Goal: Task Accomplishment & Management: Use online tool/utility

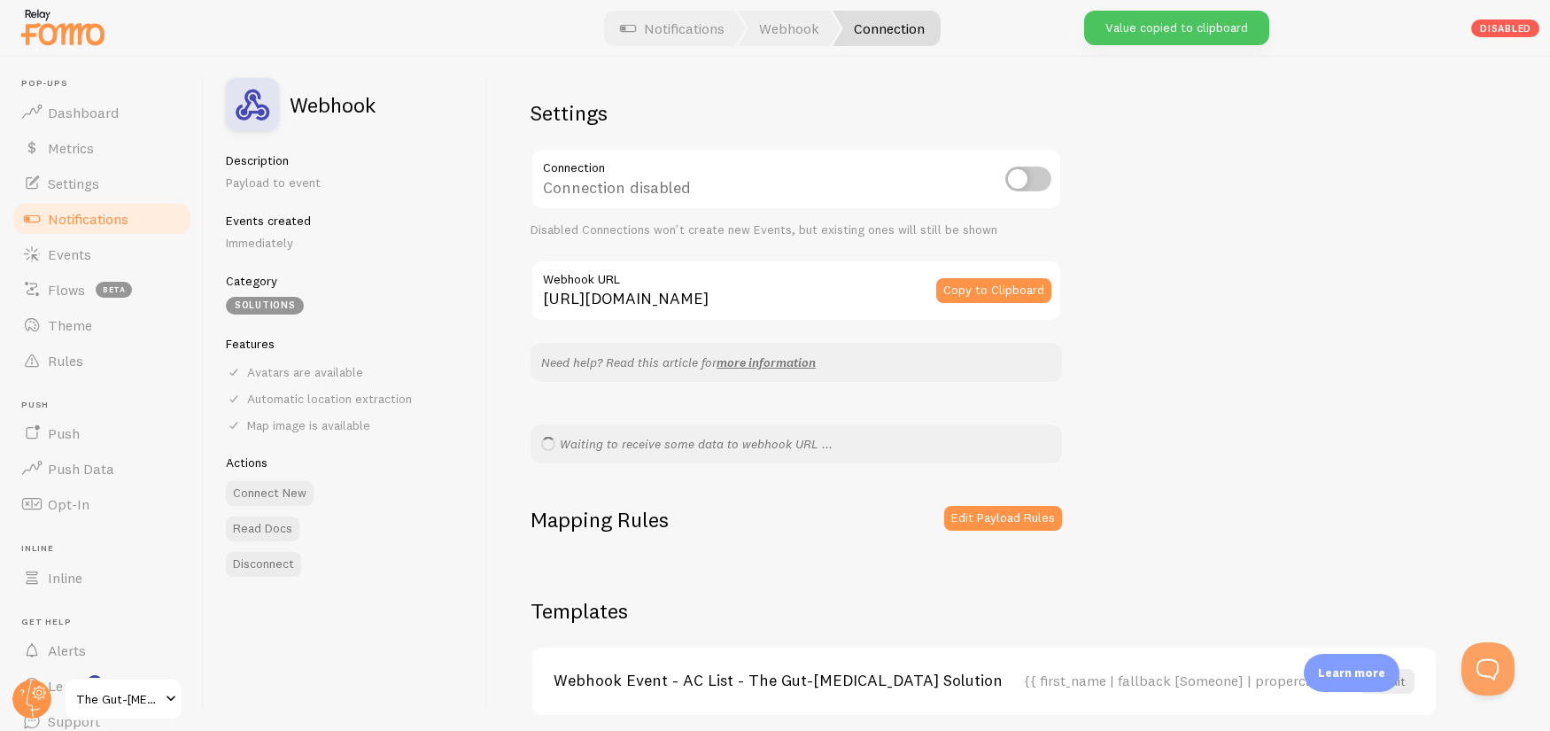
click at [1037, 177] on input "checkbox" at bounding box center [1028, 178] width 46 height 25
checkbox input "true"
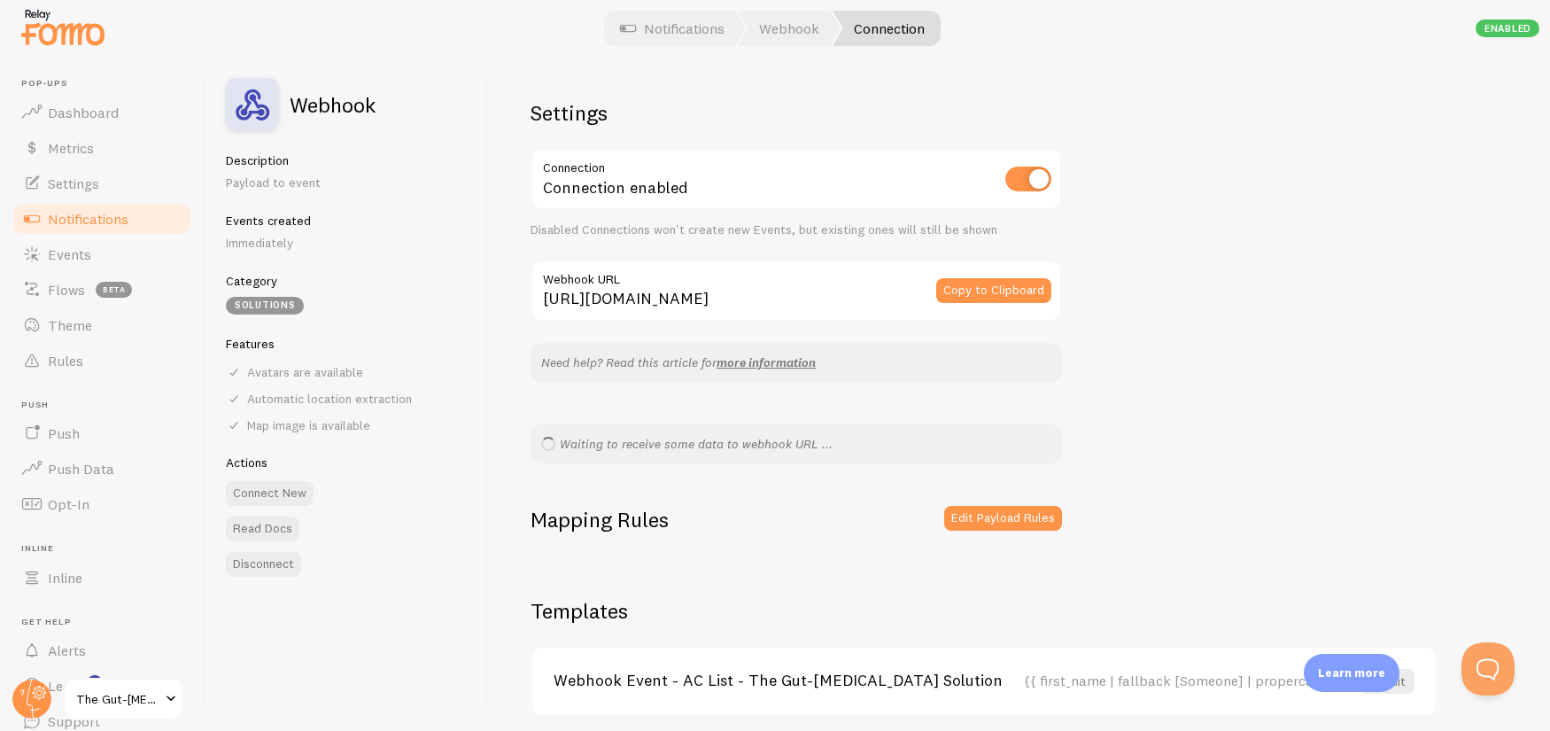
scroll to position [70, 0]
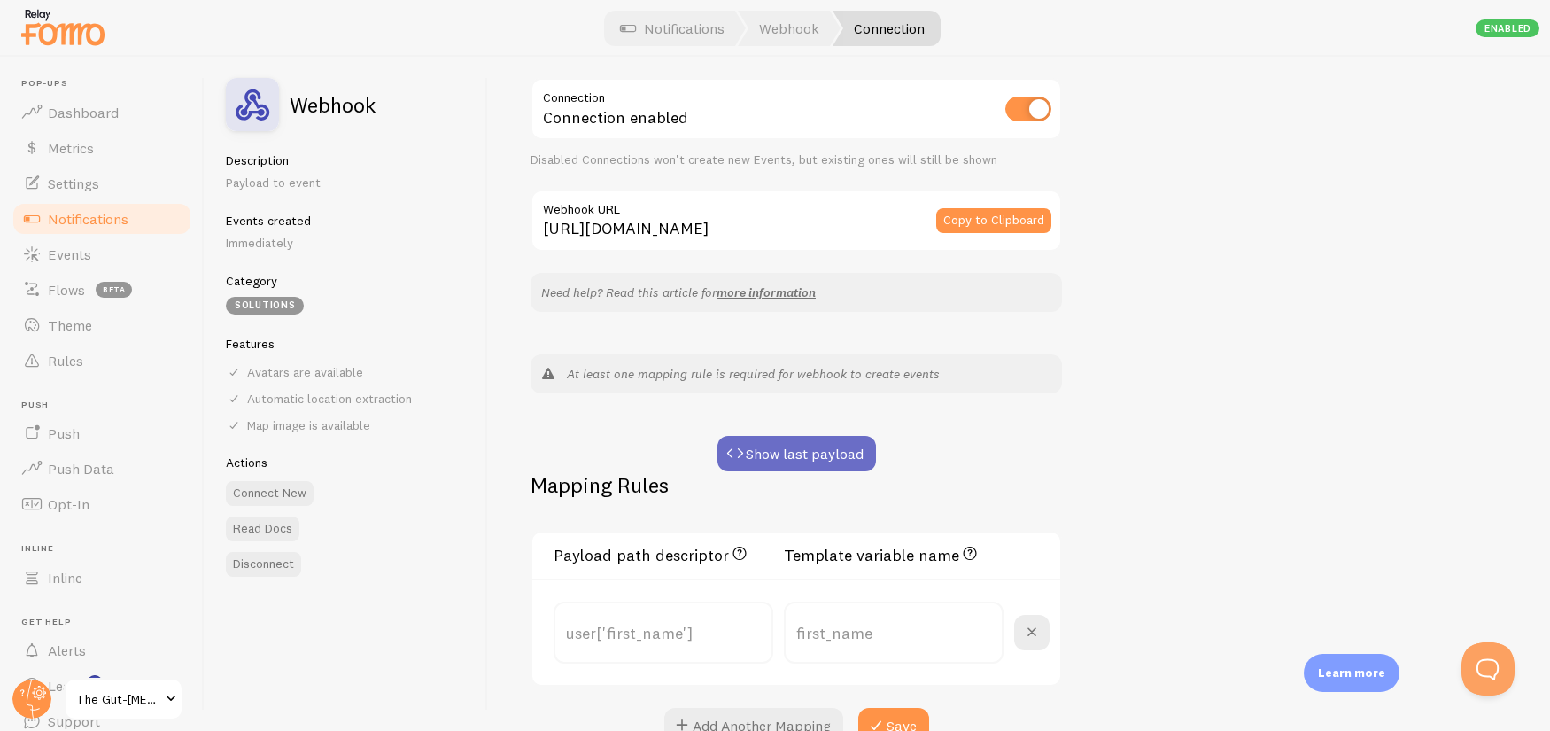
click at [833, 448] on button "Show last payload" at bounding box center [796, 453] width 158 height 35
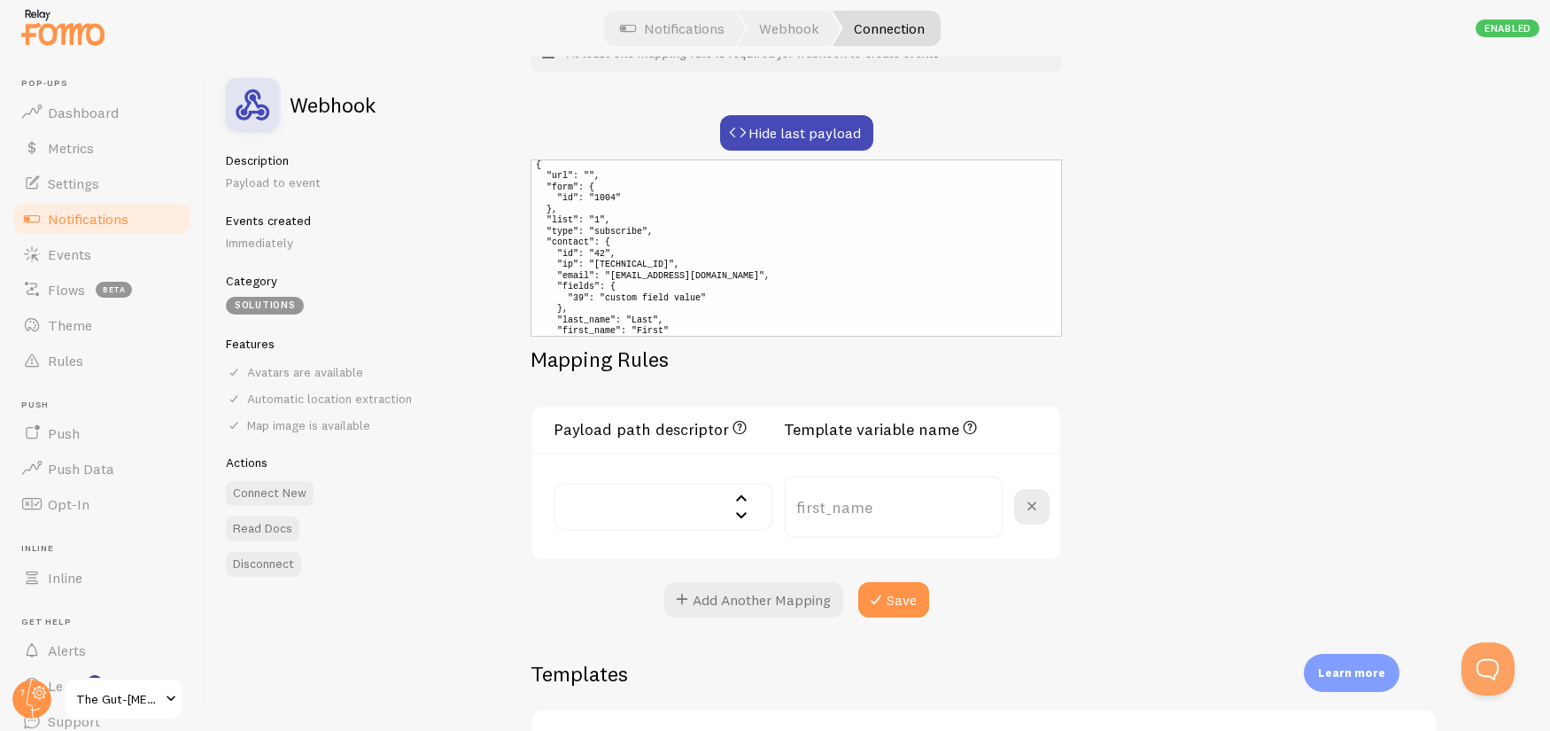
scroll to position [0, 0]
click at [803, 142] on button "Hide last payload" at bounding box center [796, 132] width 153 height 35
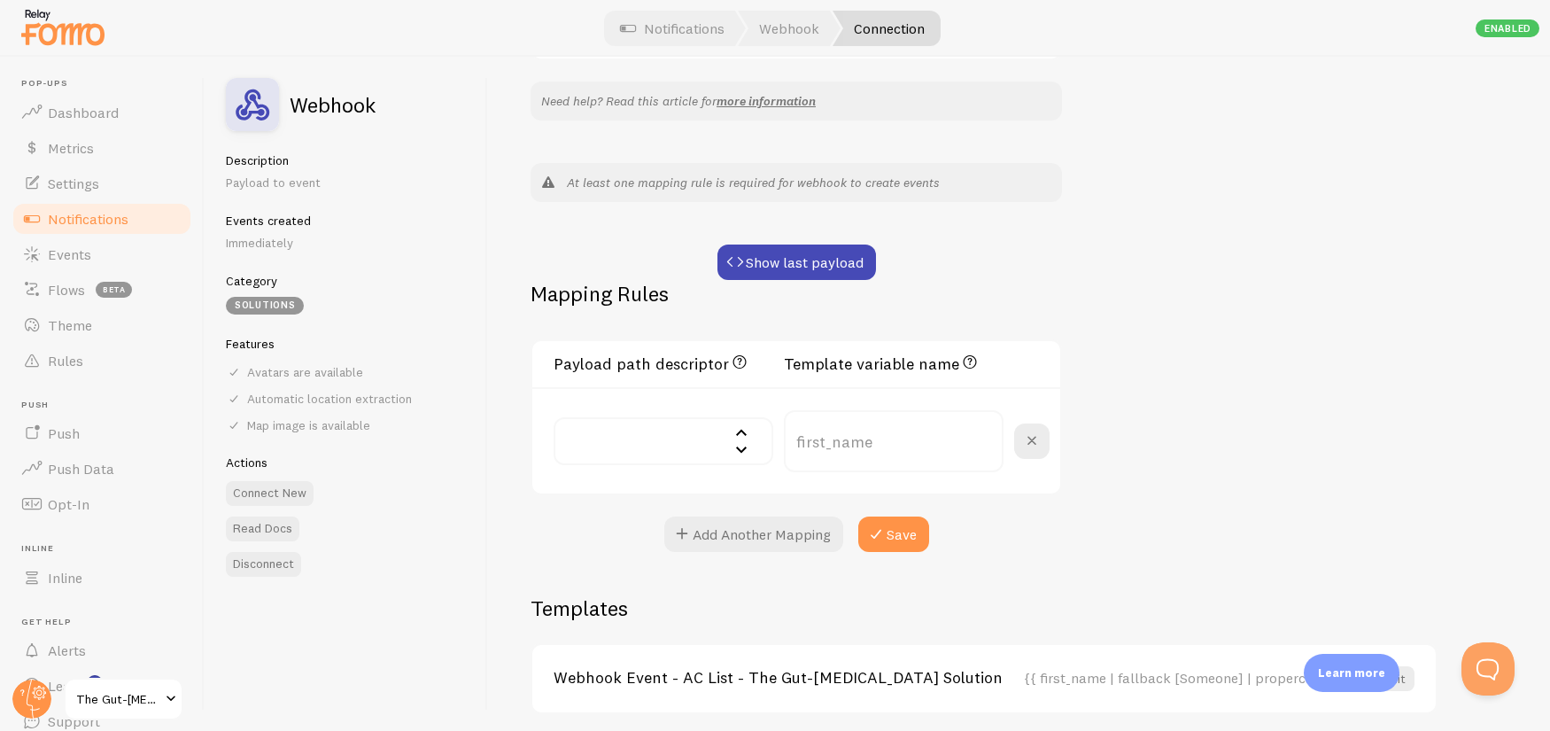
scroll to position [329, 0]
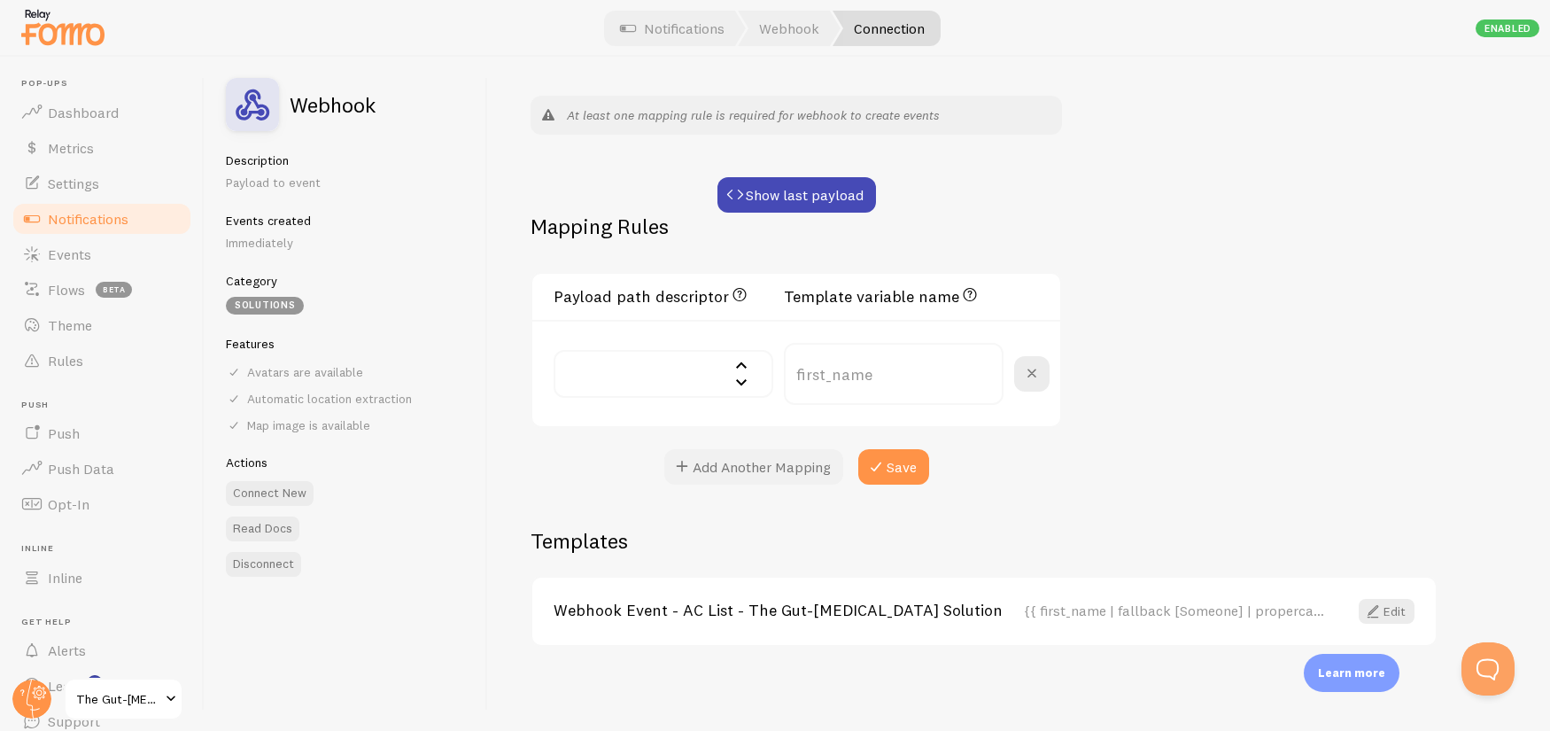
click at [752, 470] on button "Add Another Mapping" at bounding box center [753, 466] width 179 height 35
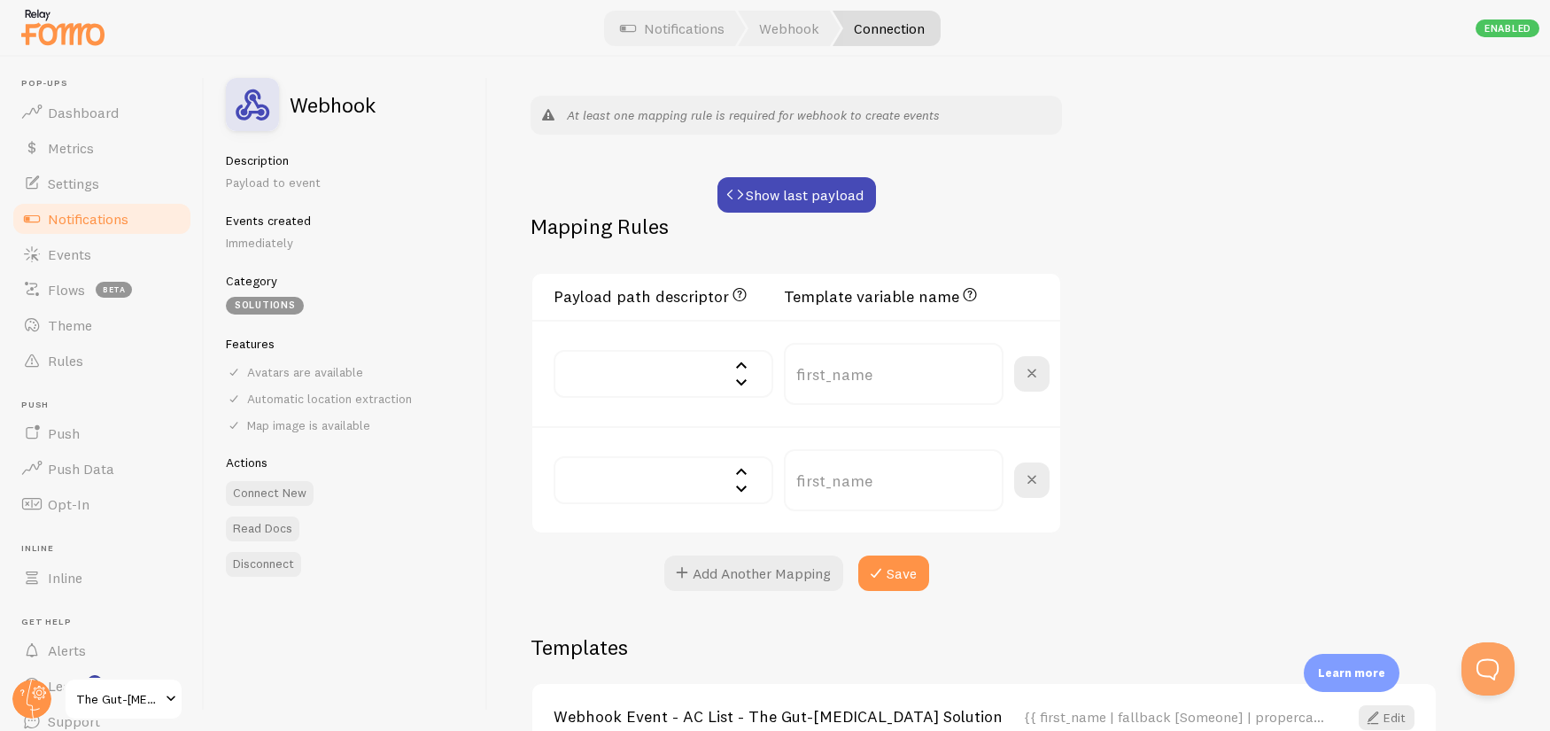
click at [708, 471] on input "text" at bounding box center [663, 480] width 220 height 48
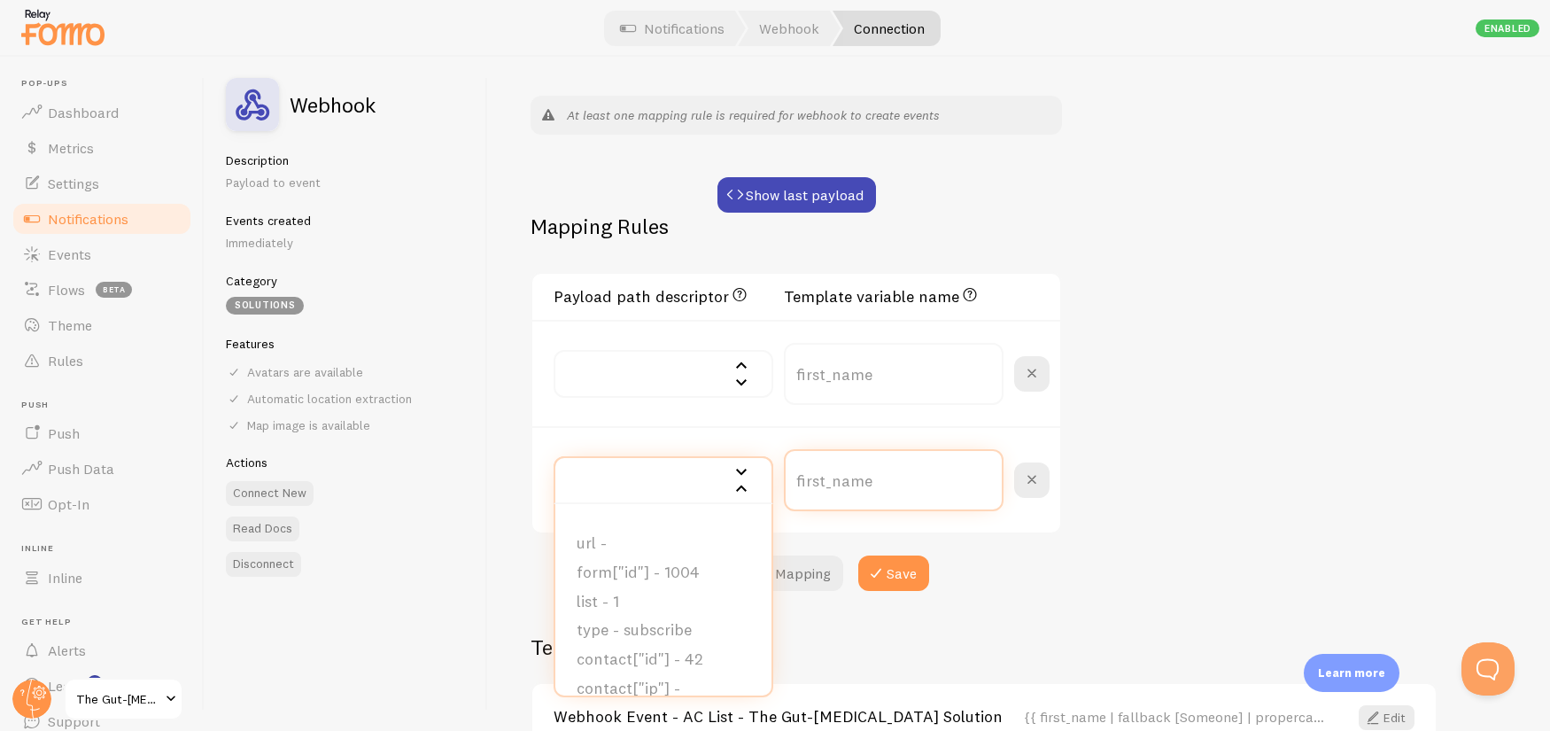
click at [873, 468] on input "text" at bounding box center [894, 480] width 220 height 62
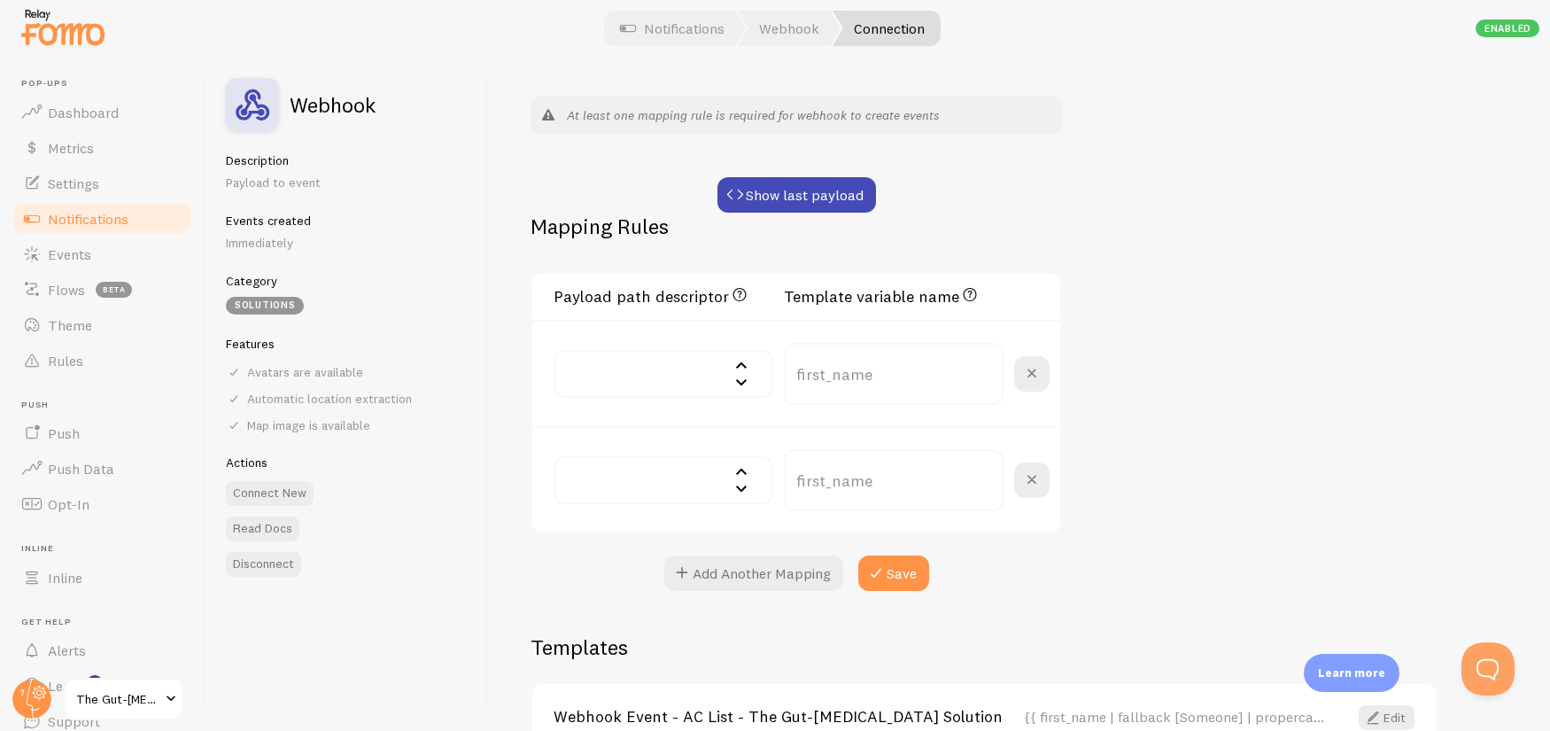
click at [673, 483] on input "text" at bounding box center [663, 480] width 220 height 48
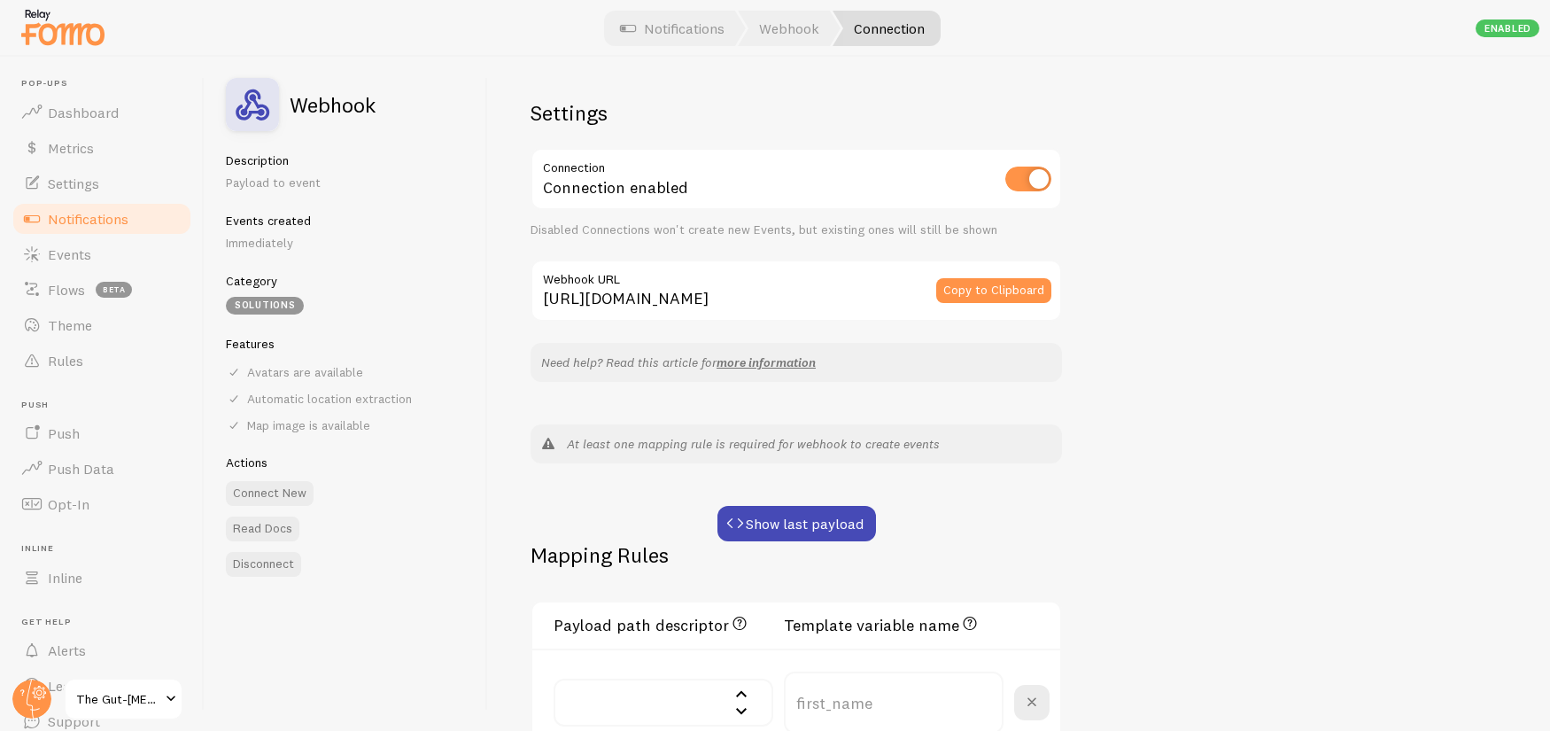
scroll to position [142, 0]
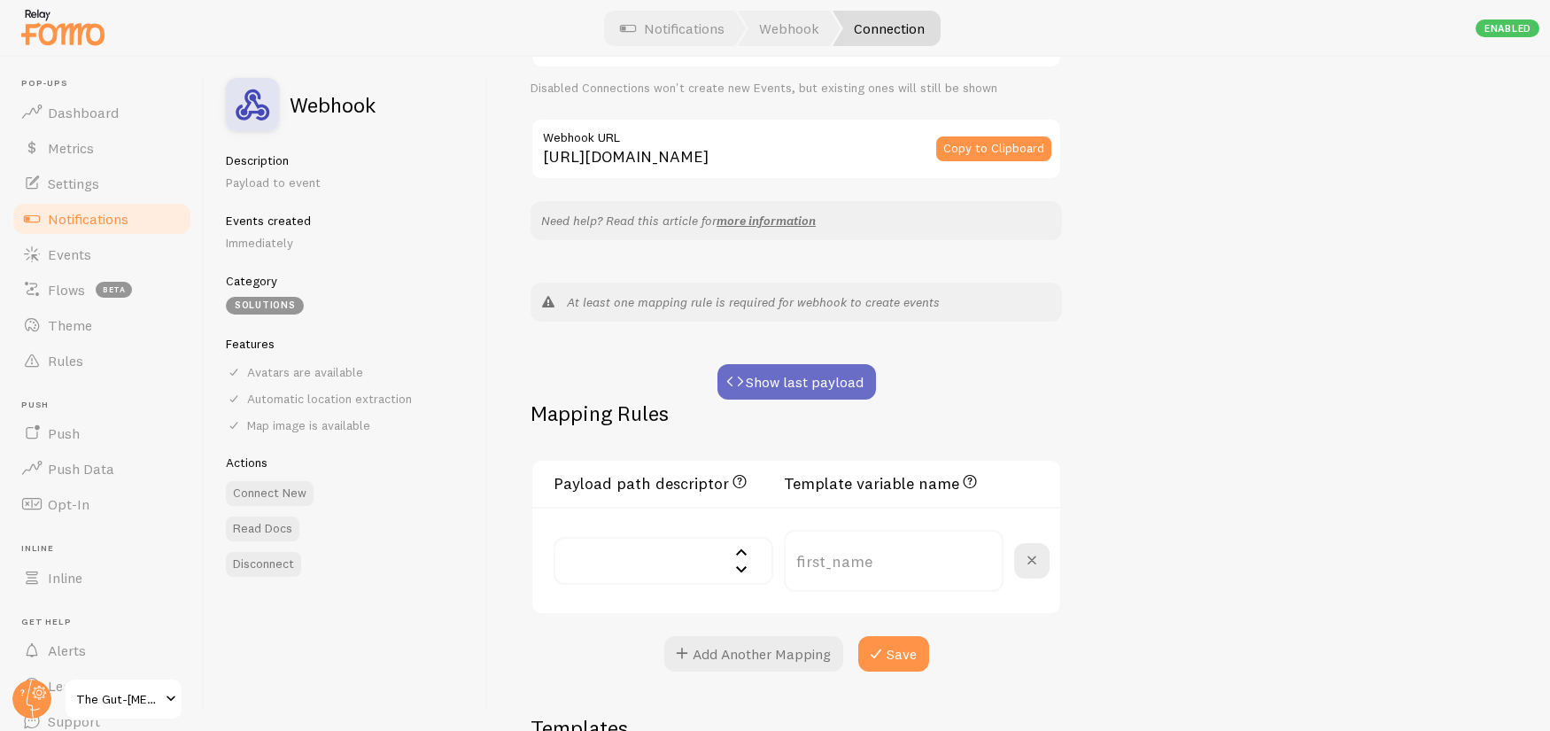
click at [778, 385] on button "Show last payload" at bounding box center [796, 381] width 158 height 35
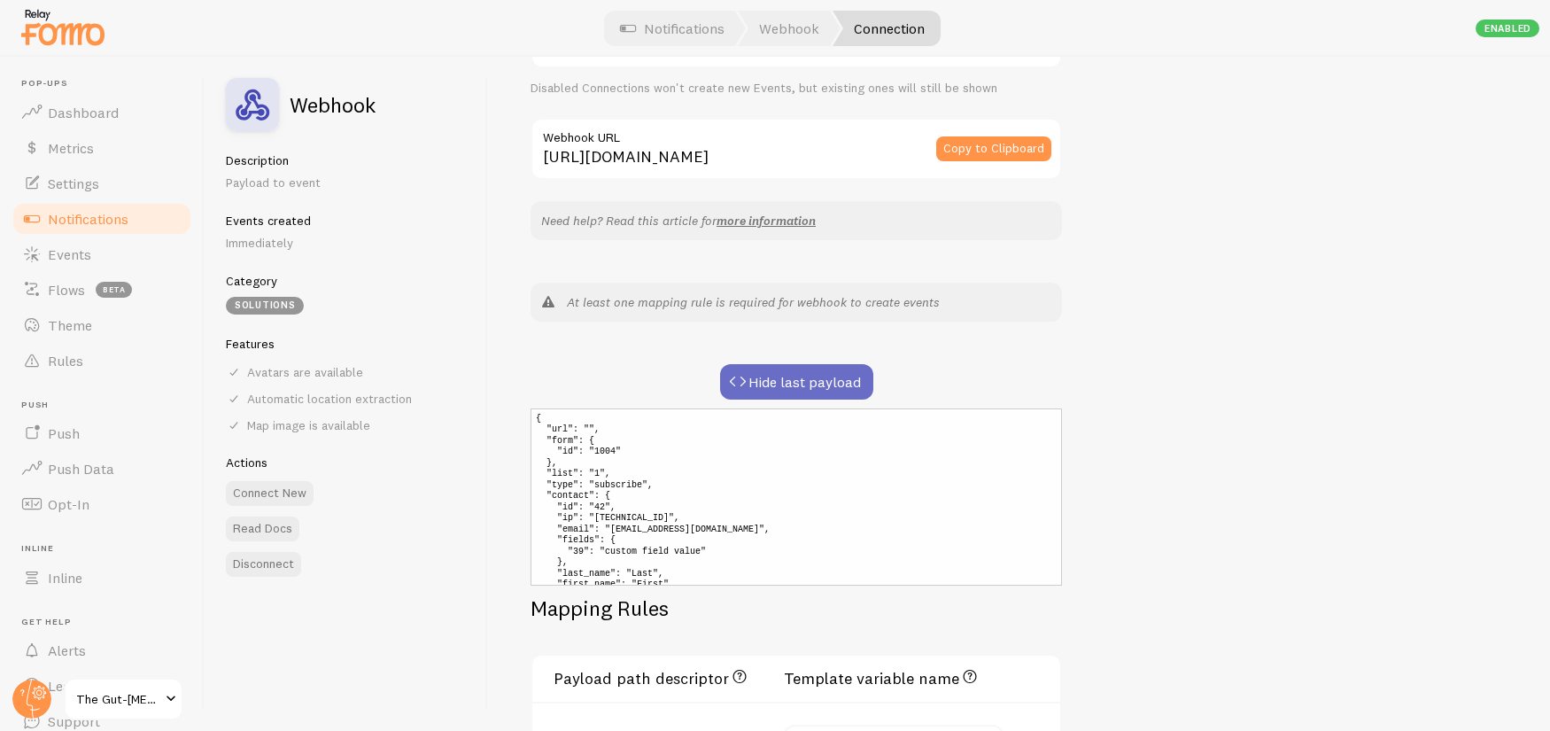
click at [827, 384] on button "Hide last payload" at bounding box center [796, 381] width 153 height 35
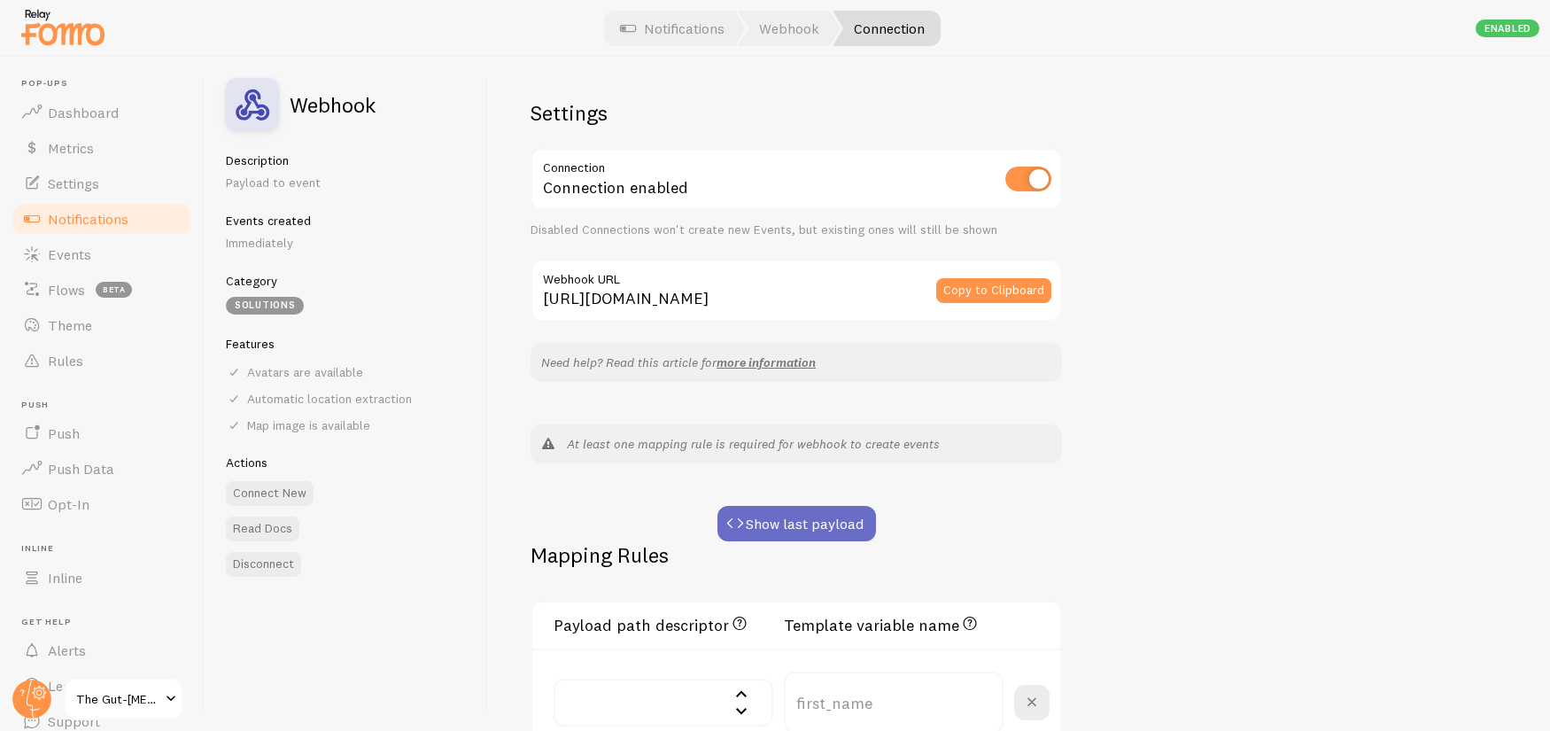
click at [782, 534] on button "Show last payload" at bounding box center [796, 523] width 158 height 35
click at [788, 528] on button "Show last payload" at bounding box center [796, 523] width 158 height 35
click at [817, 524] on button "Show last payload" at bounding box center [796, 523] width 158 height 35
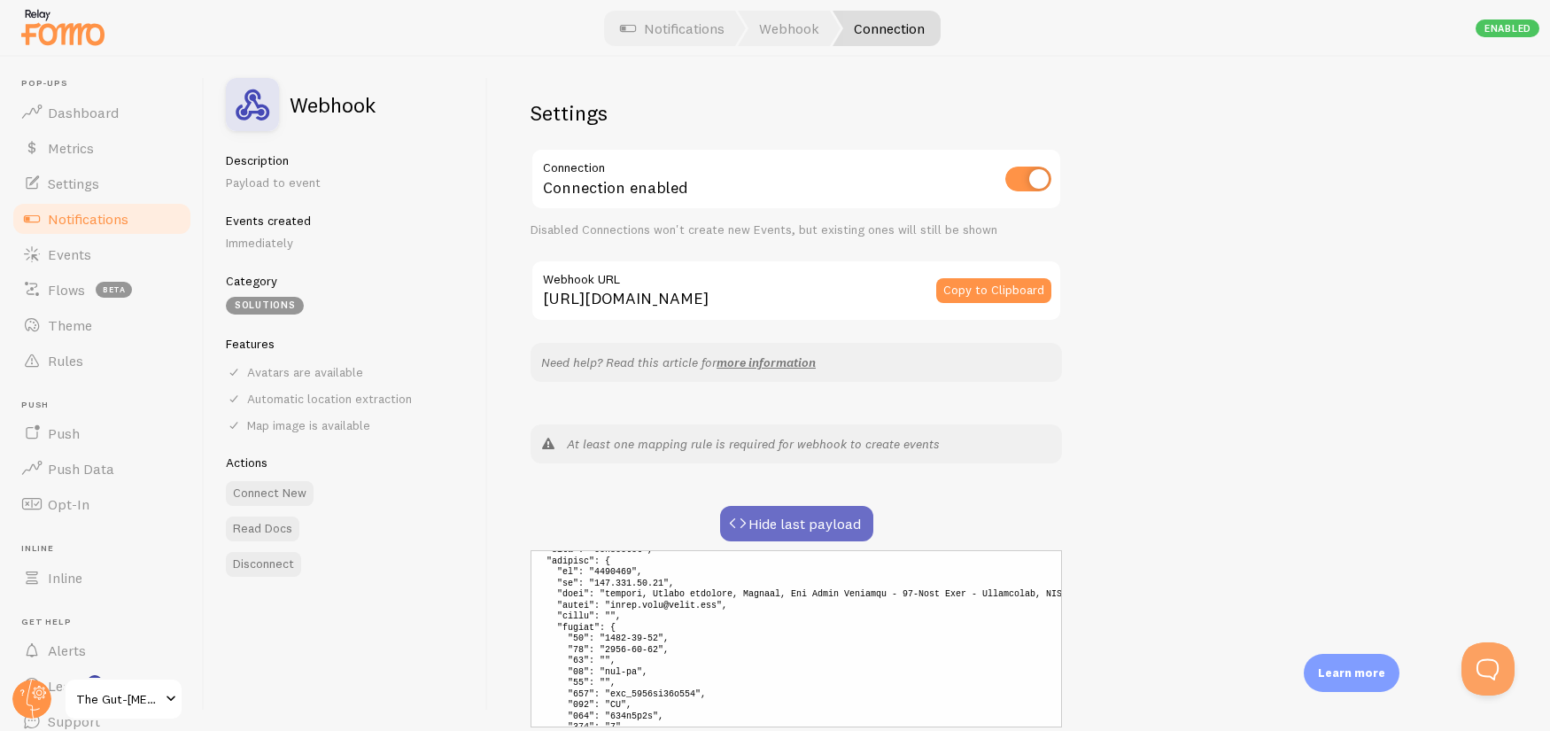
click at [804, 531] on button "Hide last payload" at bounding box center [796, 523] width 153 height 35
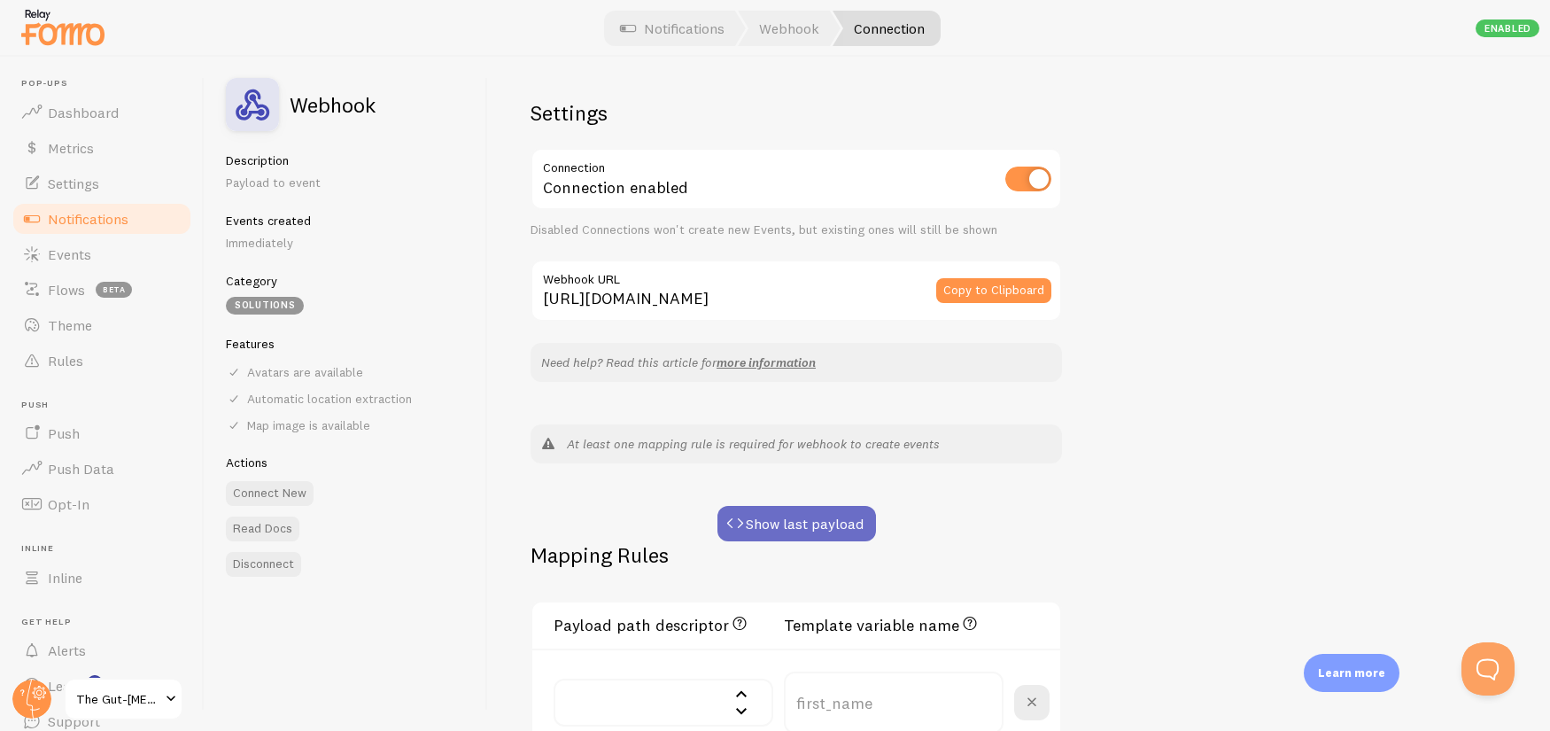
click at [804, 531] on button "Show last payload" at bounding box center [796, 523] width 158 height 35
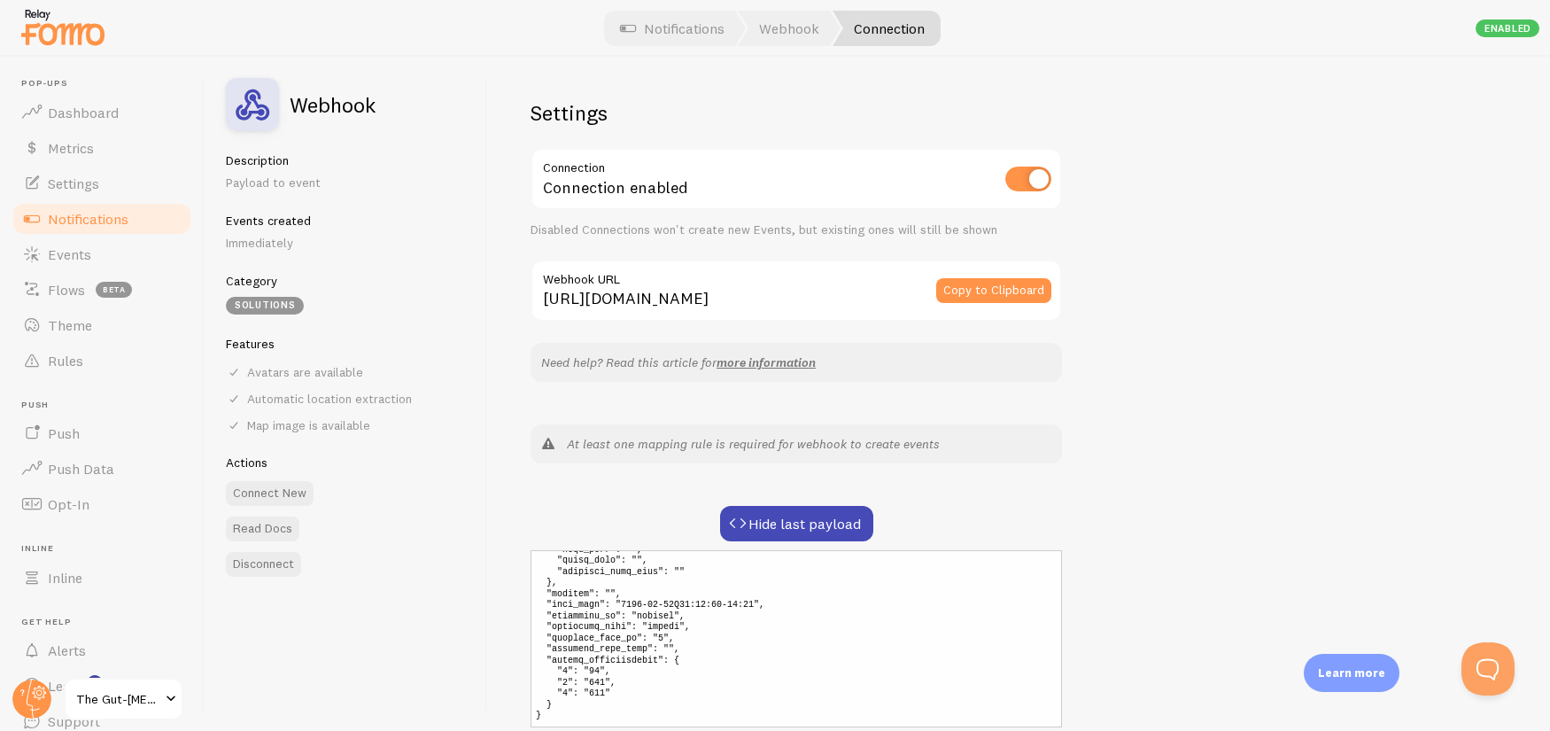
scroll to position [356, 0]
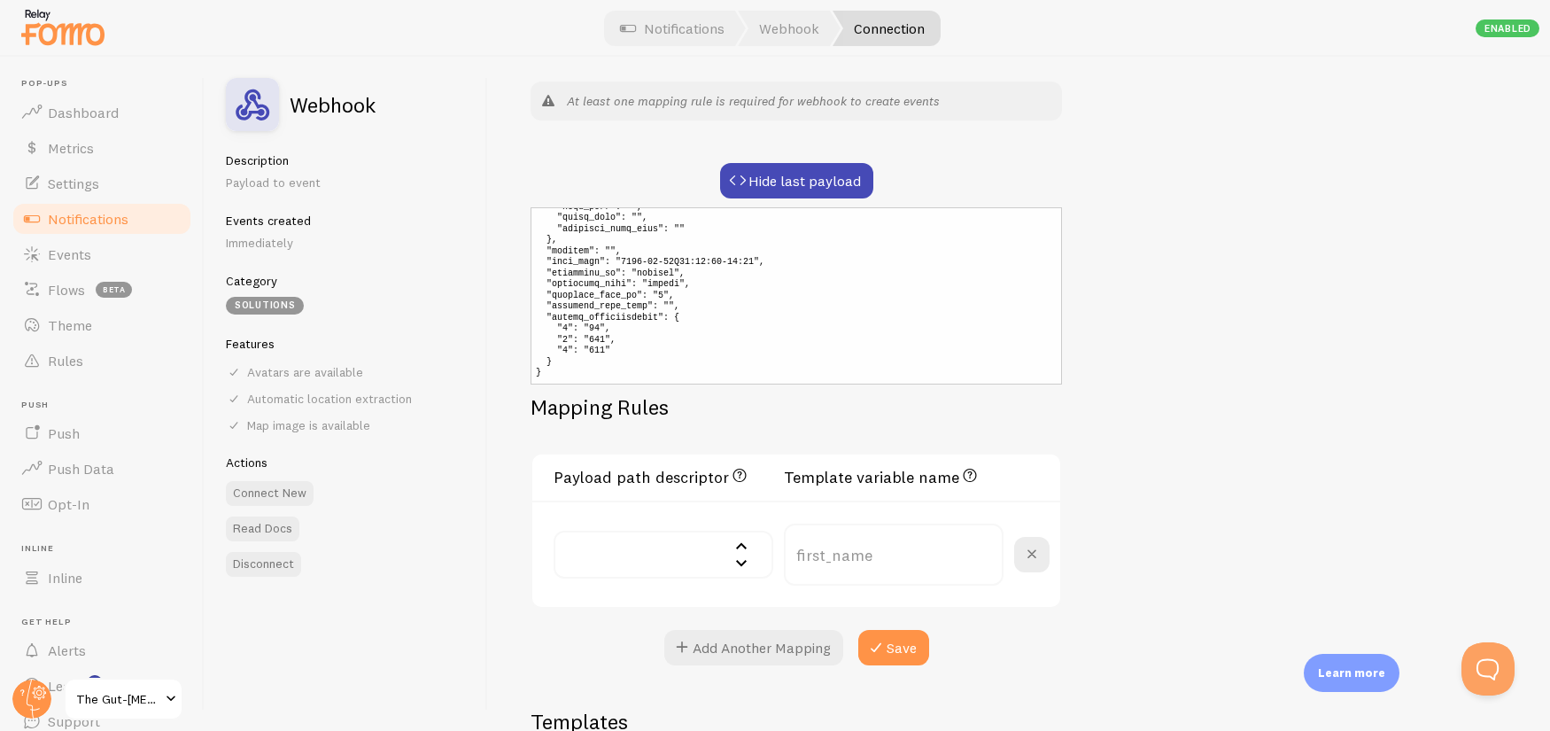
click at [698, 558] on input "text" at bounding box center [663, 554] width 220 height 48
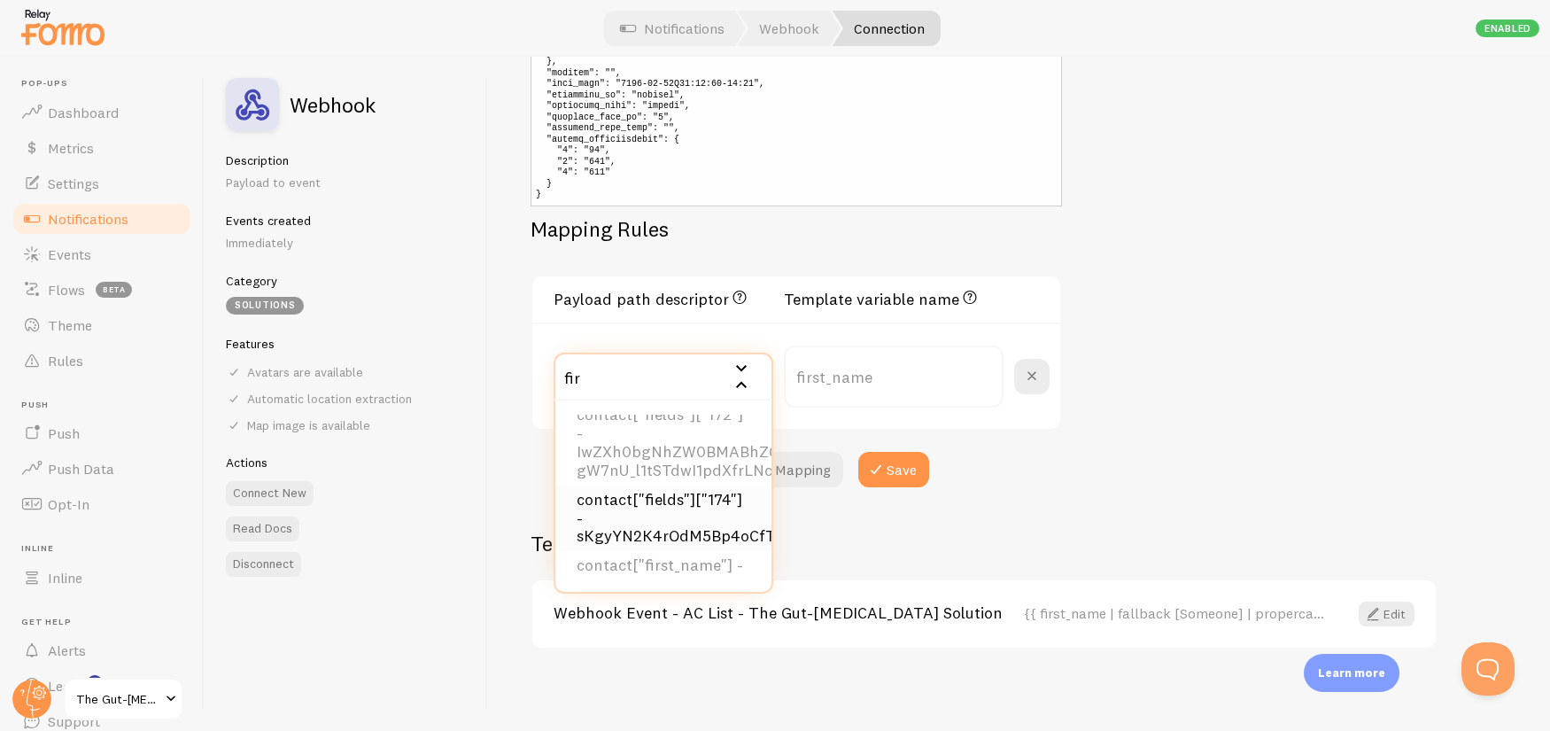
scroll to position [0, 0]
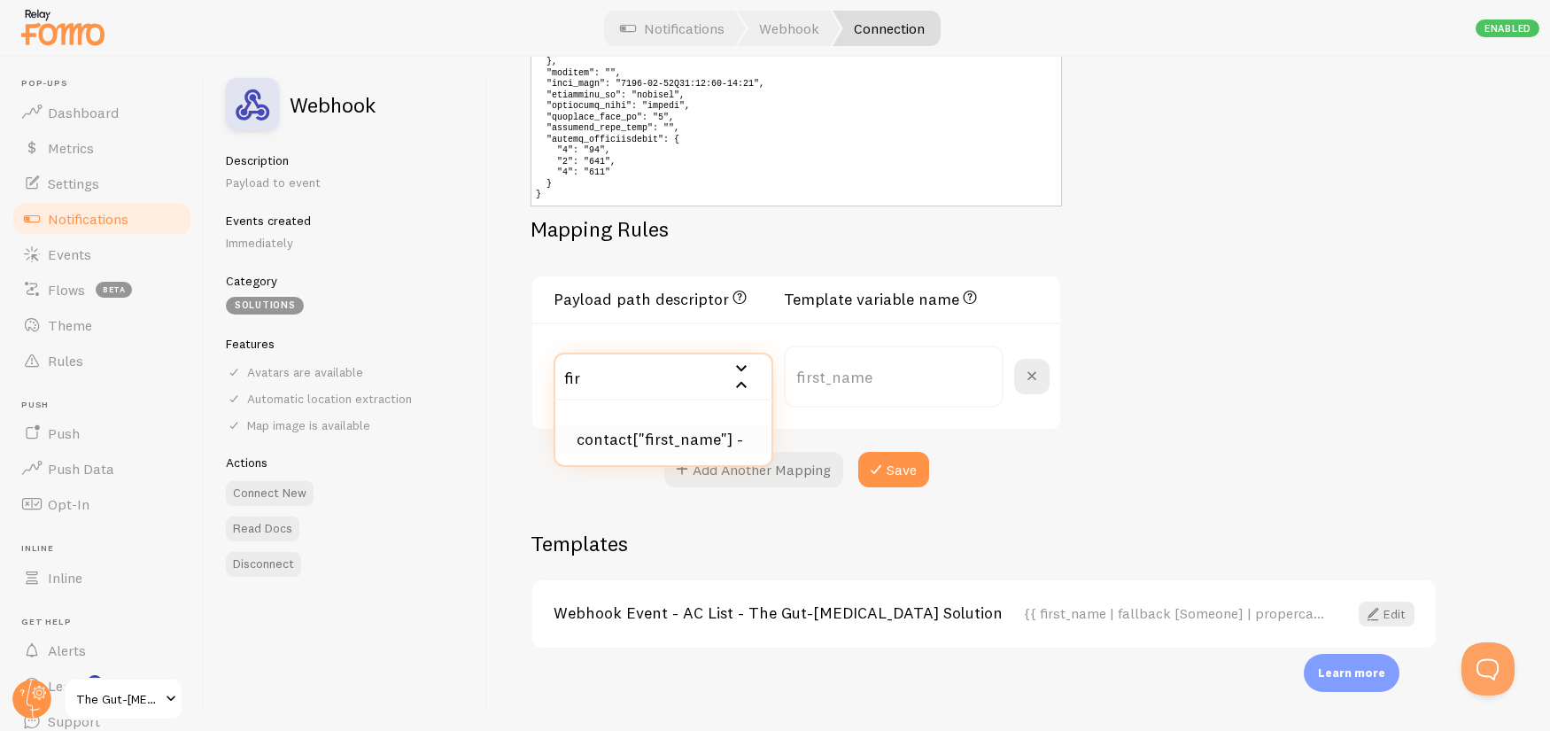
type input "fir"
click at [672, 447] on li "contact["first_name"] -" at bounding box center [663, 439] width 216 height 29
type input "contact_first_name"
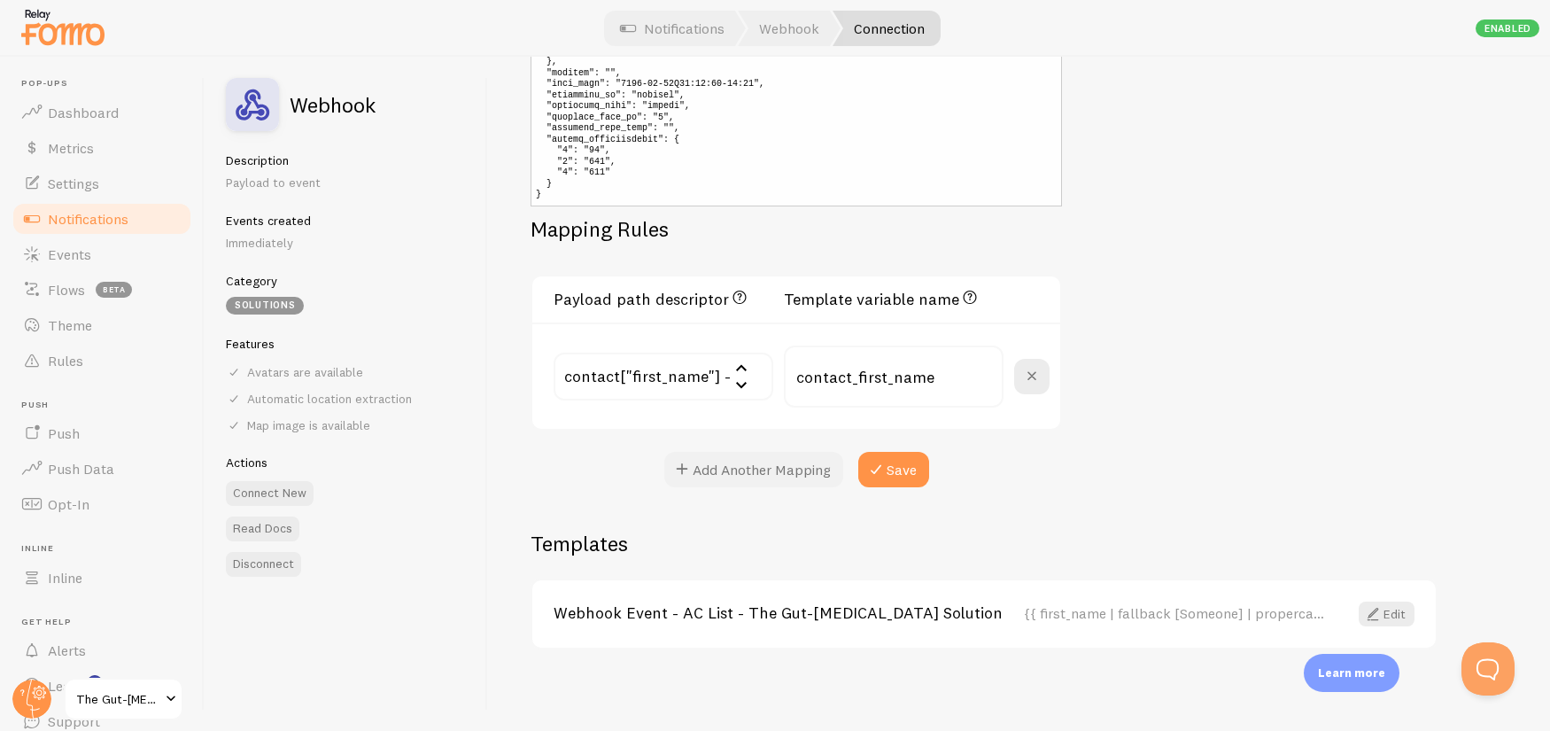
click at [744, 463] on button "Add Another Mapping" at bounding box center [753, 469] width 179 height 35
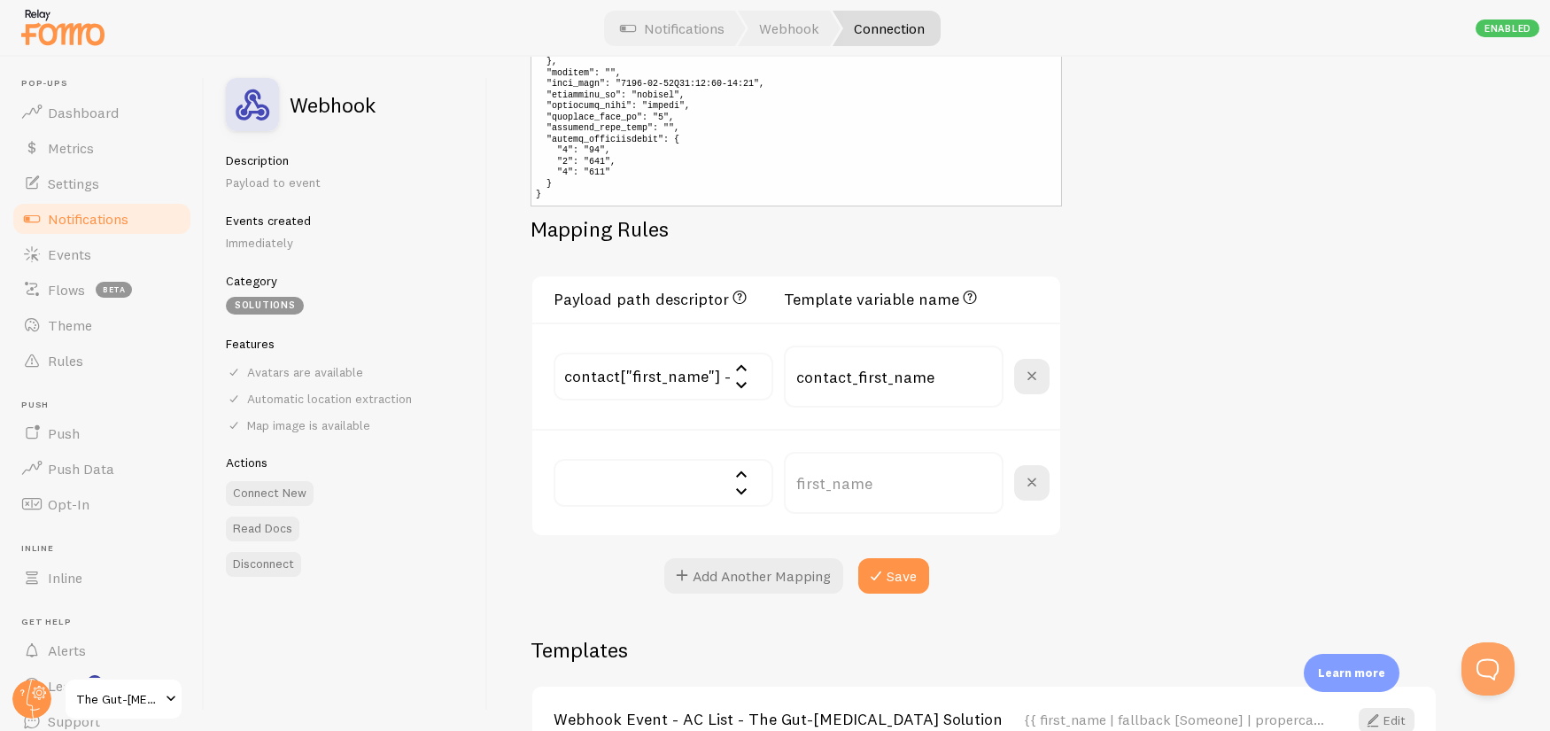
click at [661, 483] on input "text" at bounding box center [663, 483] width 220 height 48
type input "id"
click at [659, 570] on li "contact["id"] - 1521505" at bounding box center [663, 584] width 216 height 48
type input "contact_id"
drag, startPoint x: 855, startPoint y: 379, endPoint x: 774, endPoint y: 381, distance: 81.5
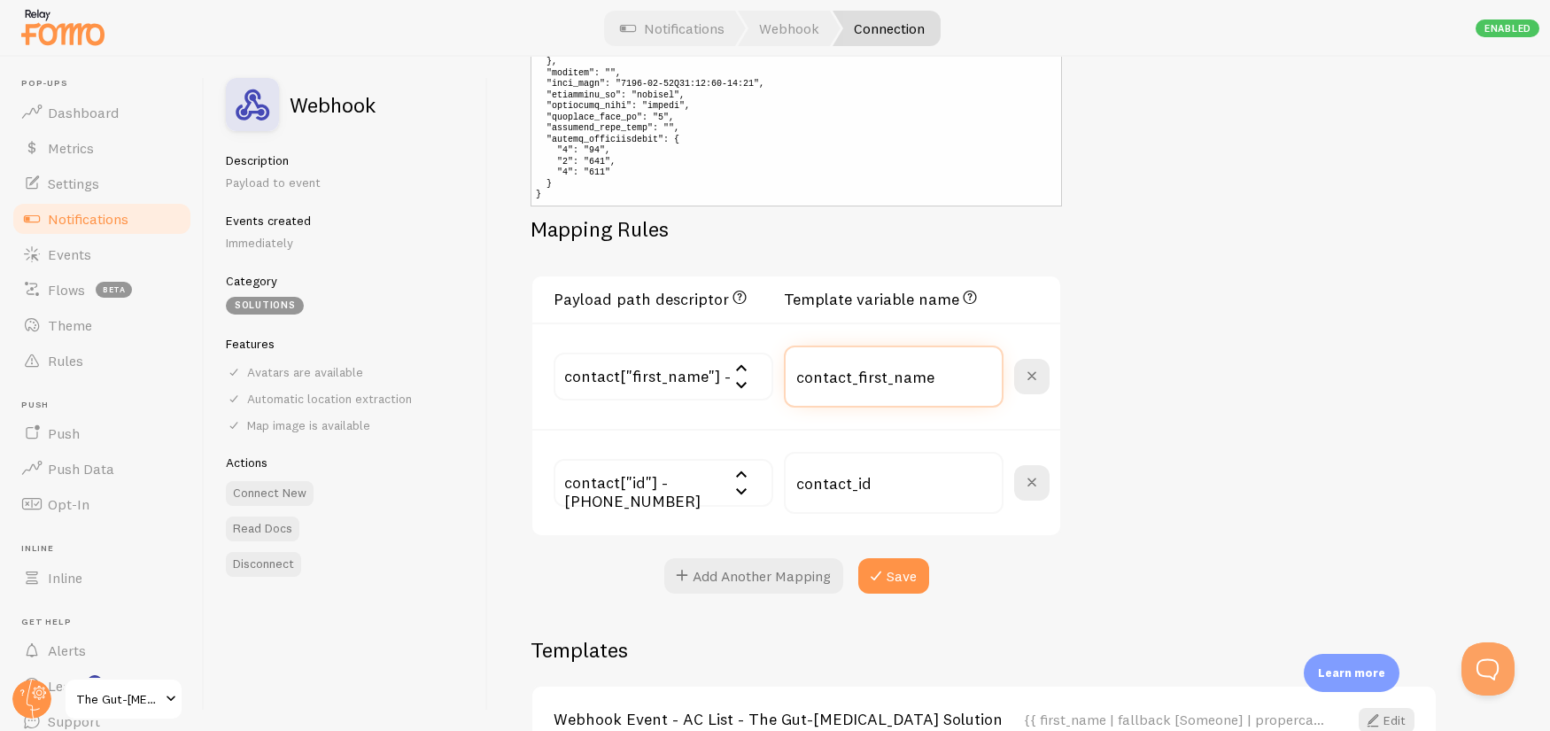
click at [774, 381] on div "contact["first_name"] - form["id"] - 121 list - 140 type - subscribe contact["i…" at bounding box center [801, 376] width 496 height 62
type input "first_name"
click at [833, 490] on input "contact_id" at bounding box center [894, 483] width 220 height 62
paste input "external"
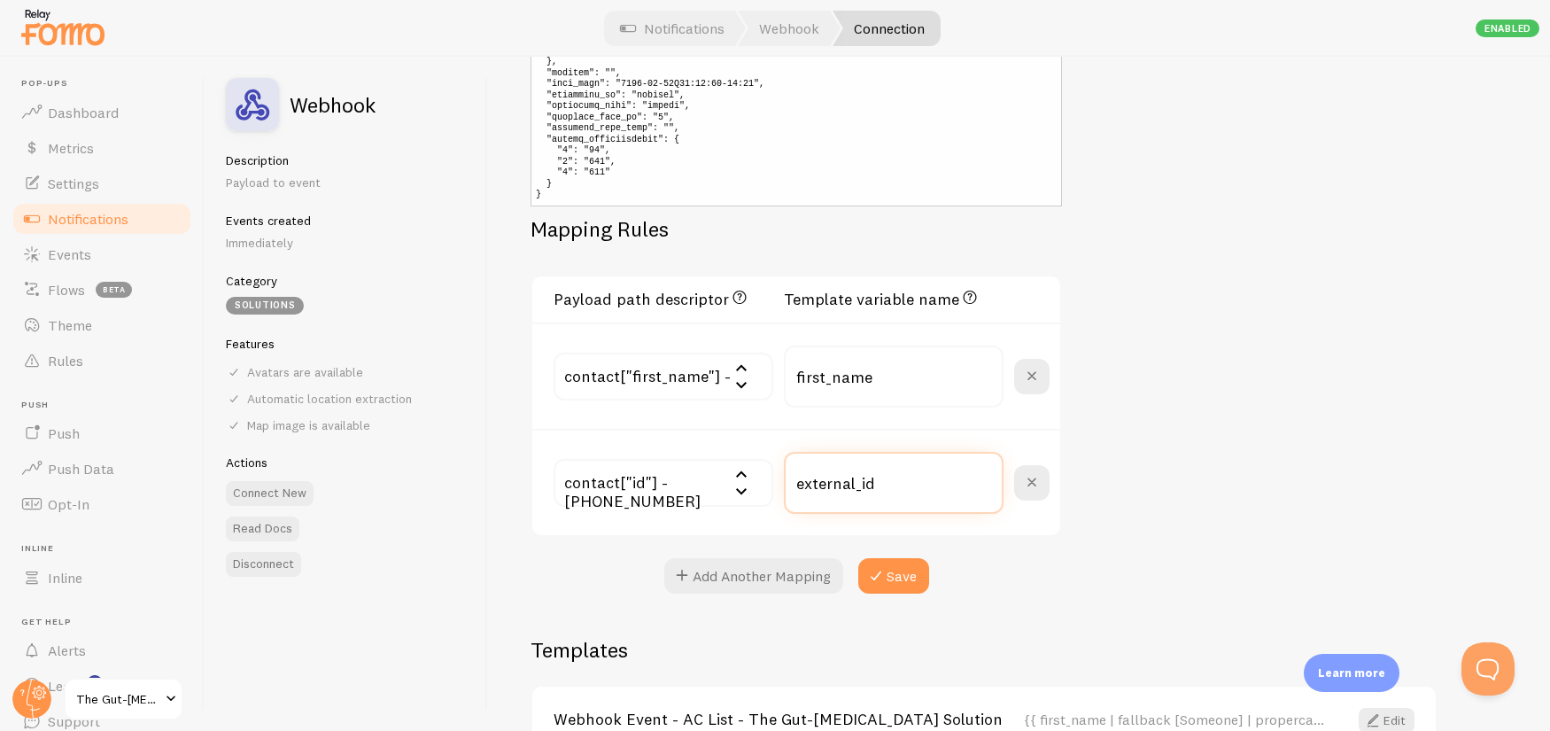
type input "external_id"
click at [1129, 566] on div "Settings Connection Connection enabled Disabled Connections won't create new Ev…" at bounding box center [1019, 394] width 1062 height 674
click at [772, 584] on button "Add Another Mapping" at bounding box center [753, 575] width 179 height 35
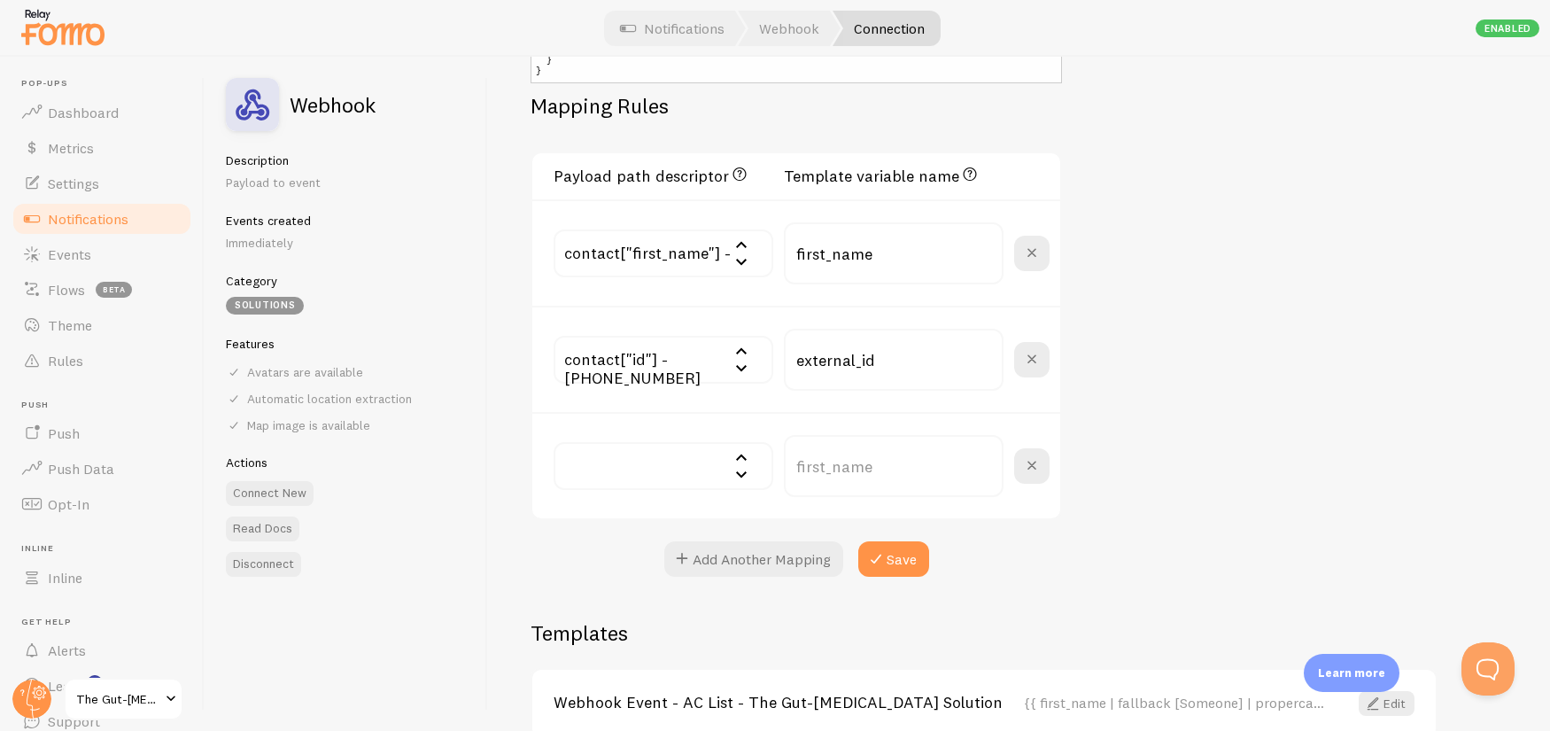
scroll to position [736, 0]
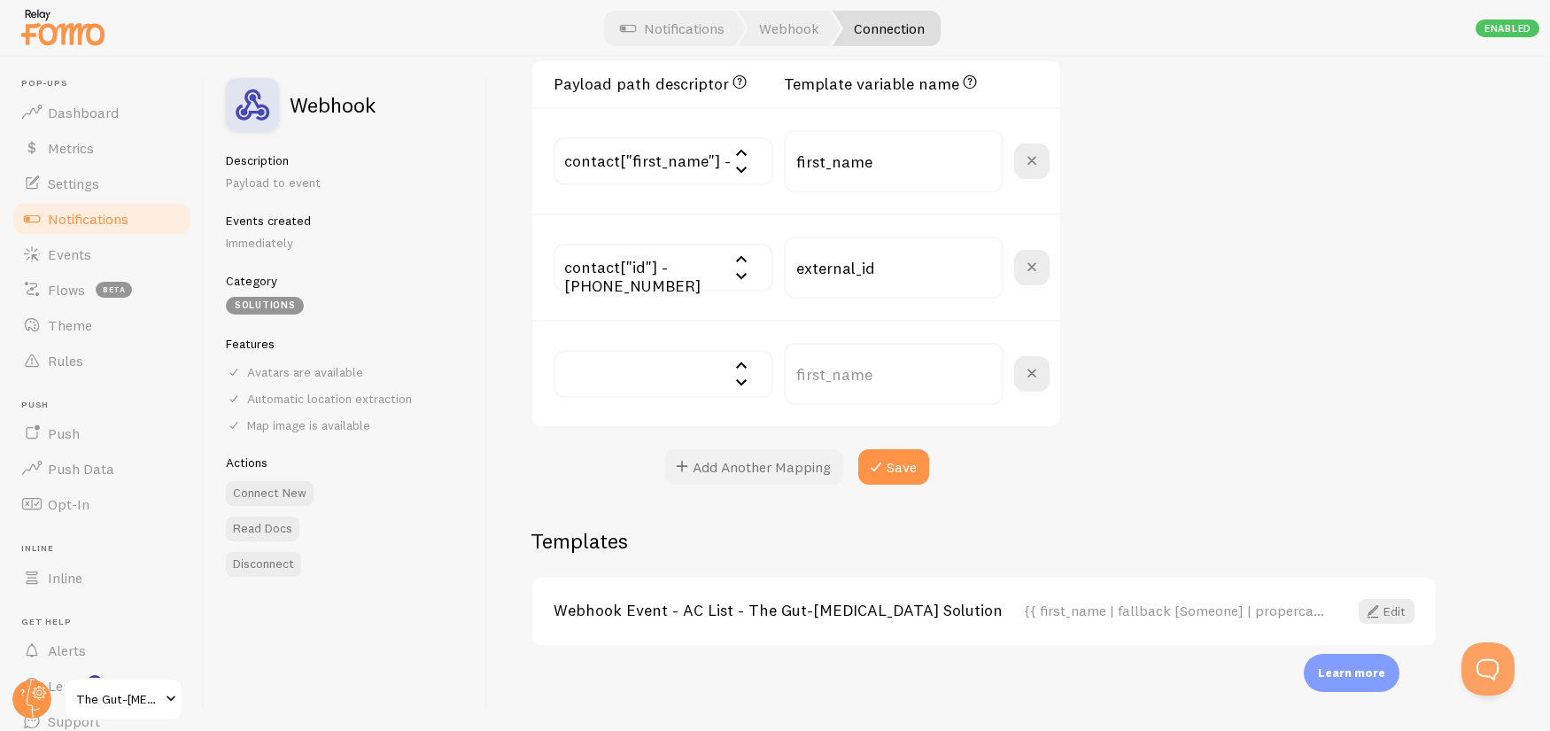
click at [754, 475] on button "Add Another Mapping" at bounding box center [753, 466] width 179 height 35
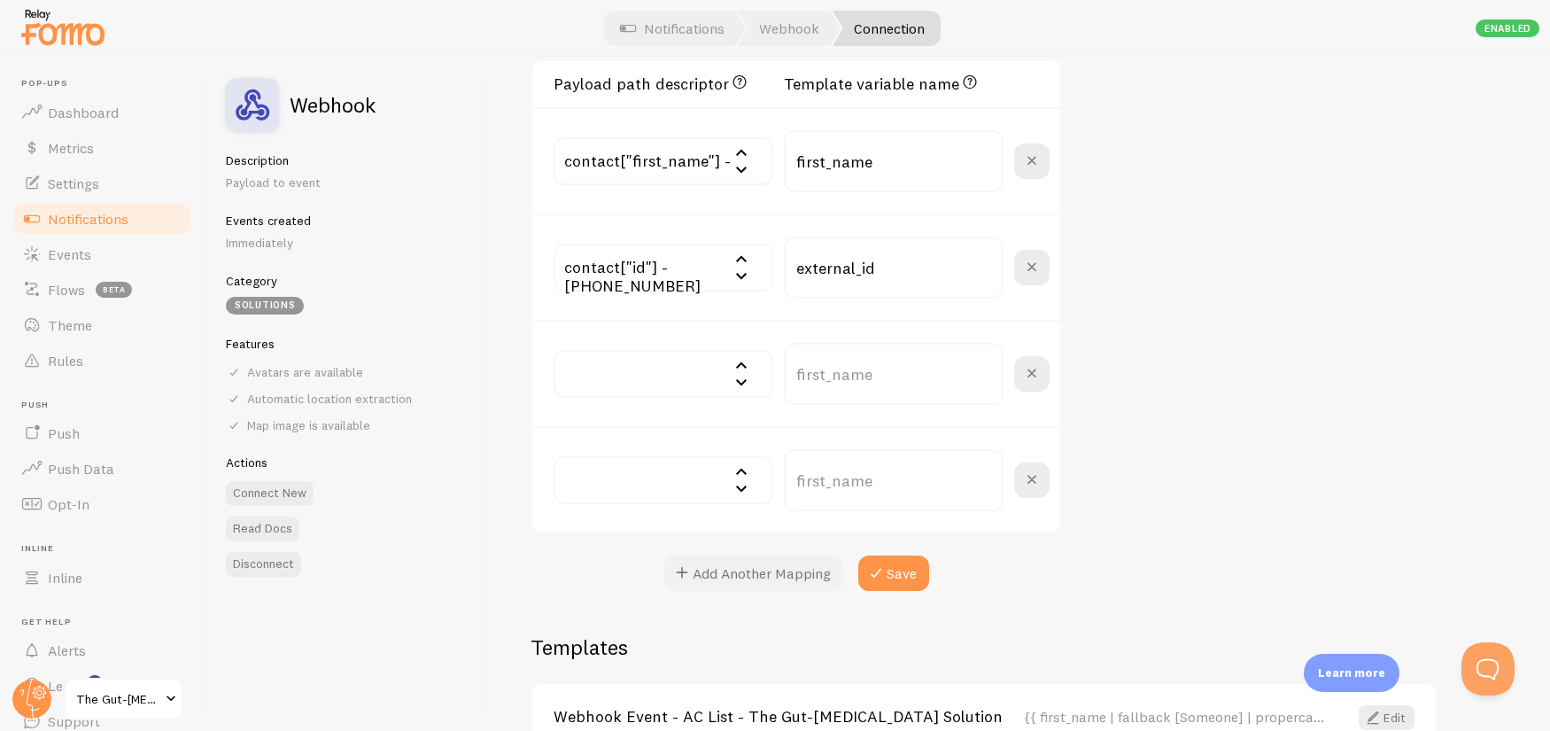
click at [754, 563] on button "Add Another Mapping" at bounding box center [753, 572] width 179 height 35
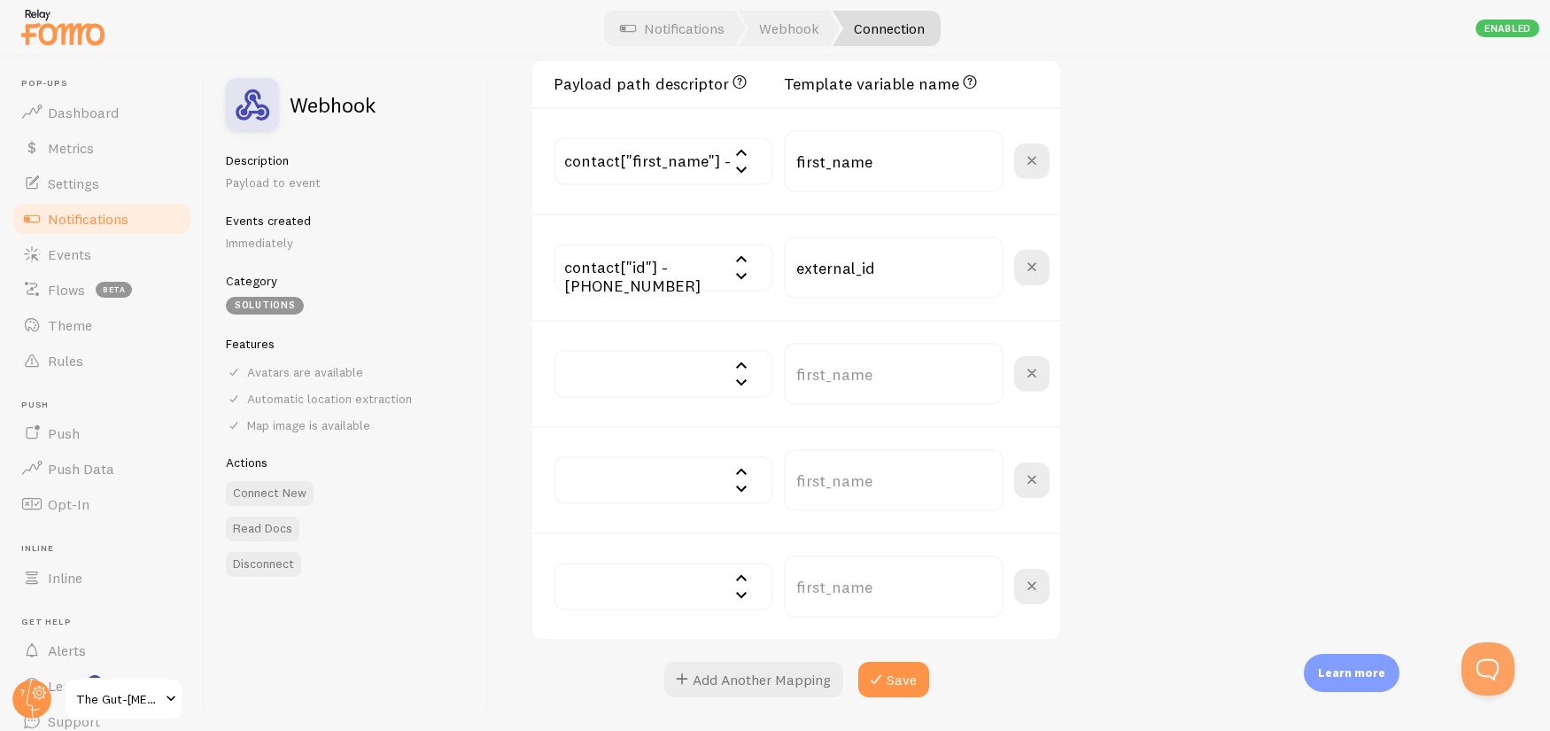
click at [684, 377] on input "text" at bounding box center [663, 374] width 220 height 48
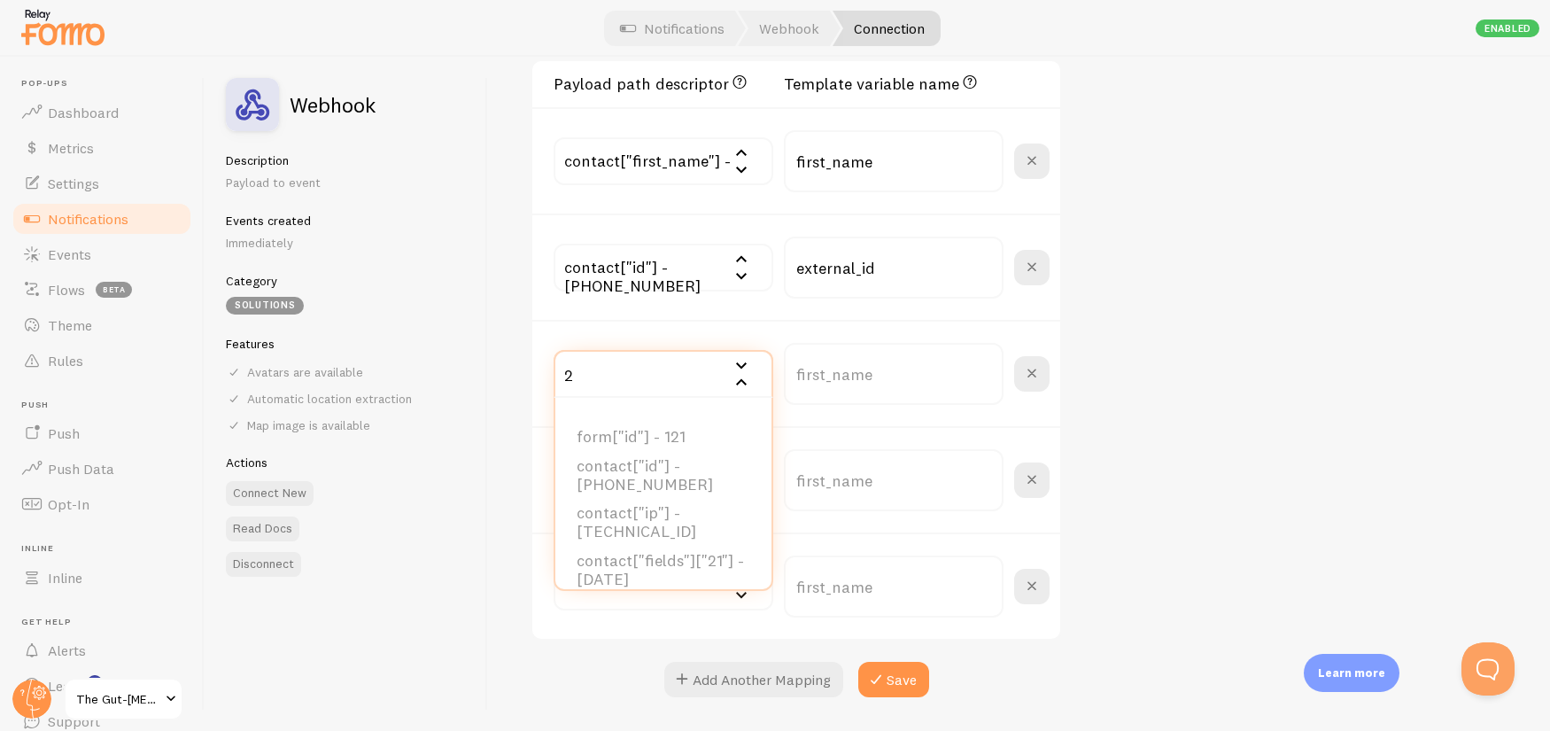
type input "2"
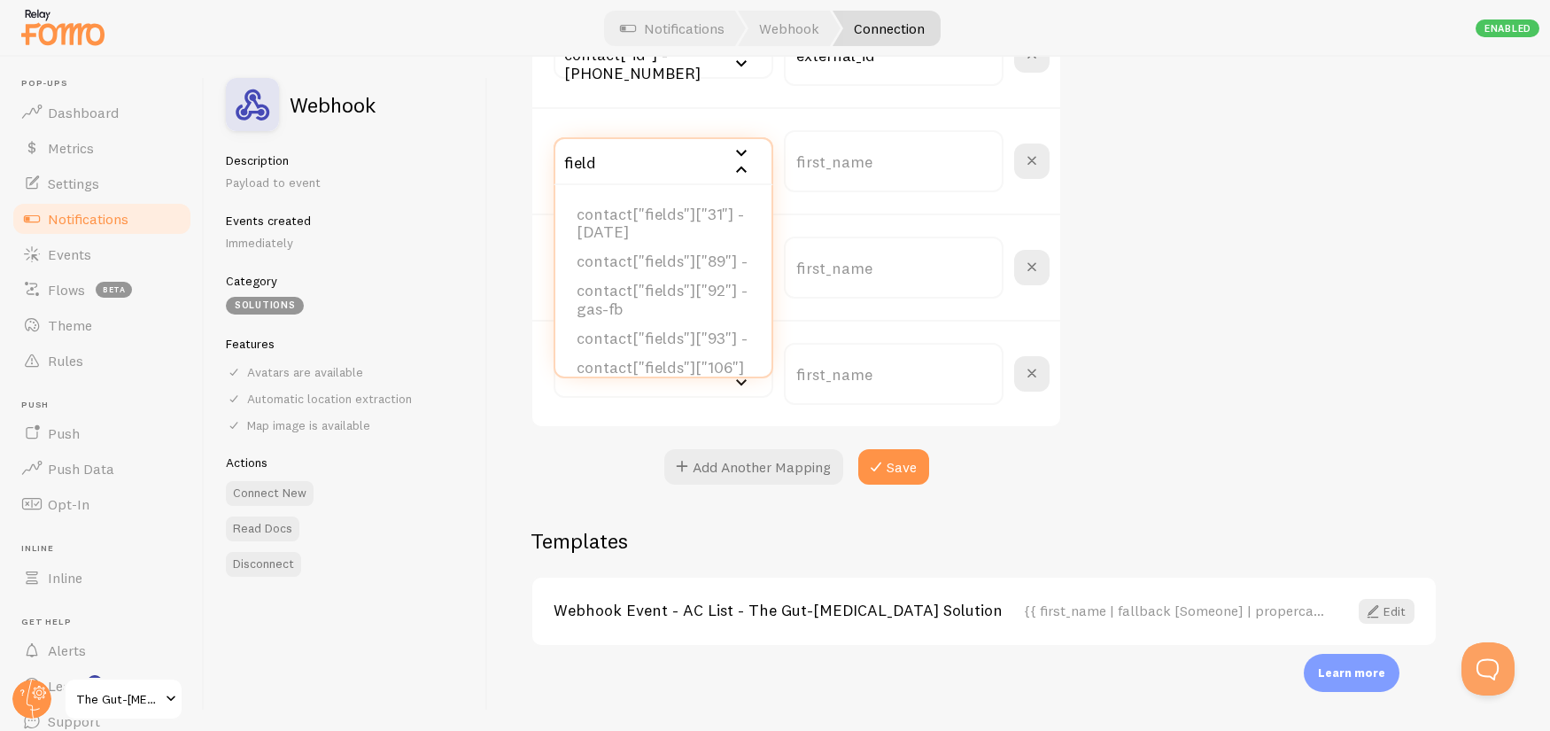
scroll to position [0, 0]
type input "field"
click at [1146, 321] on div "Settings Connection Connection enabled Disabled Connections won't create new Ev…" at bounding box center [1019, 394] width 1062 height 674
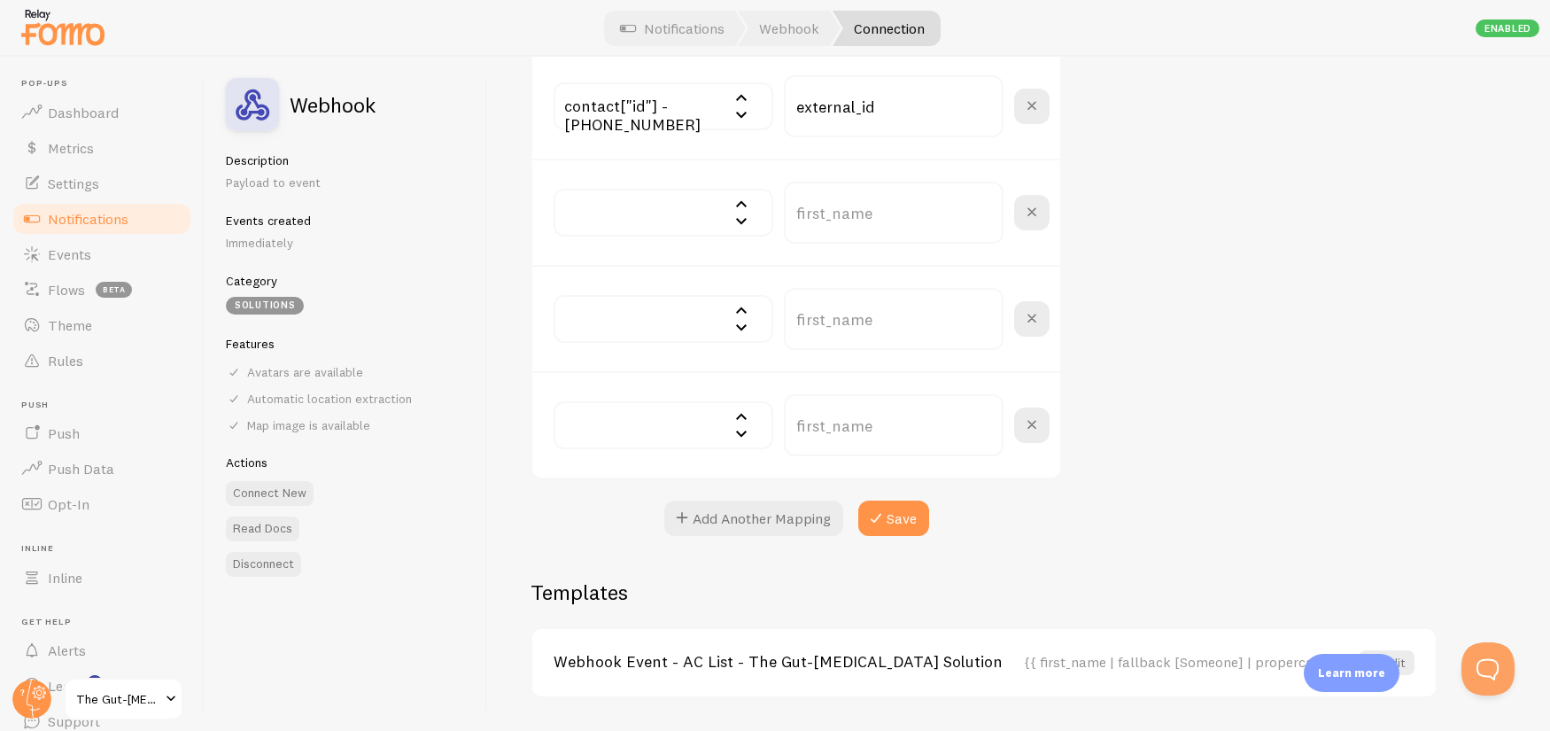
scroll to position [792, 0]
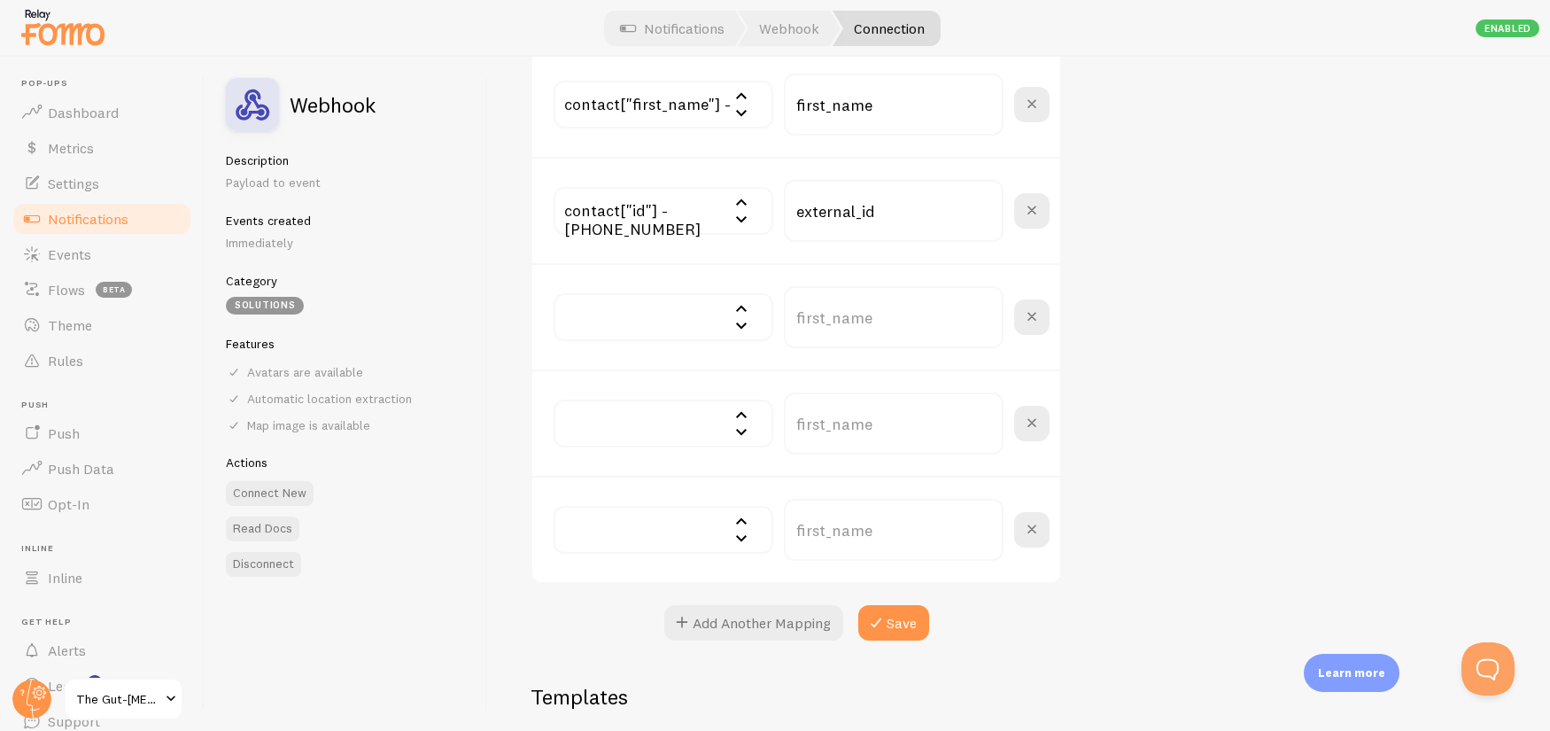
click at [1025, 534] on span at bounding box center [1031, 529] width 21 height 21
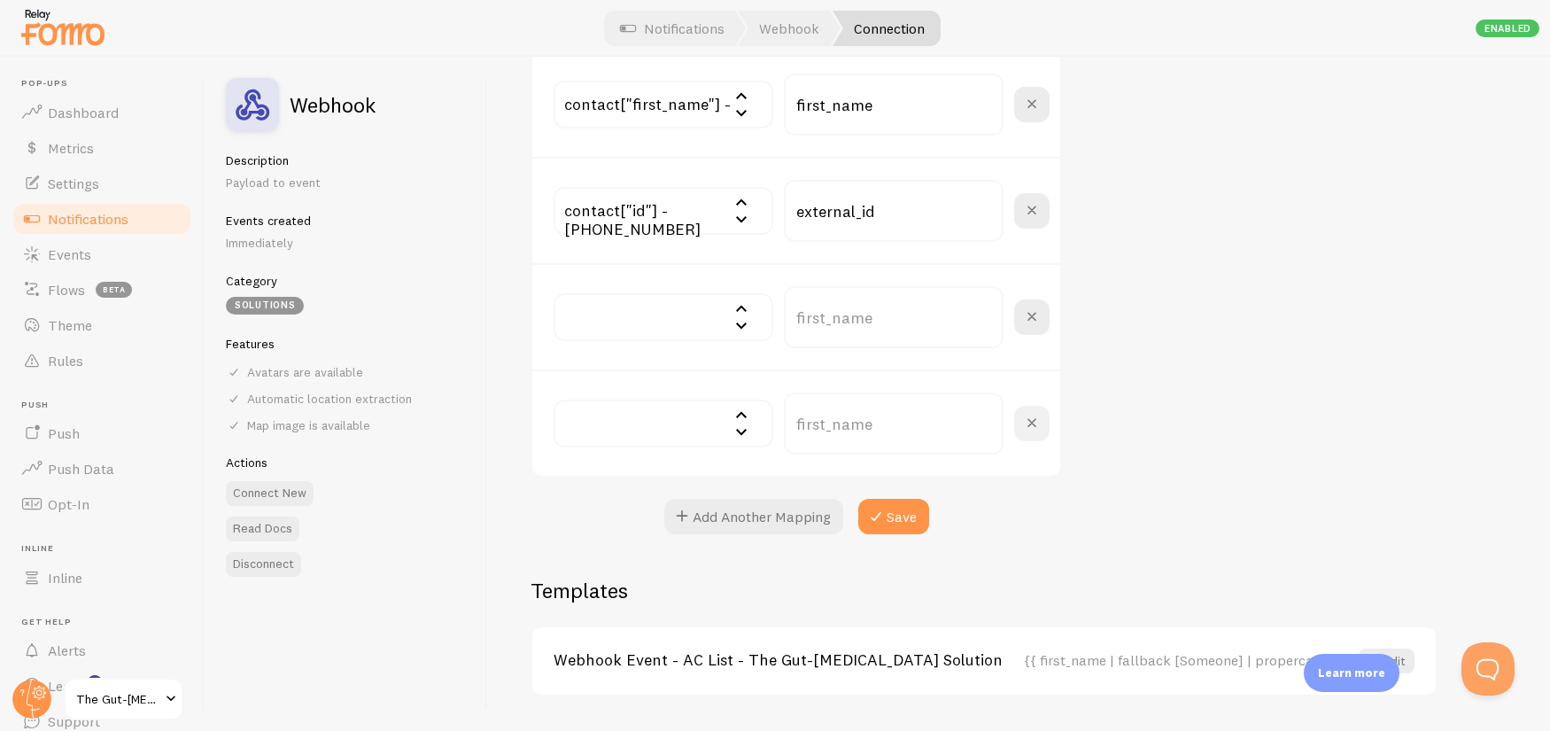
click at [1024, 424] on span at bounding box center [1031, 423] width 21 height 21
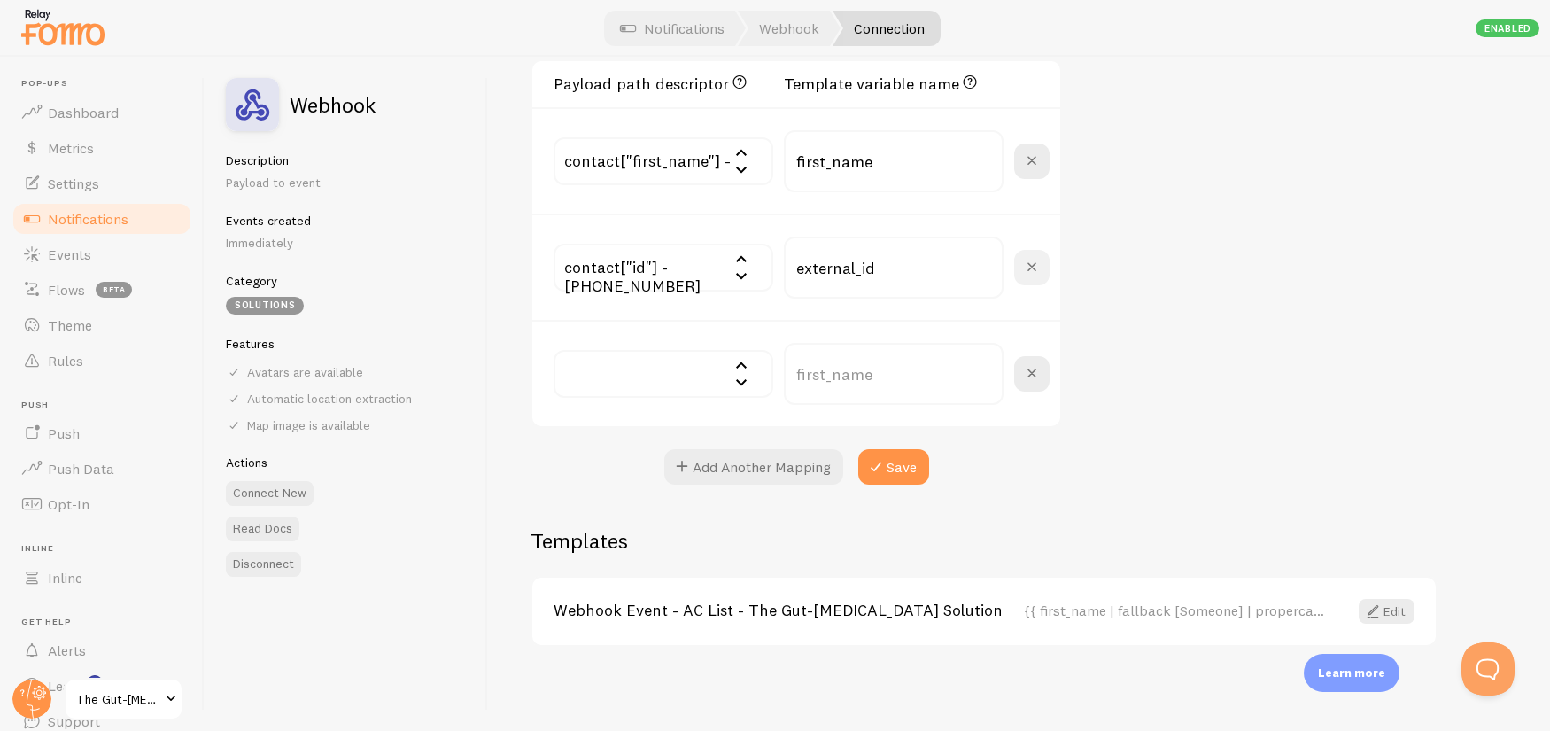
click at [1033, 357] on button at bounding box center [1031, 373] width 35 height 35
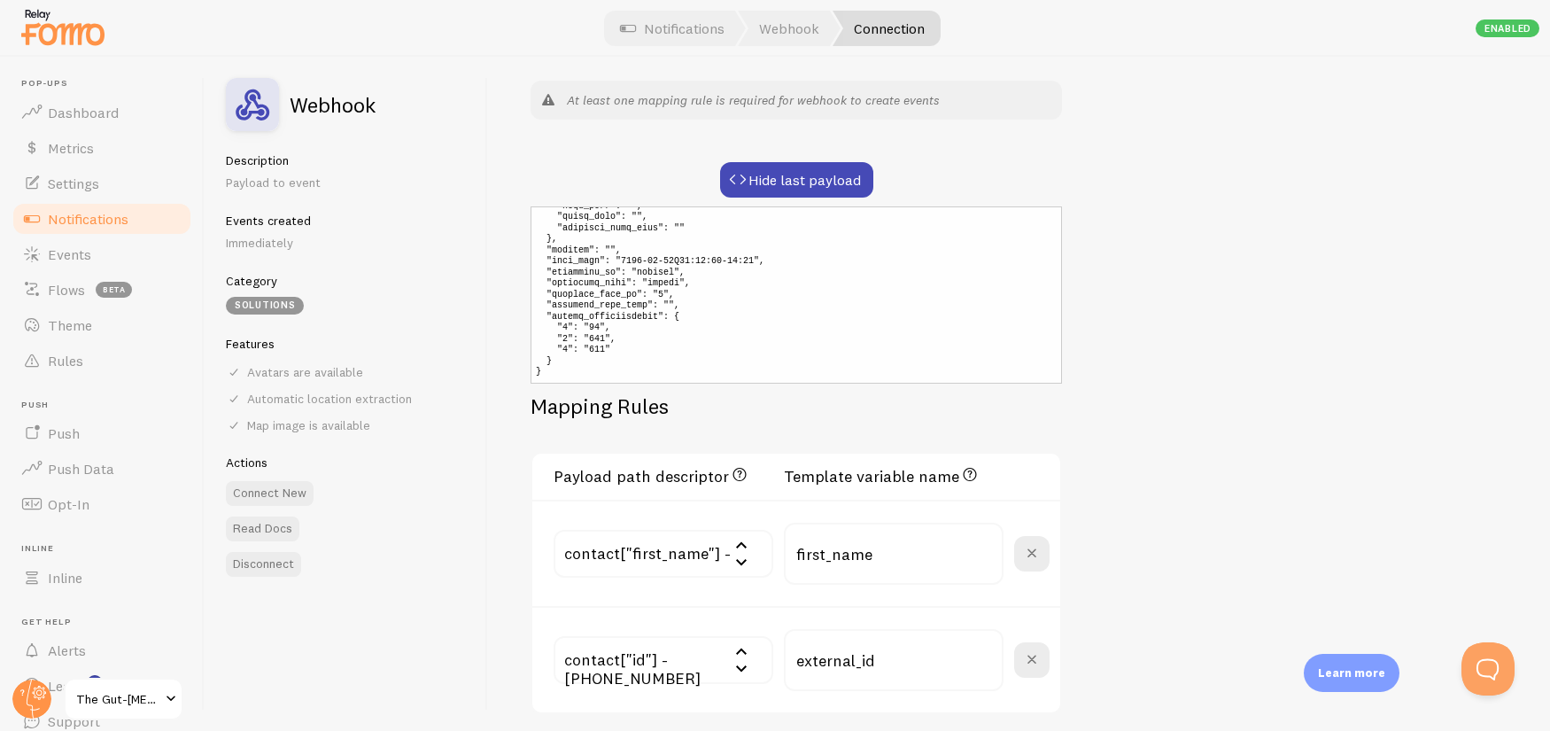
scroll to position [307, 0]
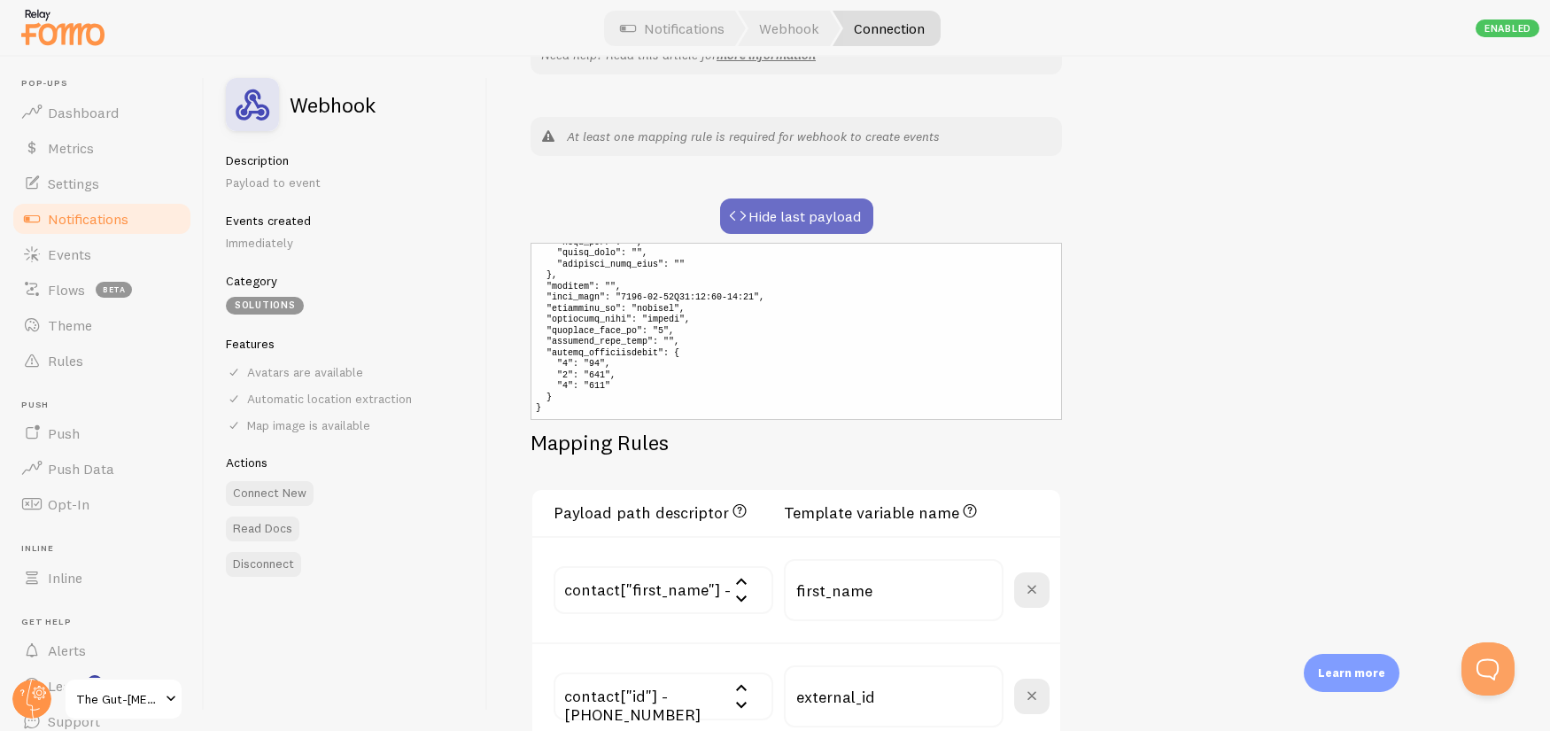
click at [784, 225] on button "Hide last payload" at bounding box center [796, 215] width 153 height 35
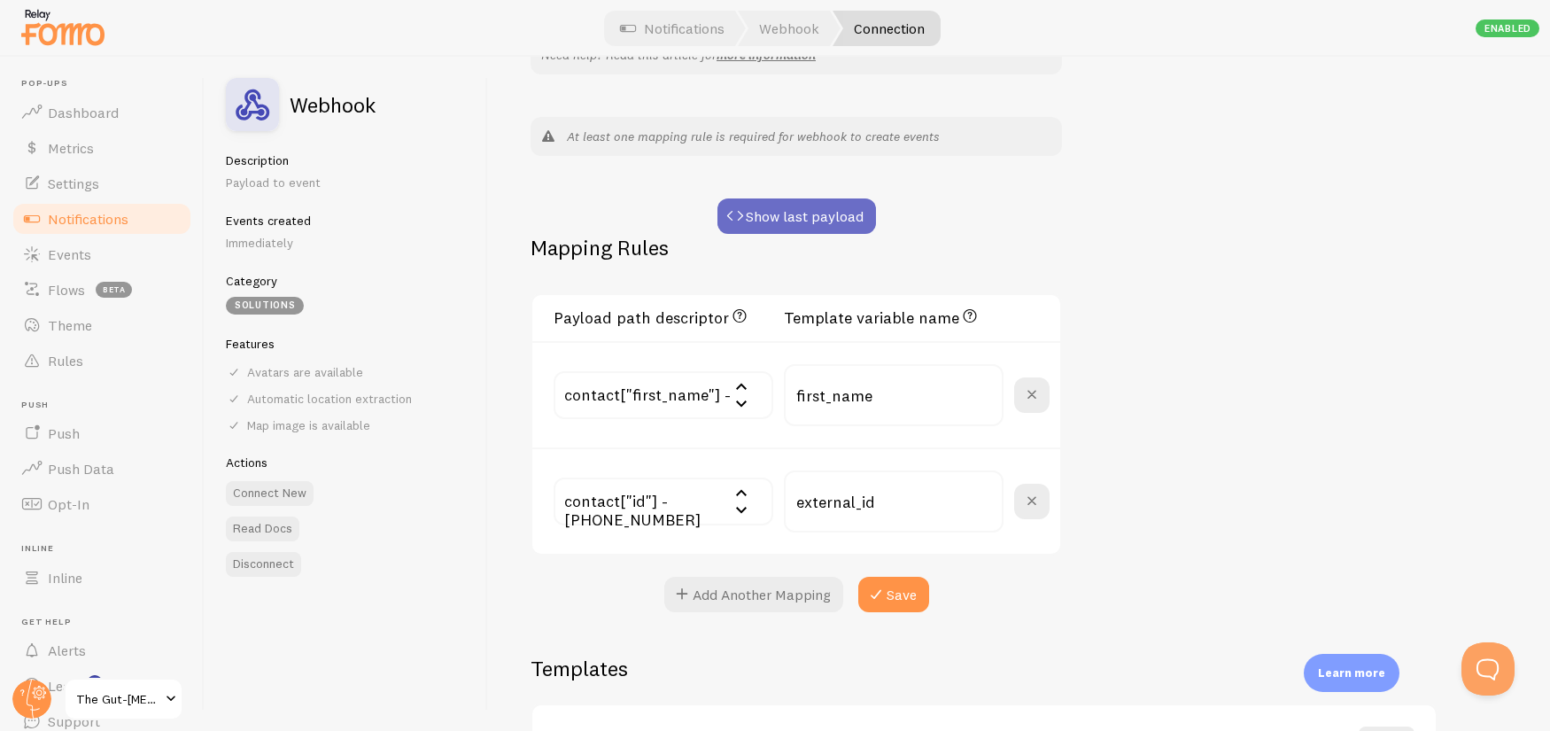
click at [784, 225] on button "Show last payload" at bounding box center [796, 215] width 158 height 35
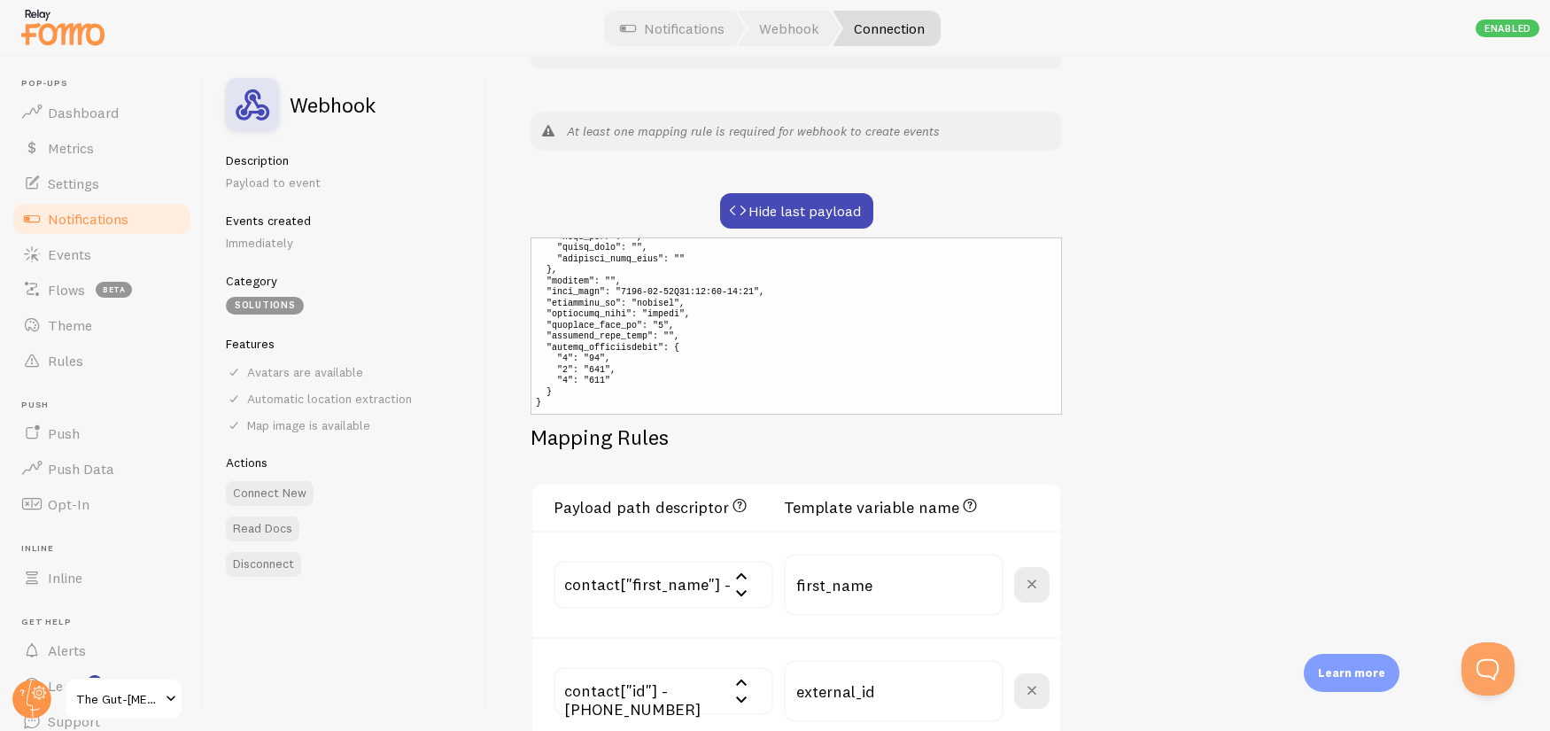
scroll to position [336, 0]
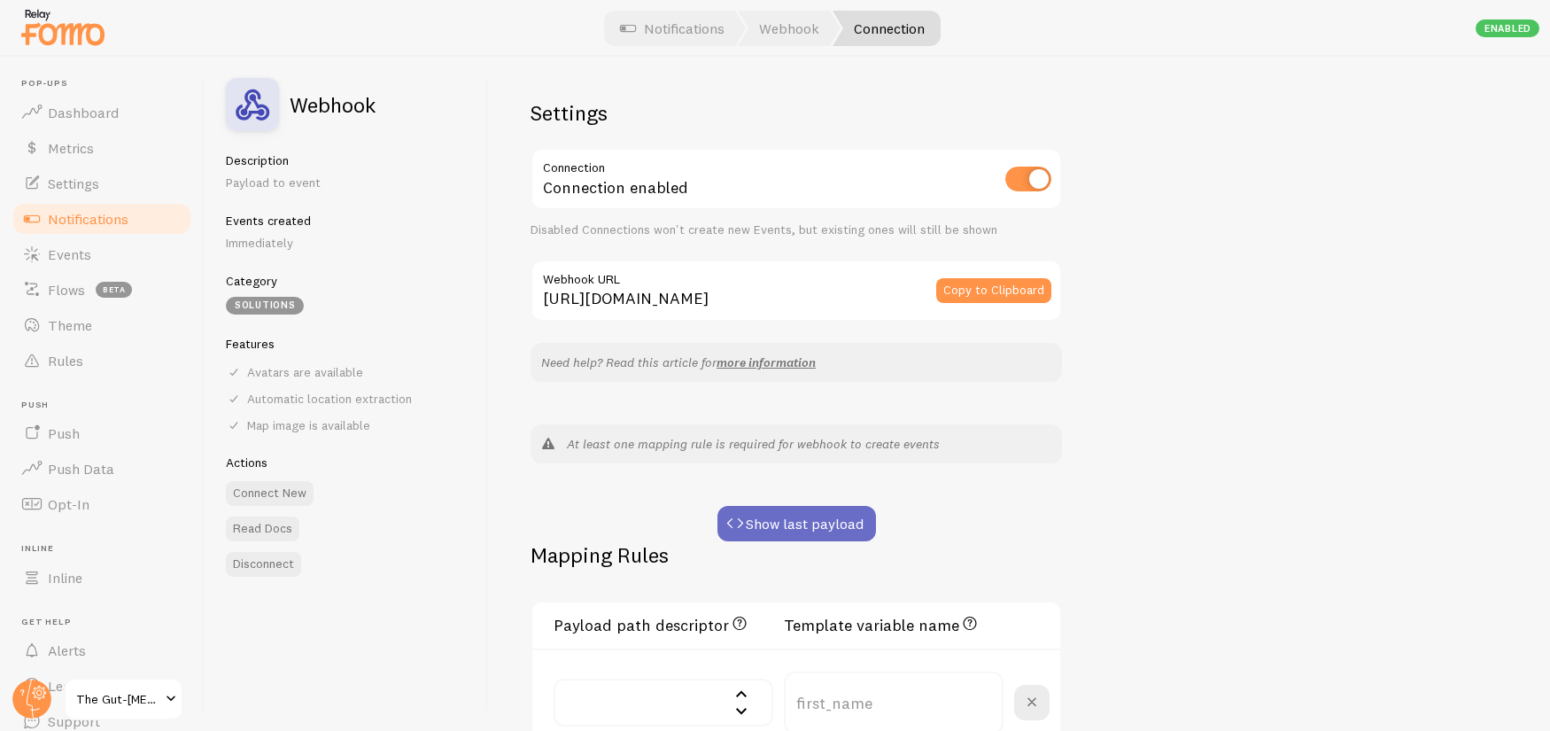
click at [808, 522] on button "Show last payload" at bounding box center [796, 523] width 158 height 35
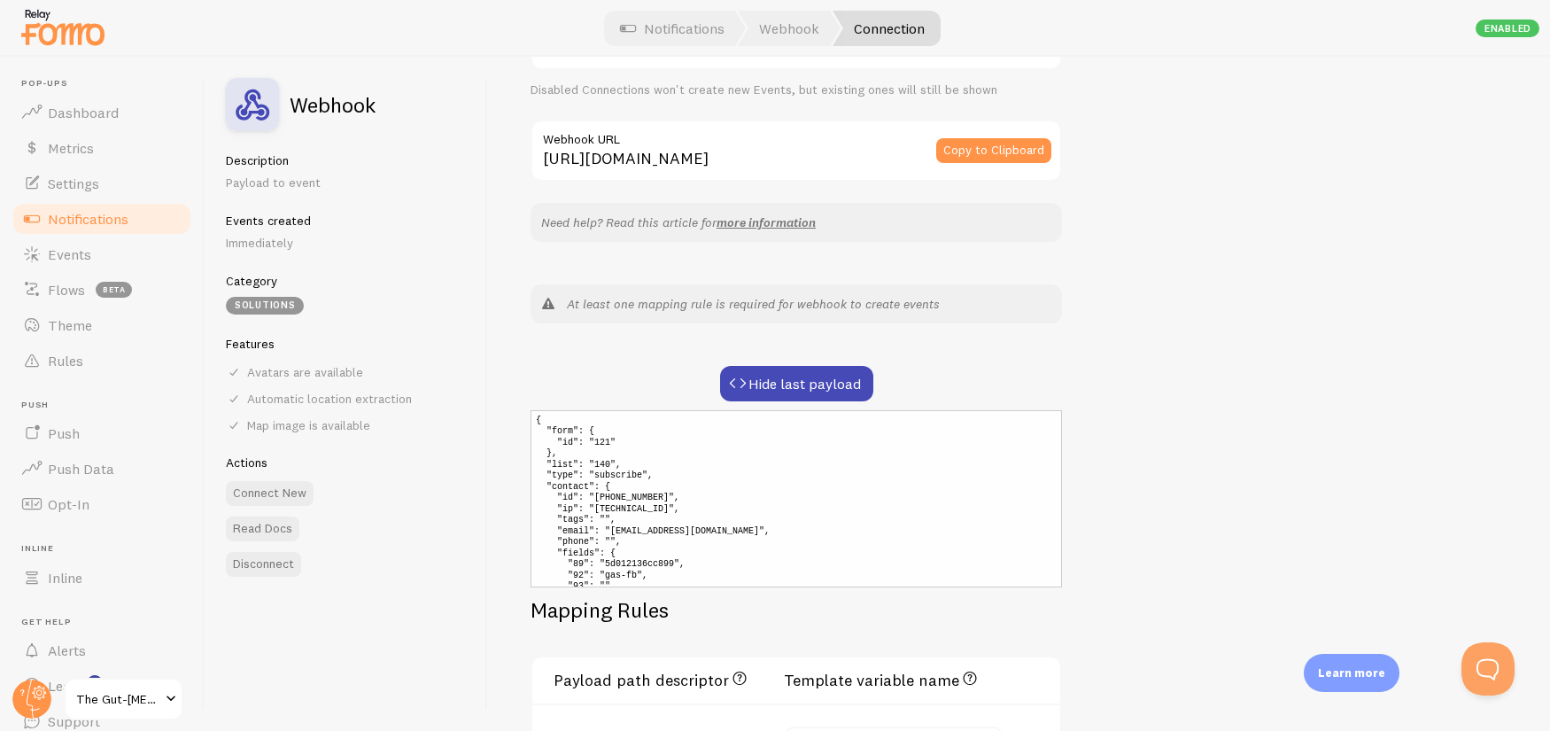
scroll to position [232, 0]
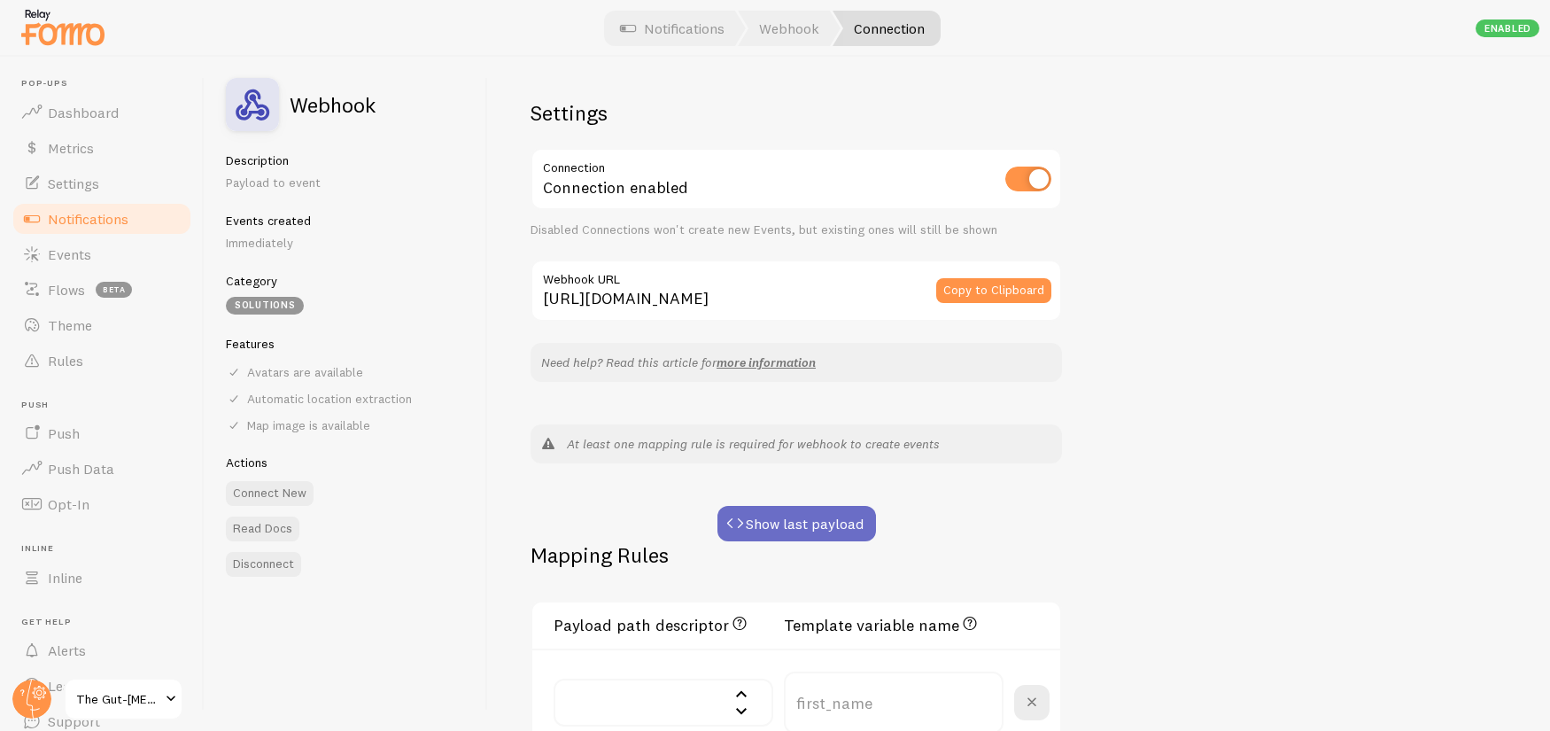
click at [831, 523] on button "Show last payload" at bounding box center [796, 523] width 158 height 35
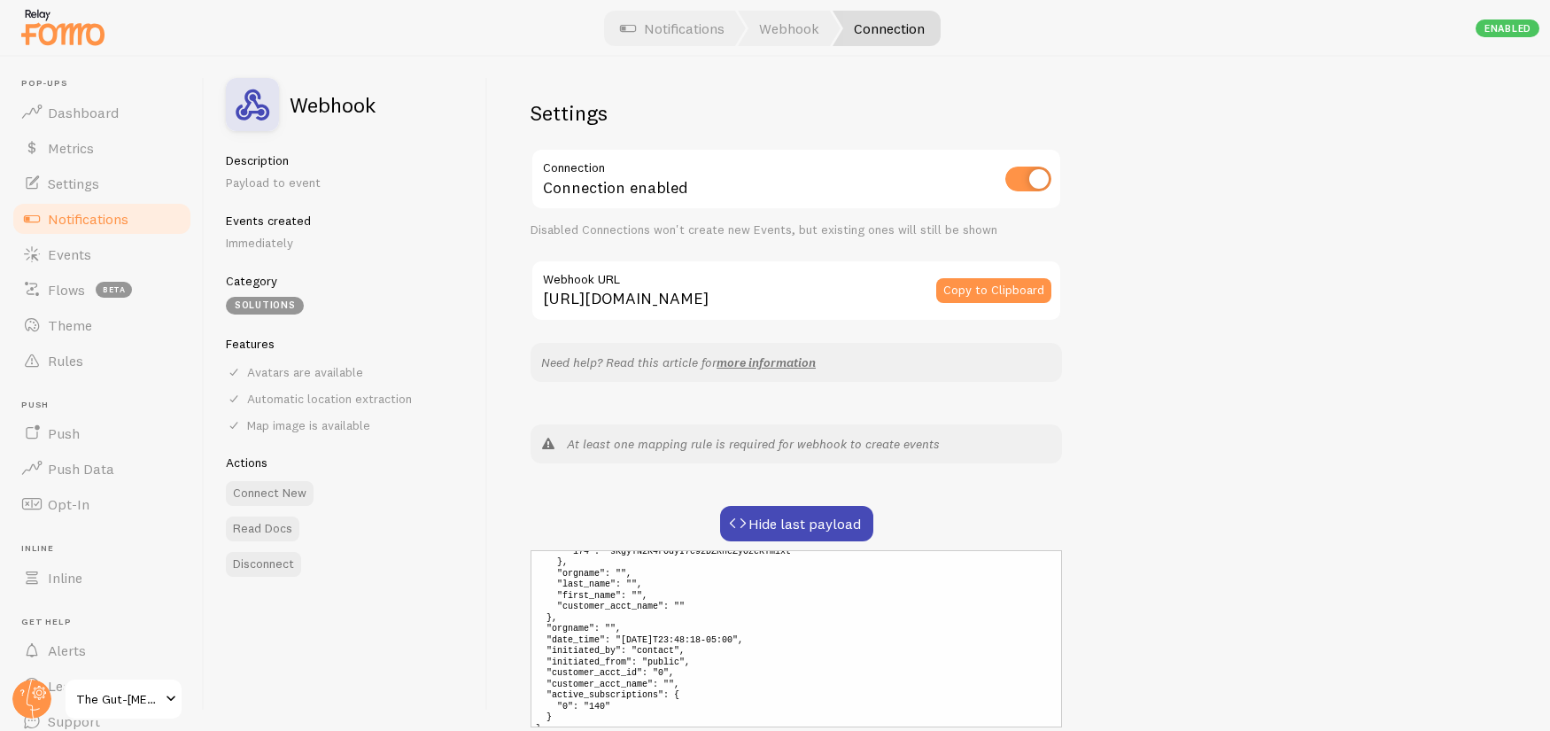
scroll to position [198, 0]
click at [1114, 427] on div "Settings Connection Connection enabled Disabled Connections won't create new Ev…" at bounding box center [1019, 394] width 1062 height 674
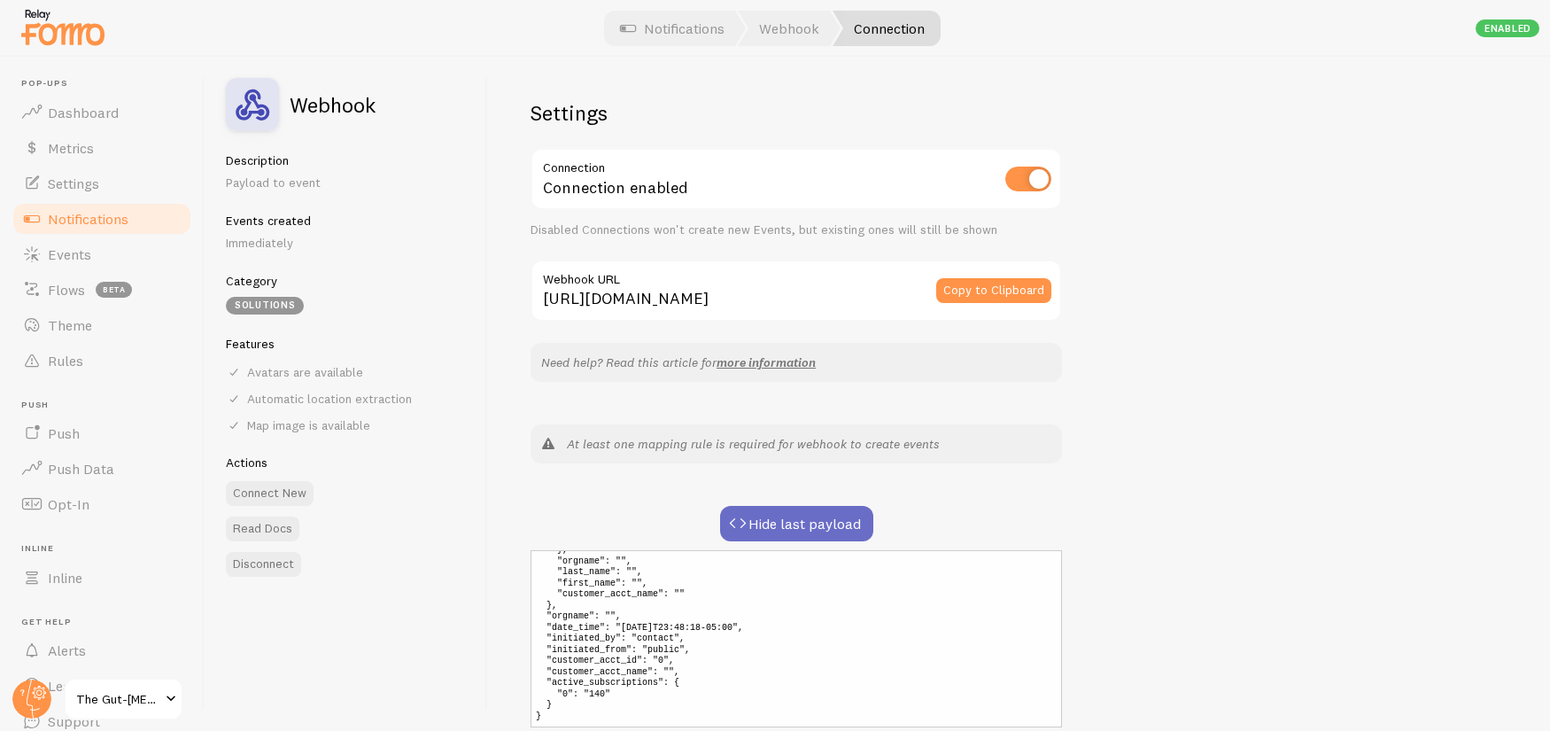
click at [809, 527] on button "Hide last payload" at bounding box center [796, 523] width 153 height 35
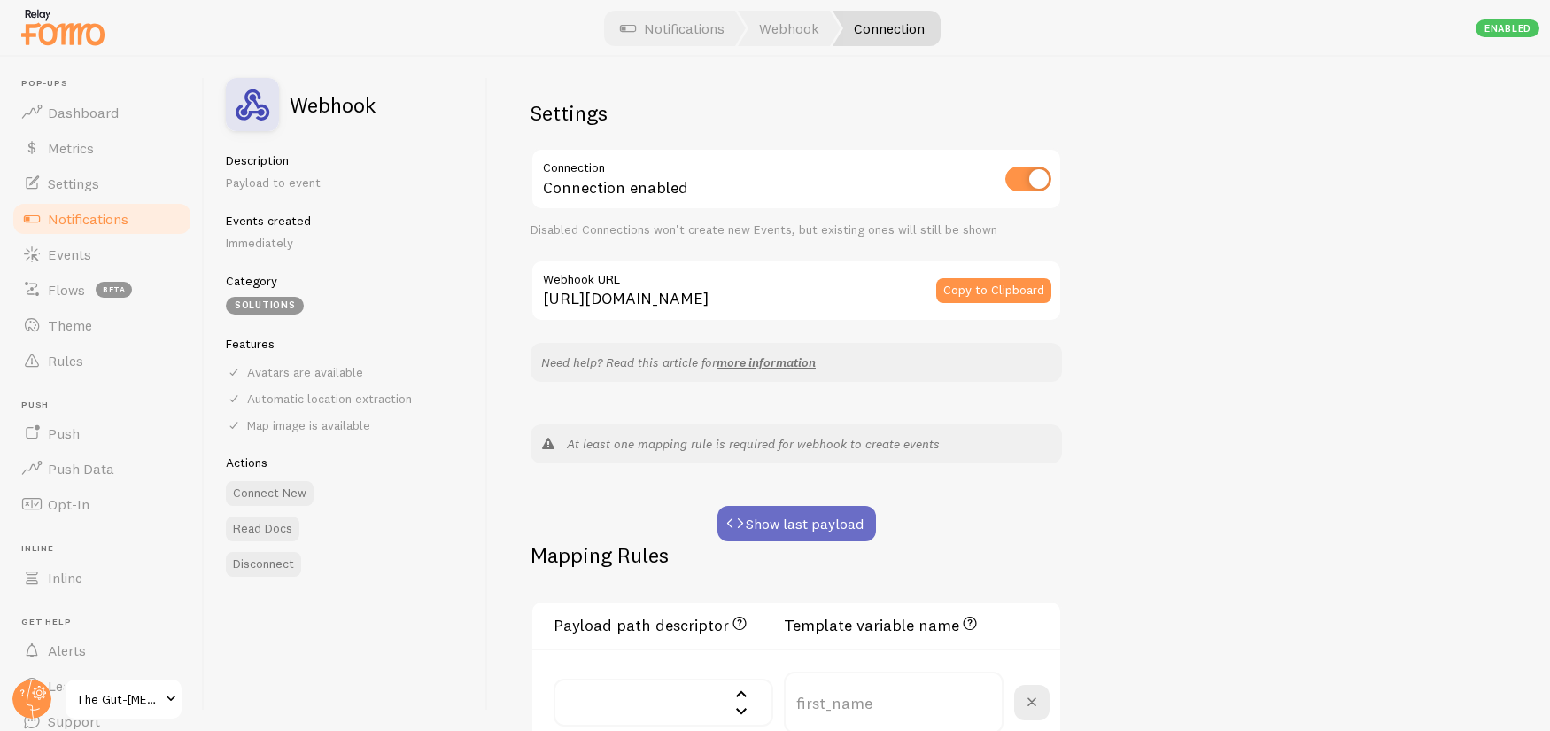
click at [809, 527] on button "Show last payload" at bounding box center [796, 523] width 158 height 35
click at [792, 542] on div "Mapping Rules" at bounding box center [795, 565] width 531 height 49
click at [788, 532] on button "Show last payload" at bounding box center [796, 523] width 158 height 35
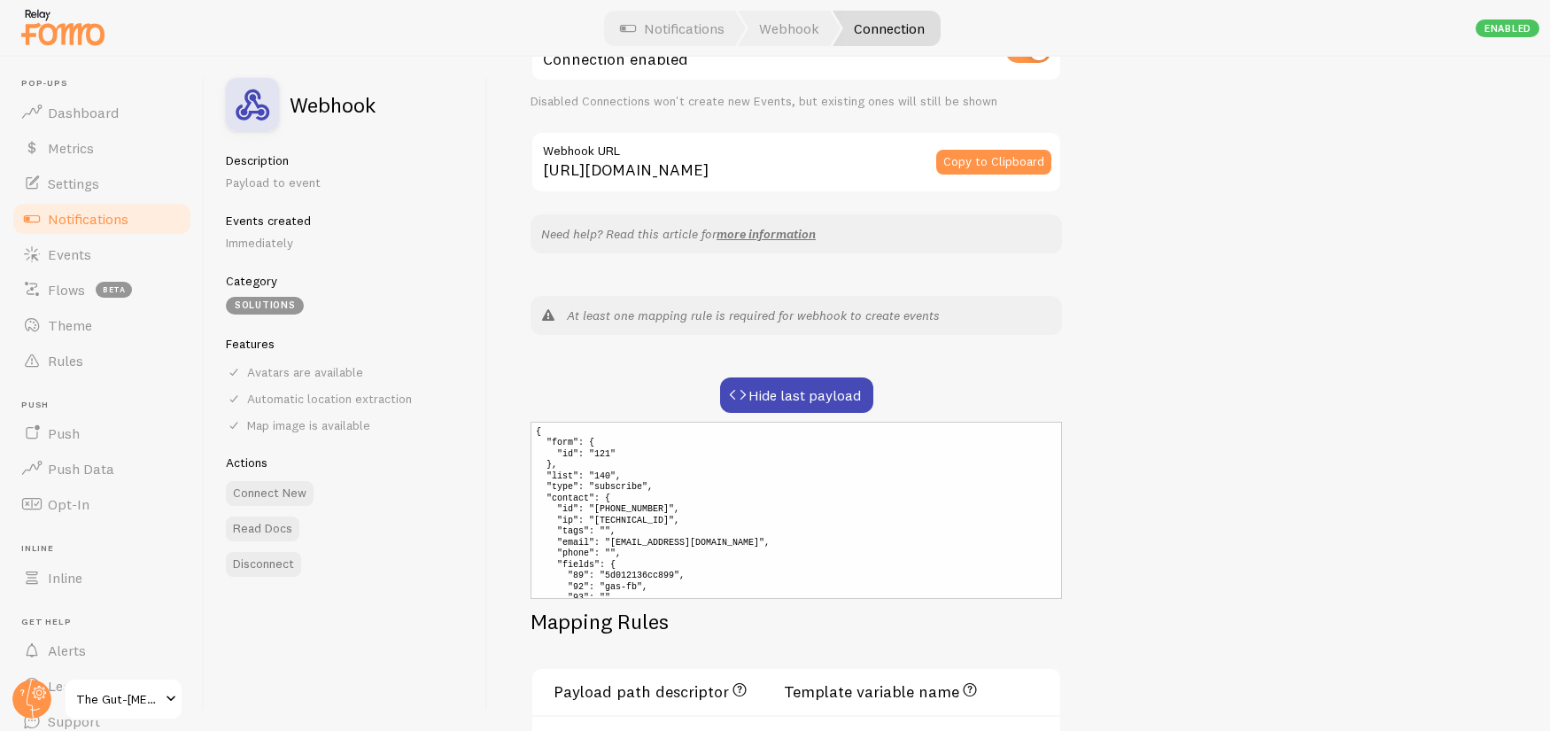
click at [1233, 344] on div "Settings Connection Connection enabled Disabled Connections won't create new Ev…" at bounding box center [1019, 394] width 1062 height 674
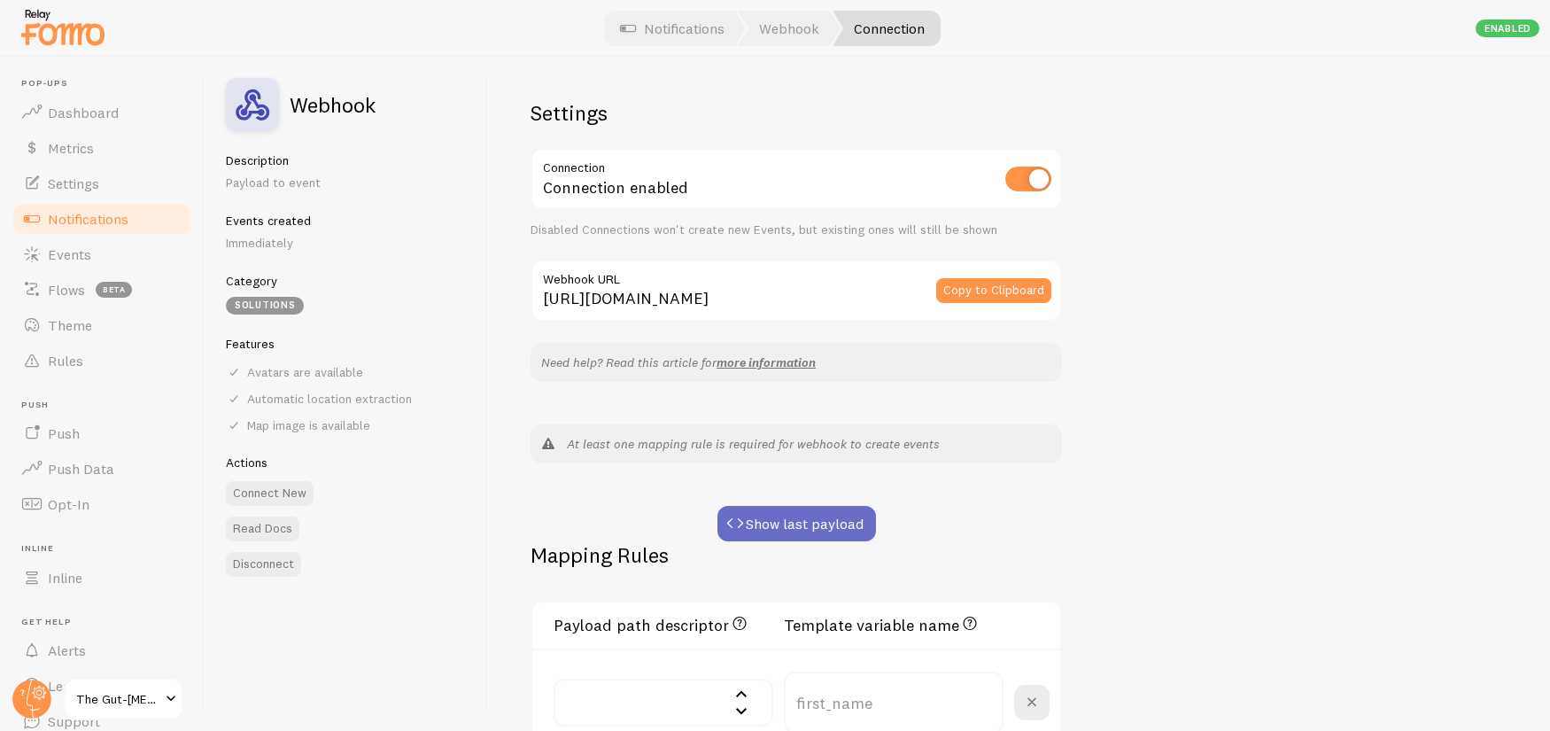
click at [810, 520] on button "Show last payload" at bounding box center [796, 523] width 158 height 35
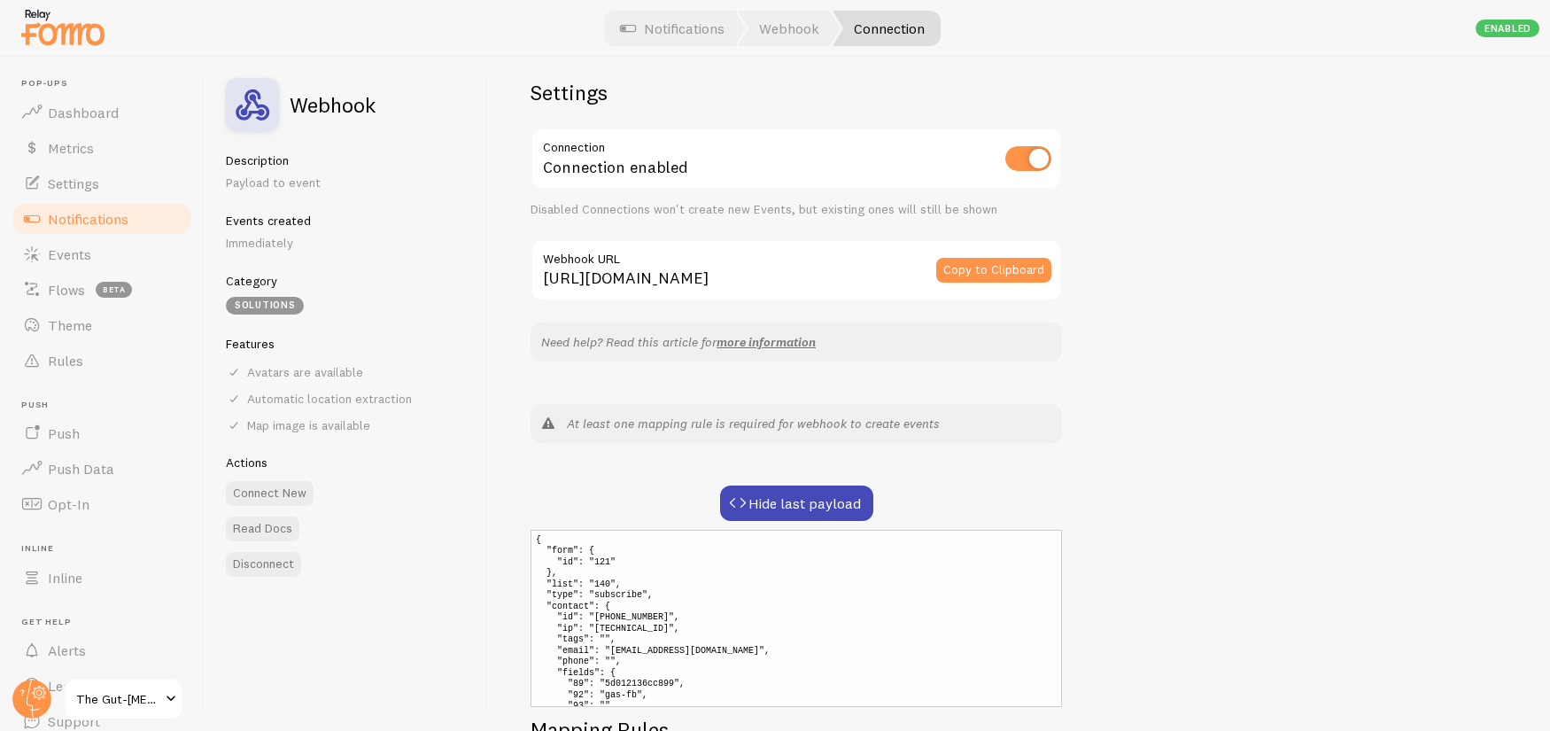
scroll to position [19, 0]
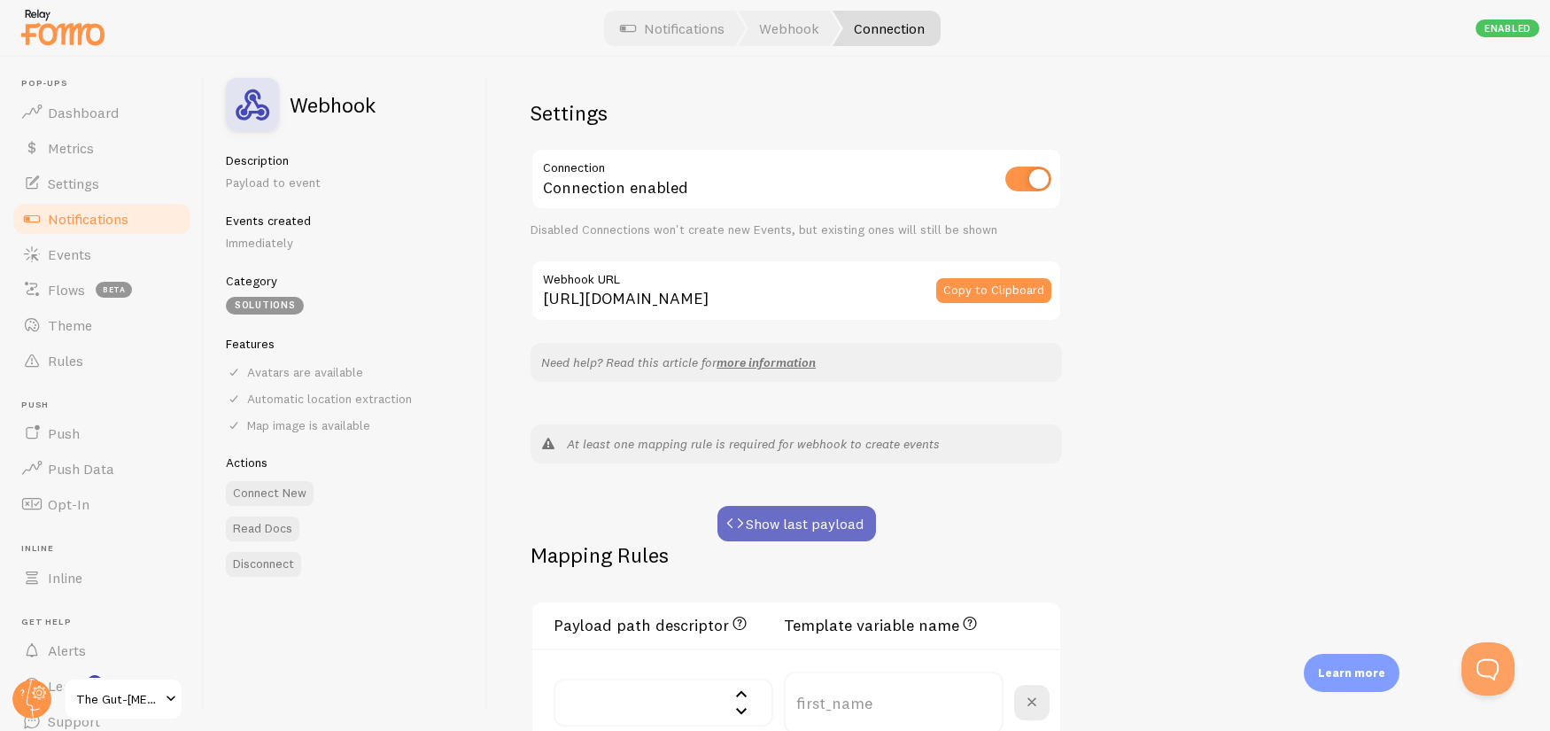
click at [808, 520] on button "Show last payload" at bounding box center [796, 523] width 158 height 35
click at [807, 522] on button "Show last payload" at bounding box center [796, 523] width 158 height 35
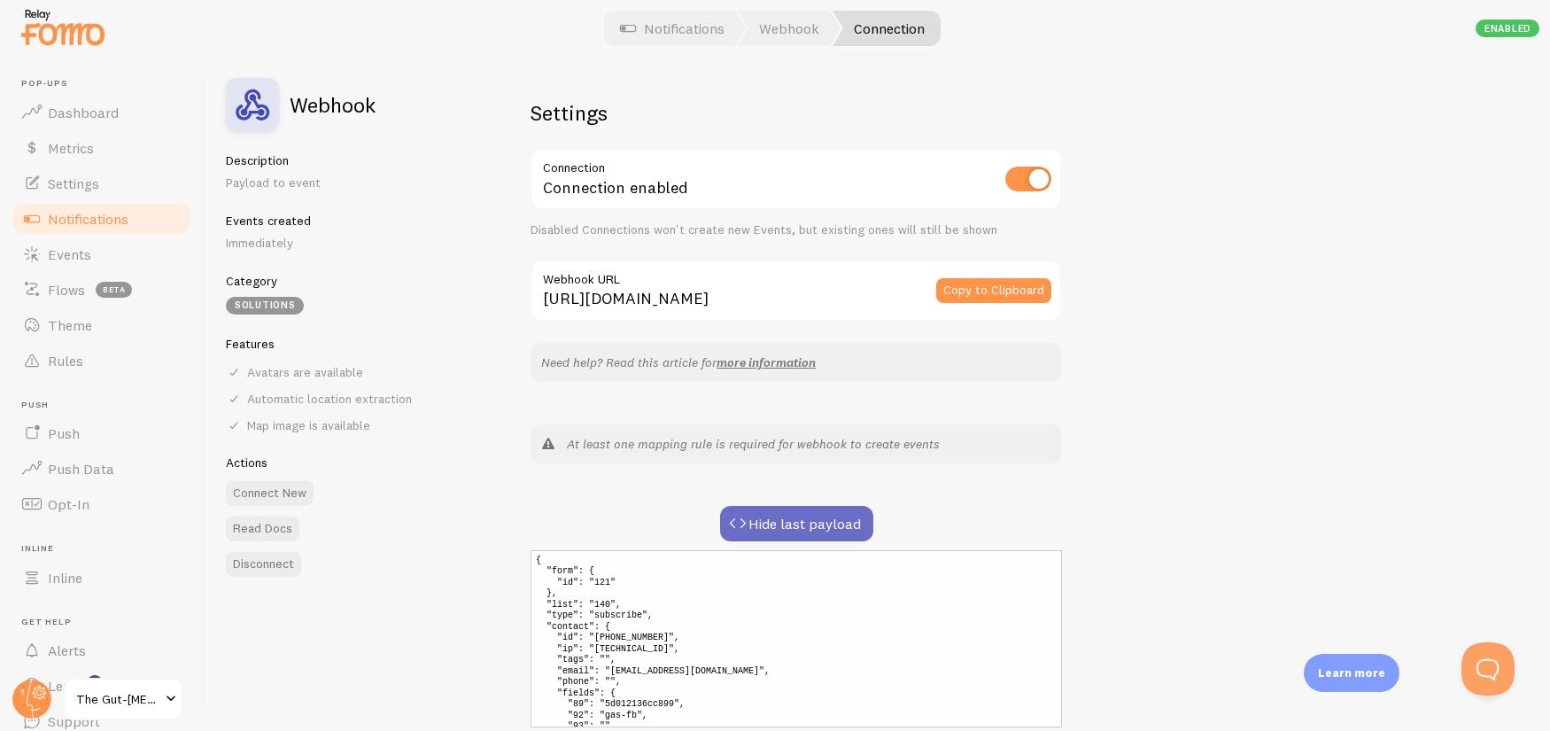
click at [816, 526] on button "Hide last payload" at bounding box center [796, 523] width 153 height 35
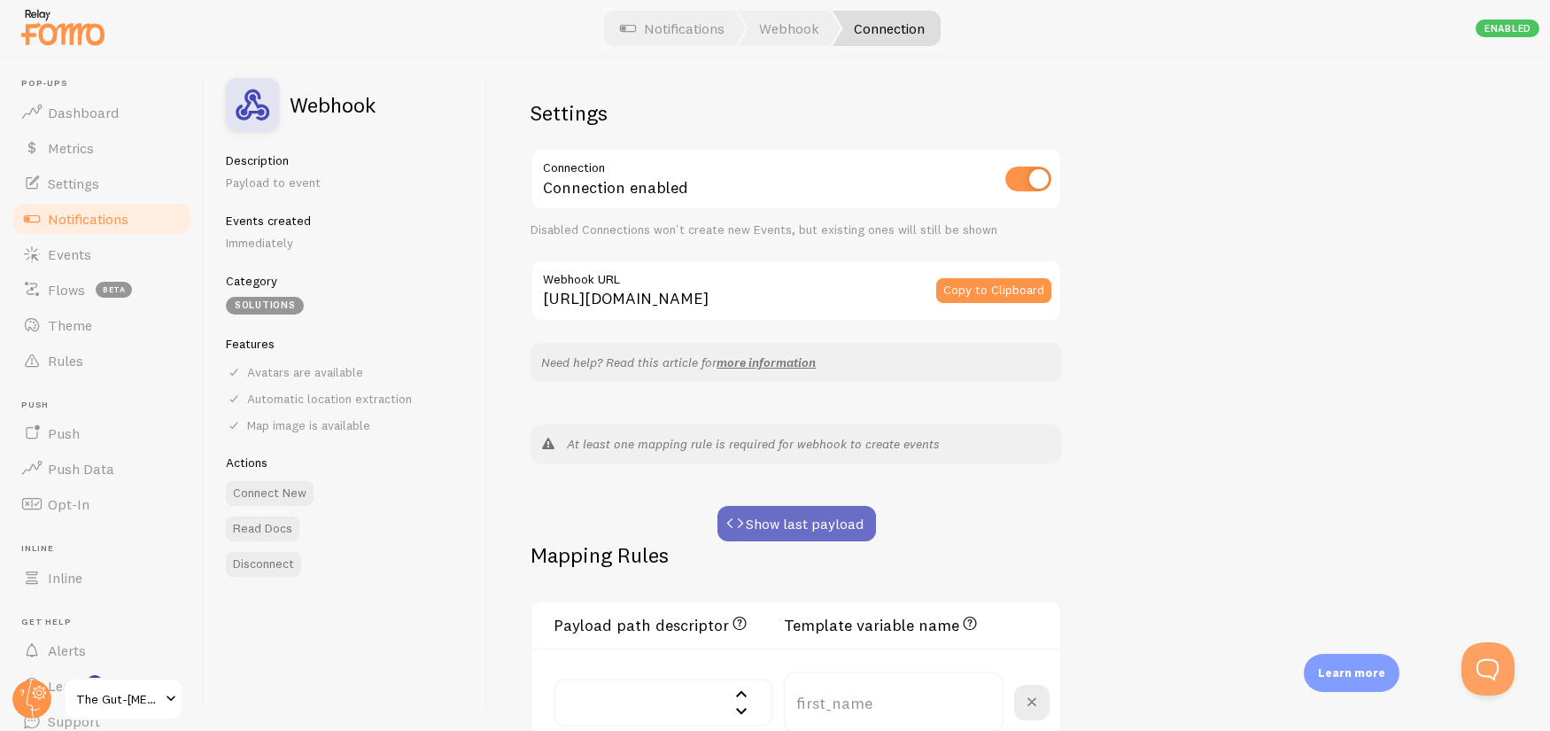
click at [816, 526] on button "Show last payload" at bounding box center [796, 523] width 158 height 35
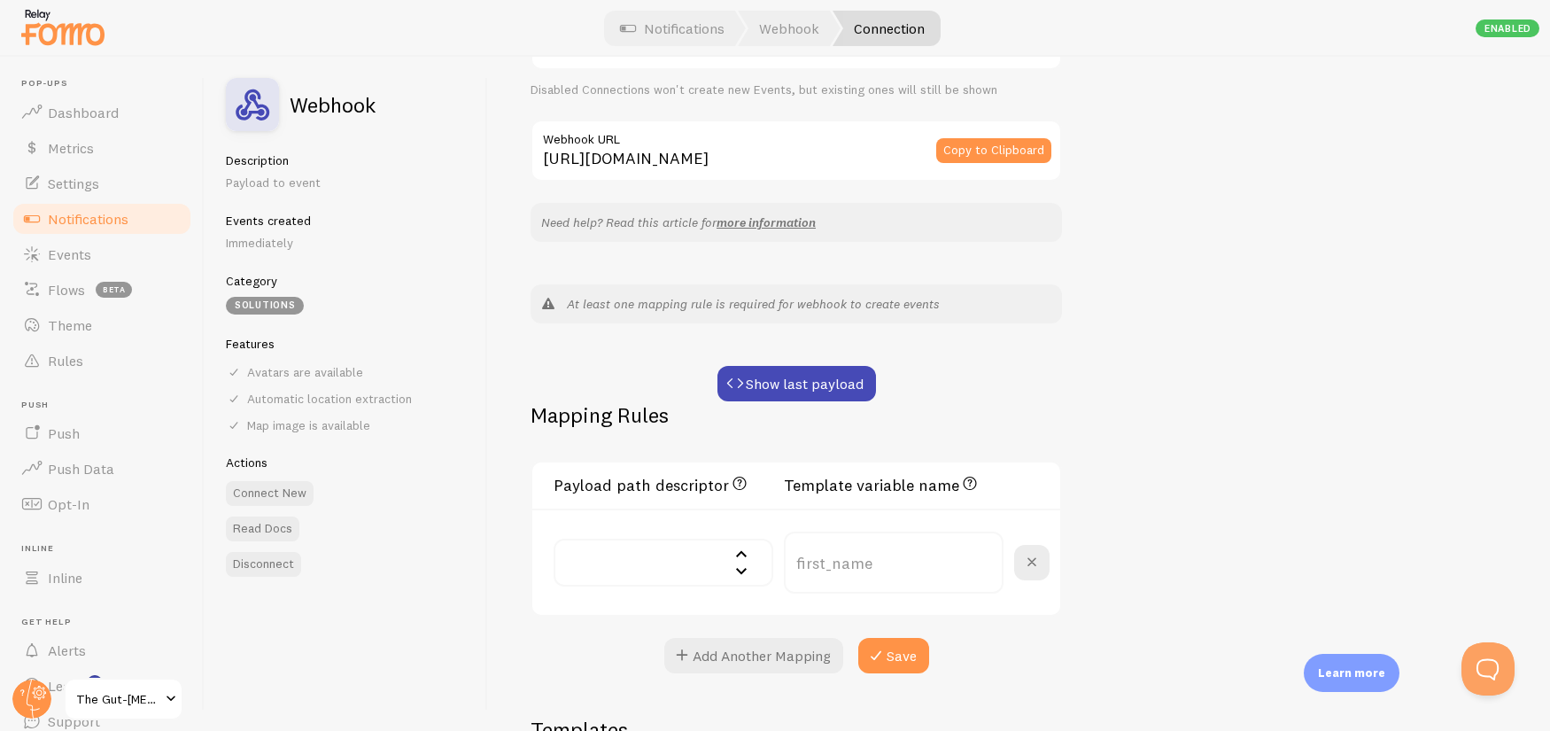
scroll to position [142, 0]
click at [816, 391] on button "Show last payload" at bounding box center [796, 381] width 158 height 35
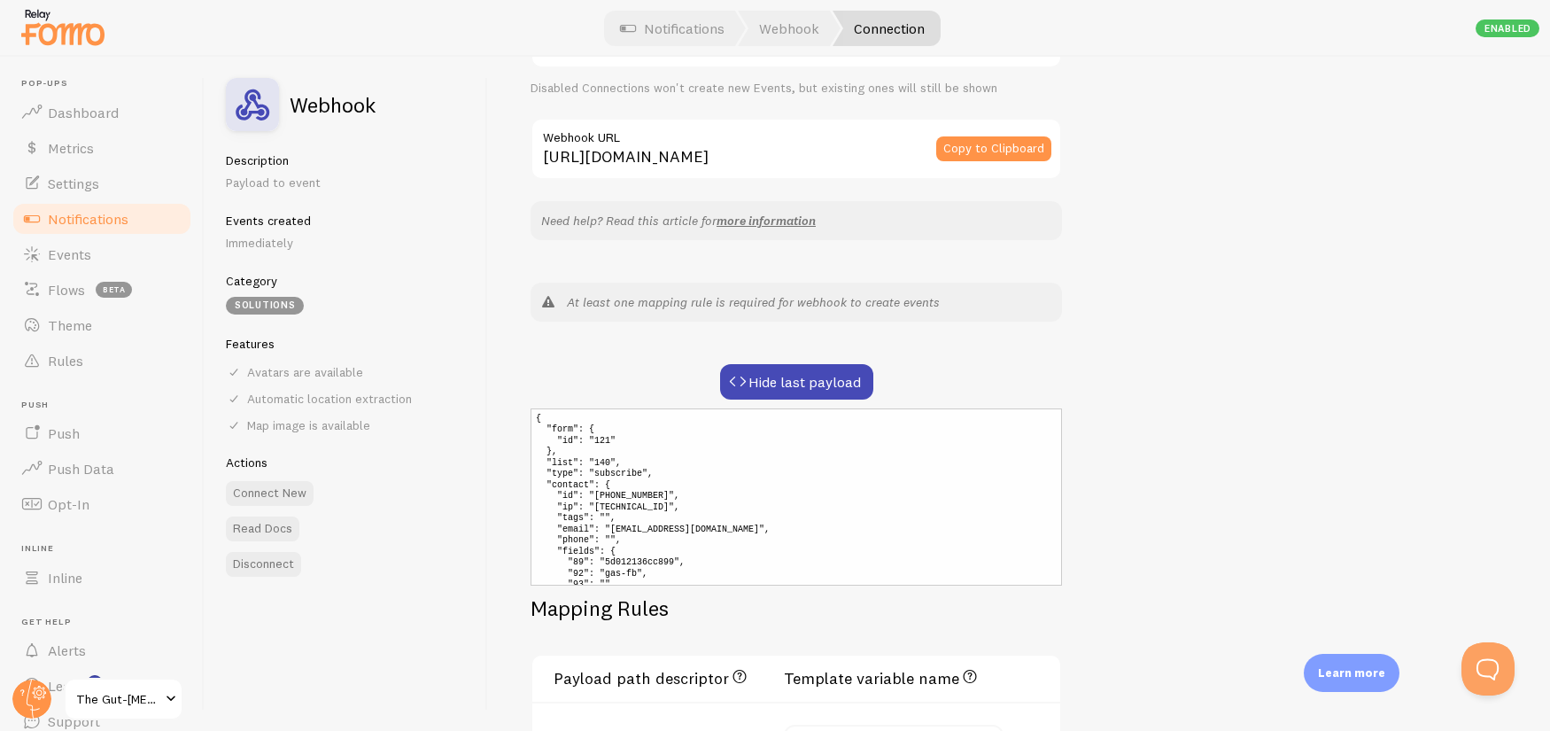
click at [1276, 519] on div "Settings Connection Connection enabled Disabled Connections won't create new Ev…" at bounding box center [1019, 394] width 1062 height 674
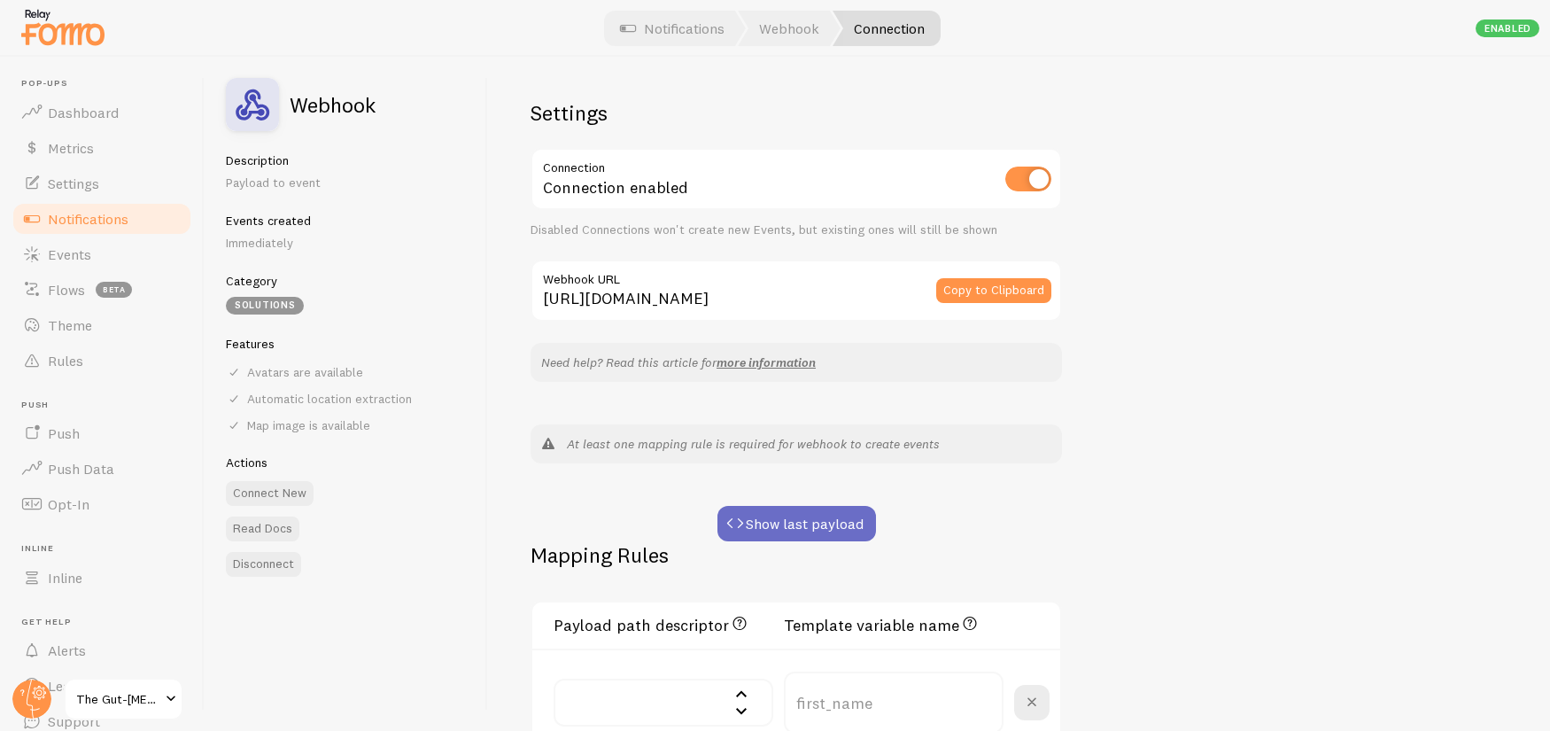
click at [827, 518] on button "Show last payload" at bounding box center [796, 523] width 158 height 35
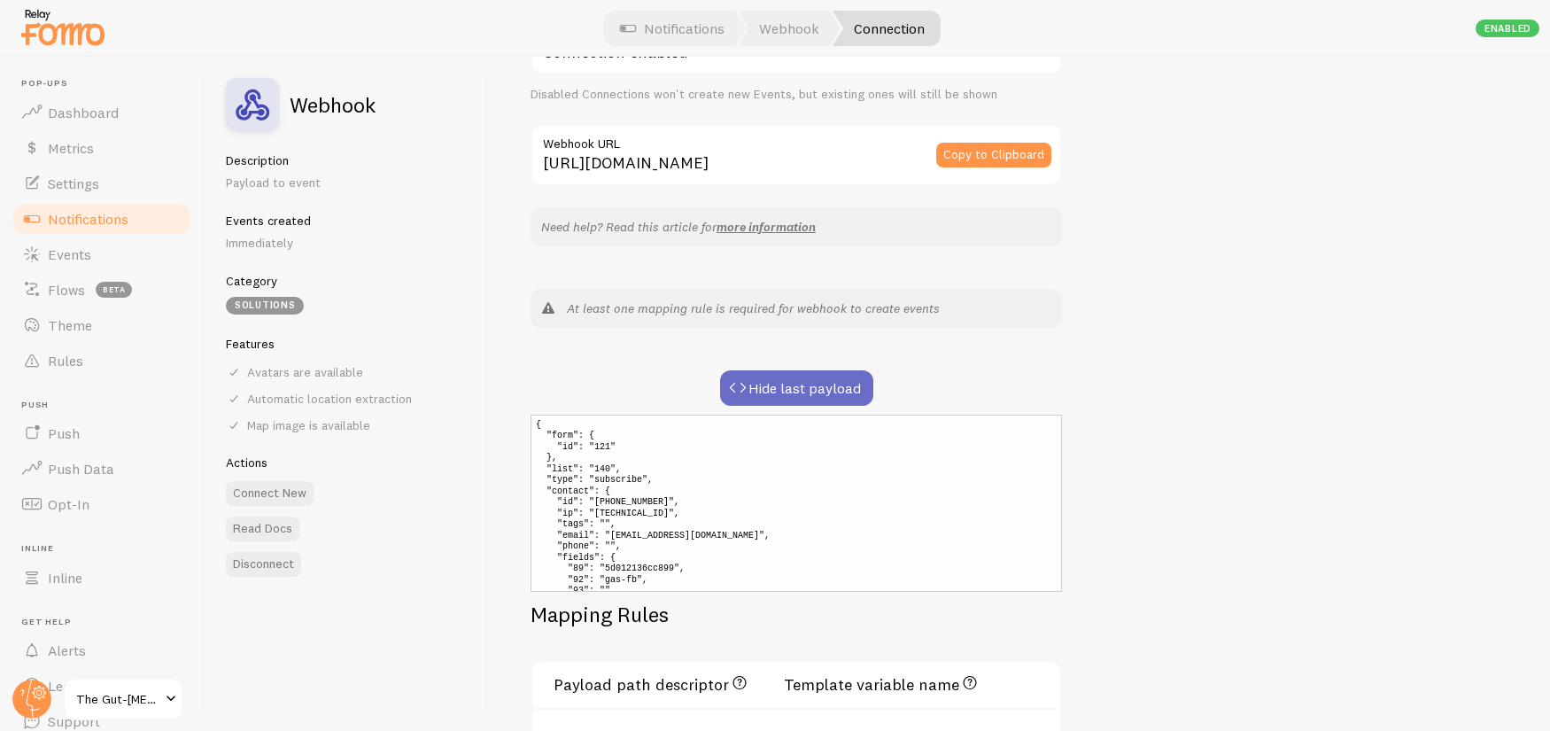
click at [796, 381] on button "Hide last payload" at bounding box center [796, 387] width 153 height 35
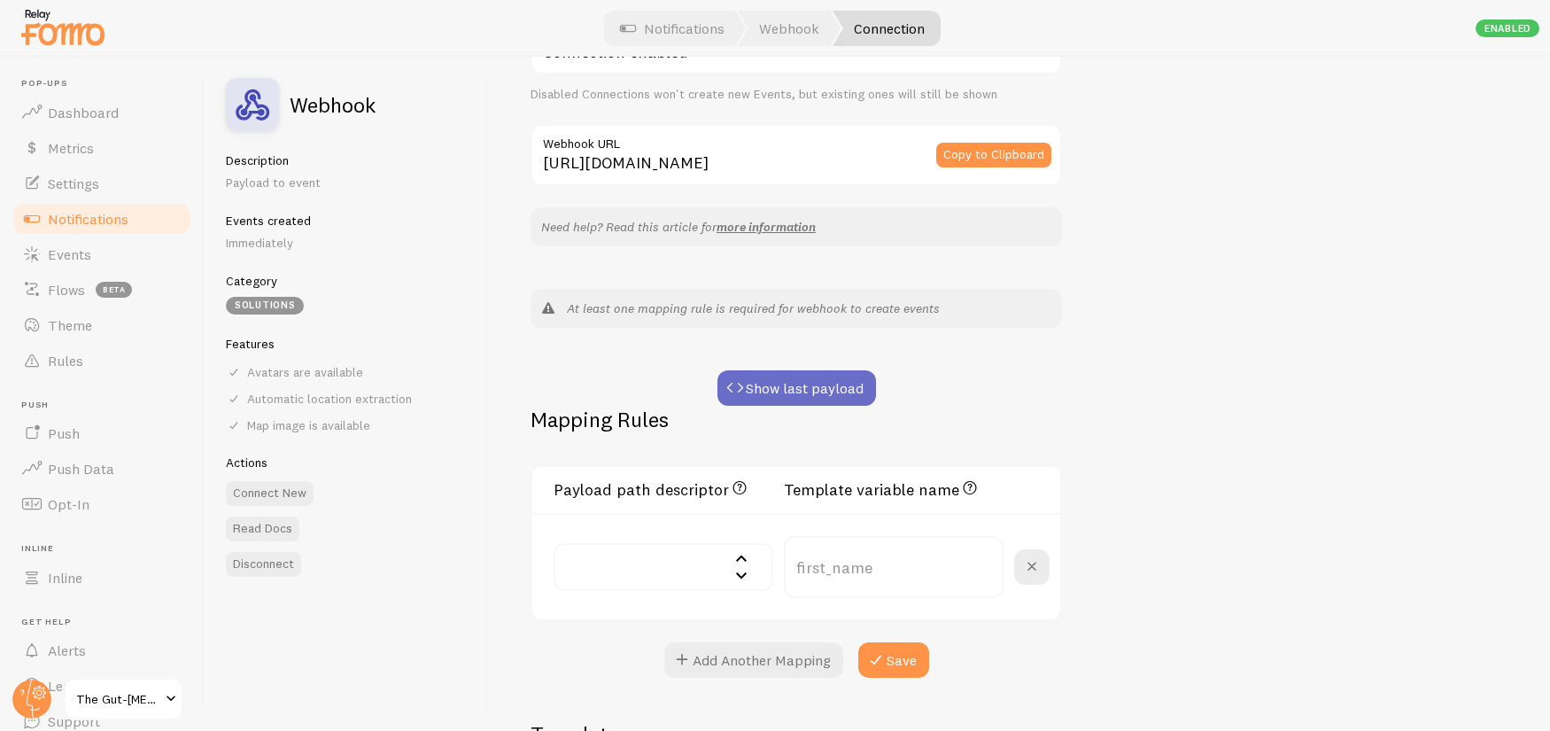
click at [796, 381] on button "Show last payload" at bounding box center [796, 387] width 158 height 35
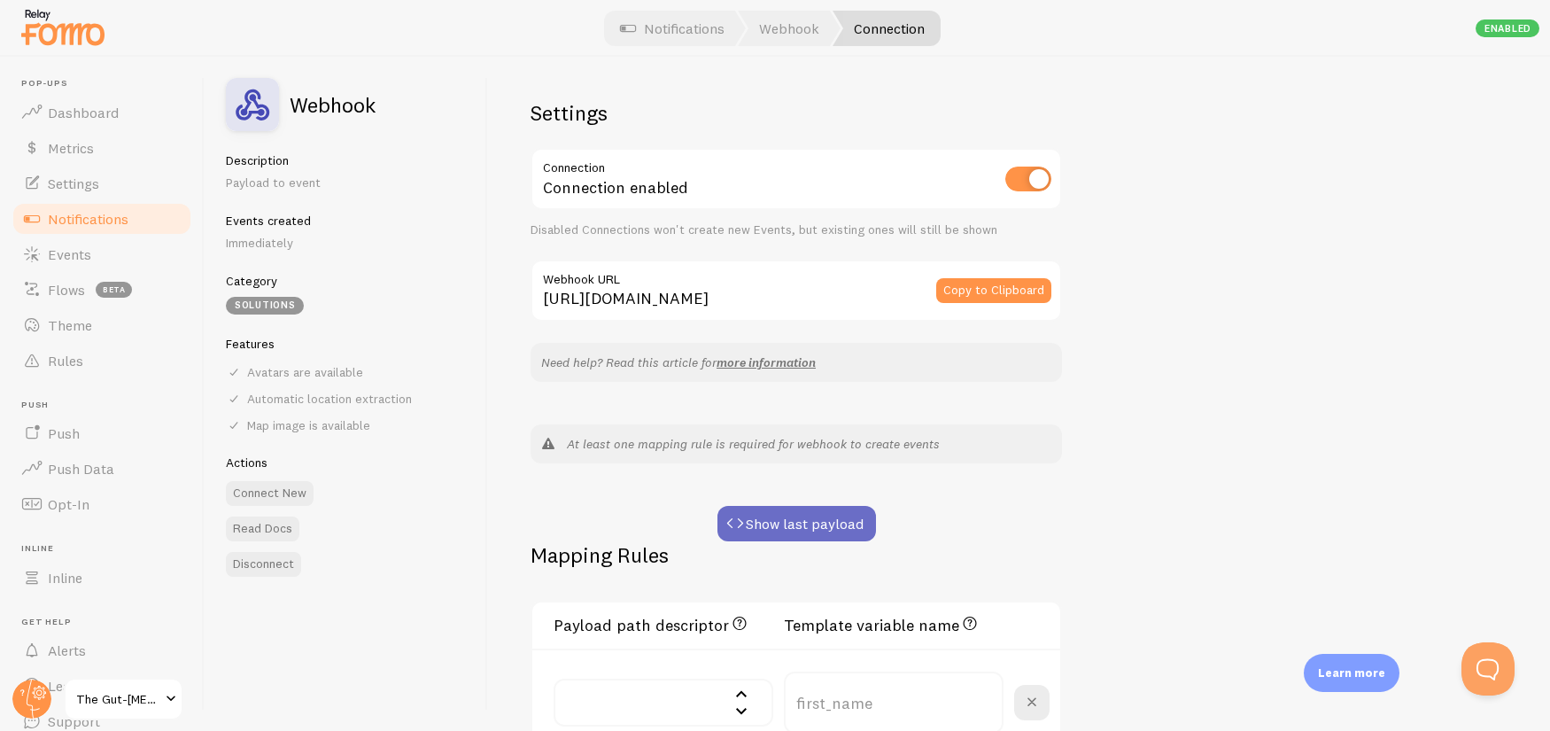
click at [761, 526] on button "Show last payload" at bounding box center [796, 523] width 158 height 35
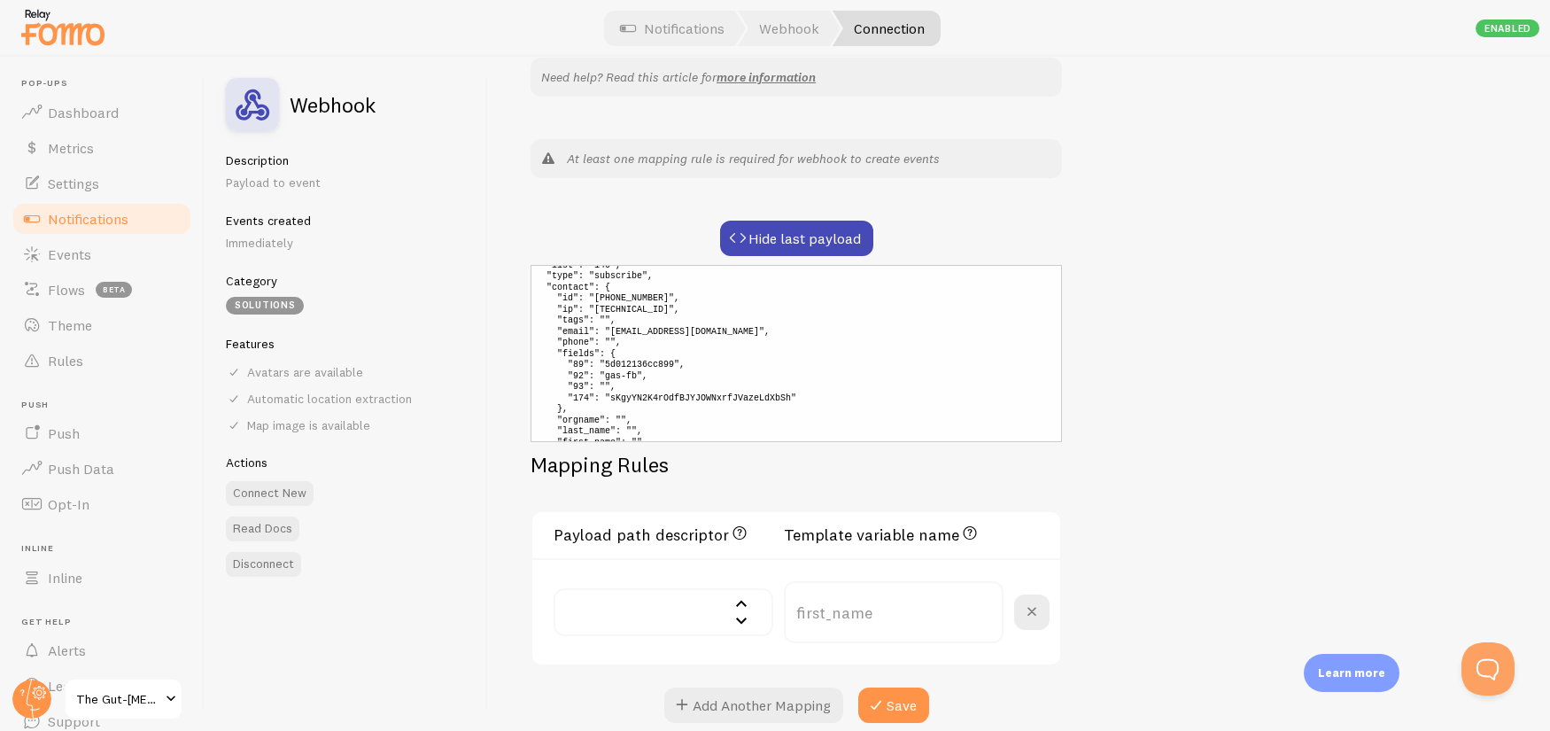
scroll to position [158, 0]
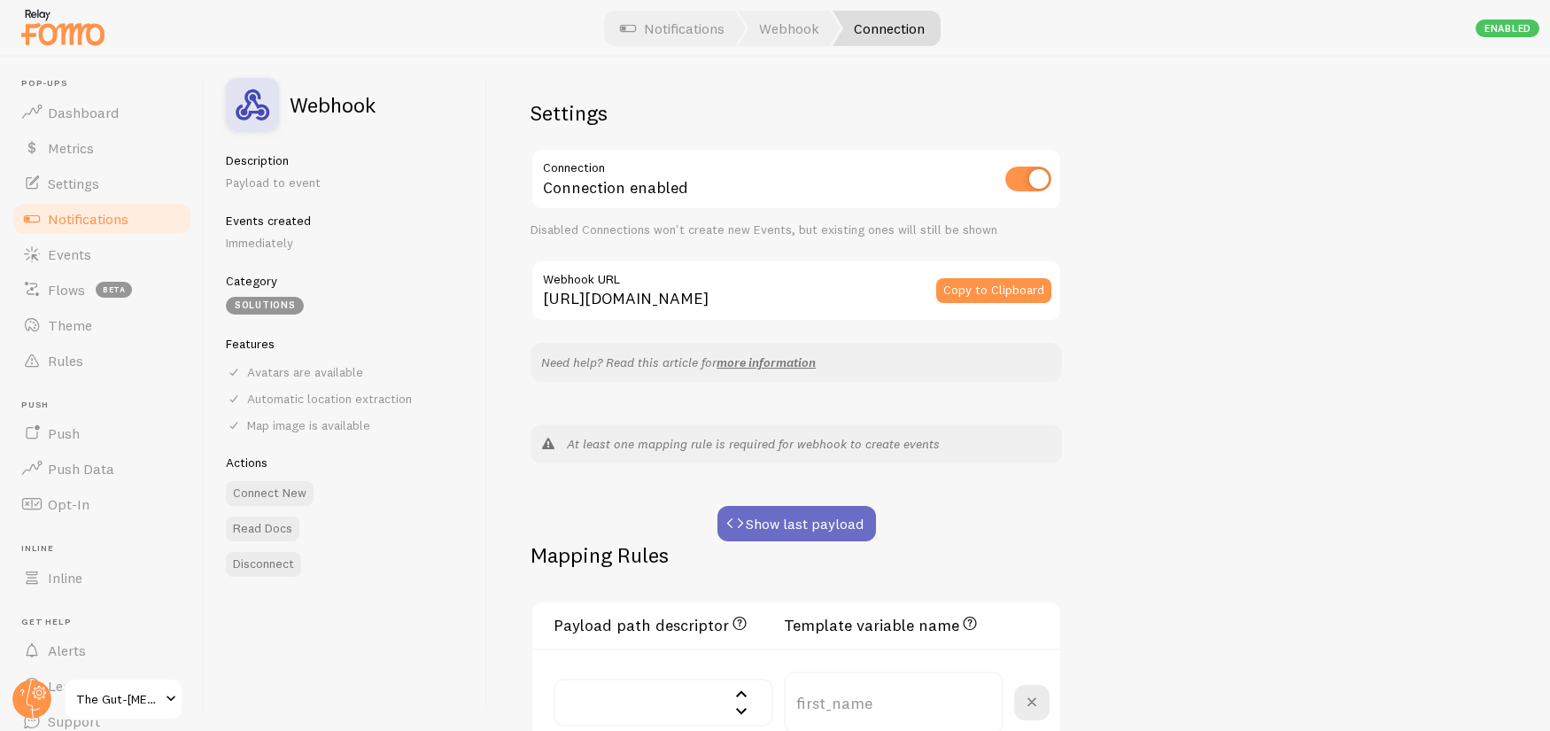
click at [807, 527] on button "Show last payload" at bounding box center [796, 523] width 158 height 35
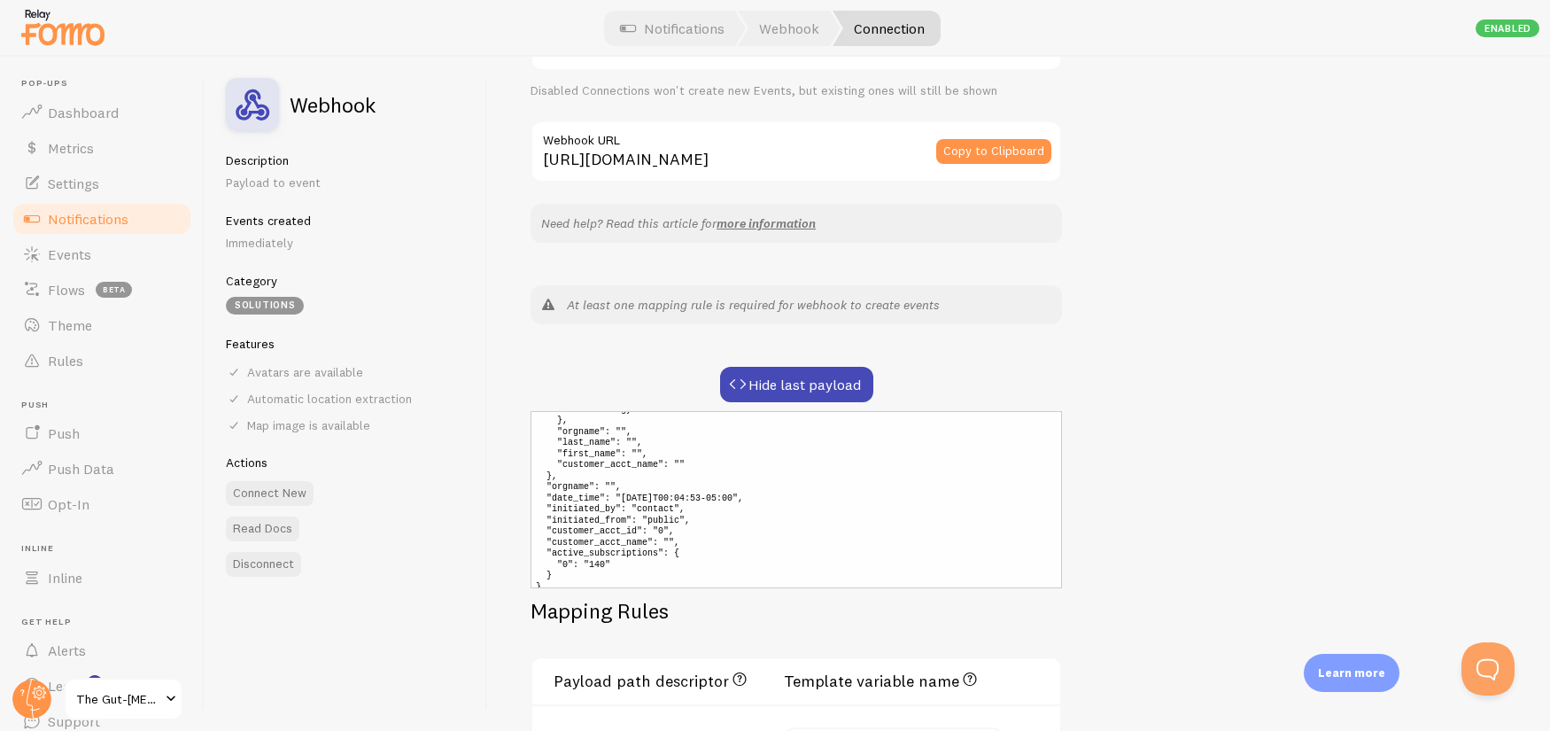
scroll to position [198, 0]
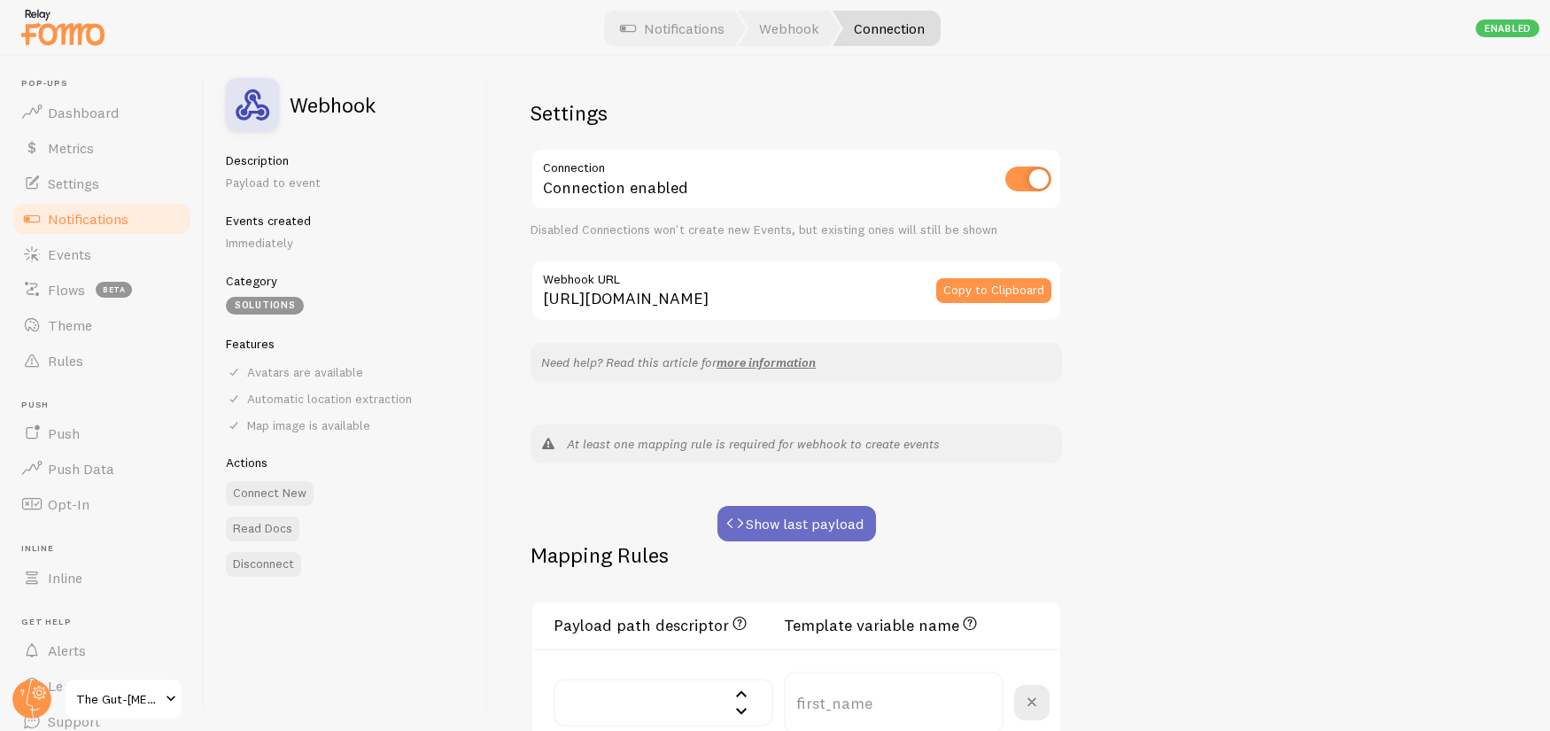
click at [772, 531] on button "Show last payload" at bounding box center [796, 523] width 158 height 35
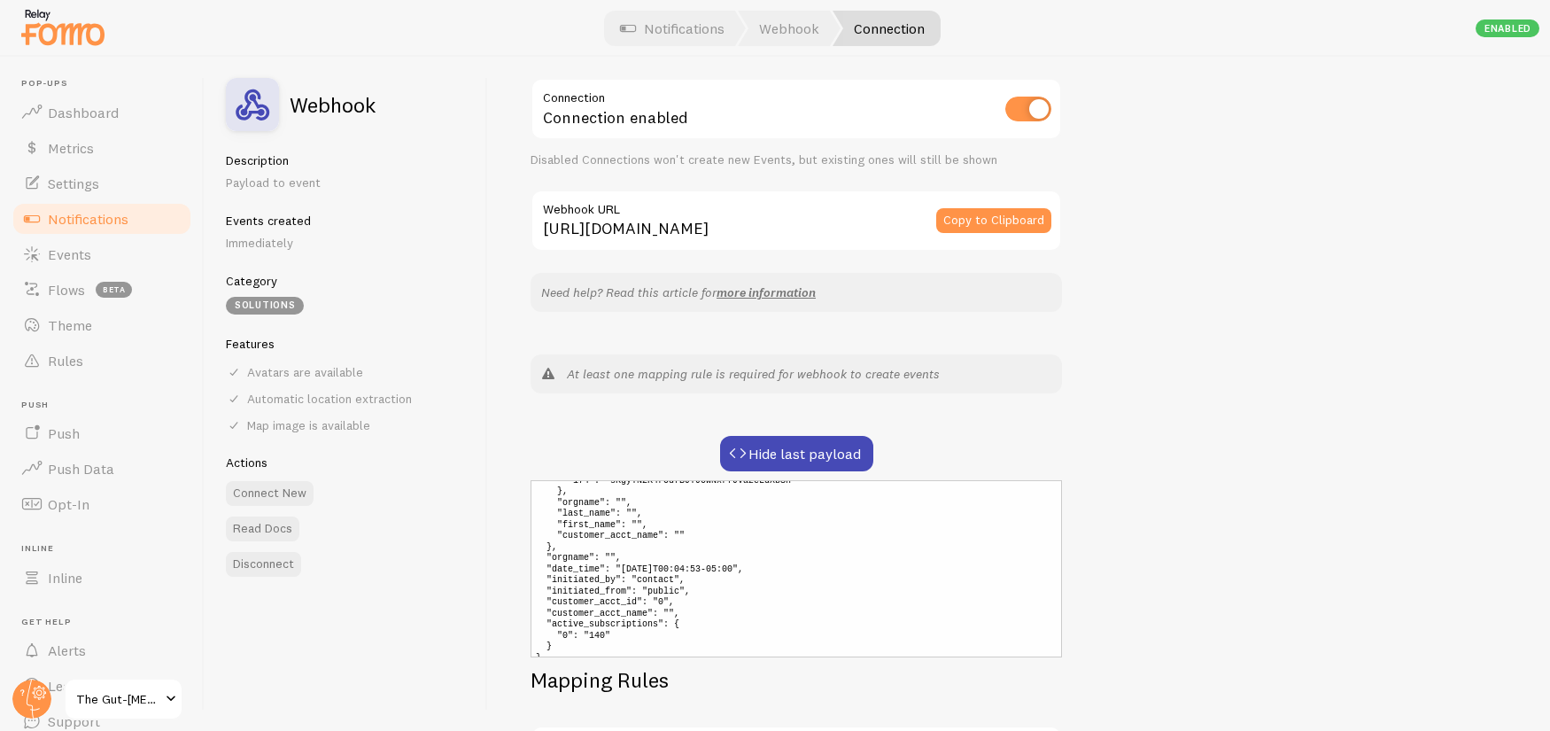
scroll to position [198, 0]
